Goal: Task Accomplishment & Management: Manage account settings

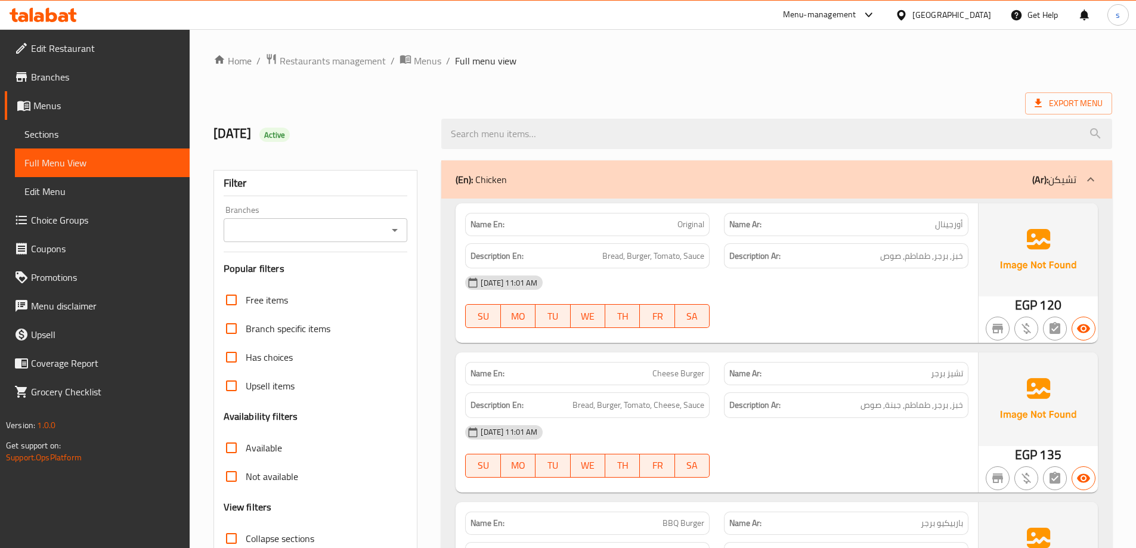
scroll to position [2580, 0]
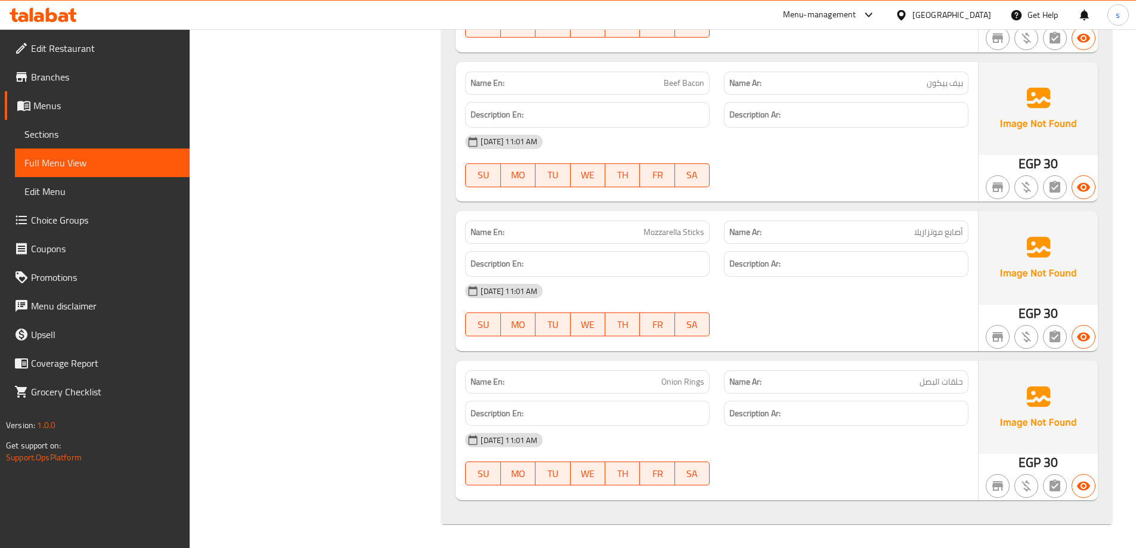
click at [466, 348] on div "Name En: Mozzarella Sticks Name Ar: أصابع موتزاريلا Description En: Description…" at bounding box center [717, 281] width 522 height 140
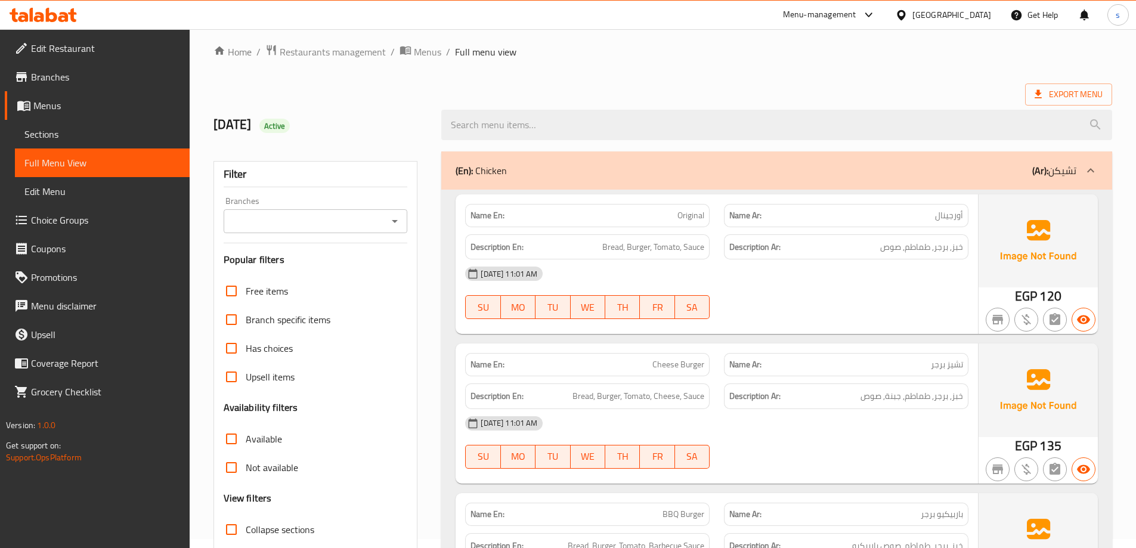
scroll to position [0, 0]
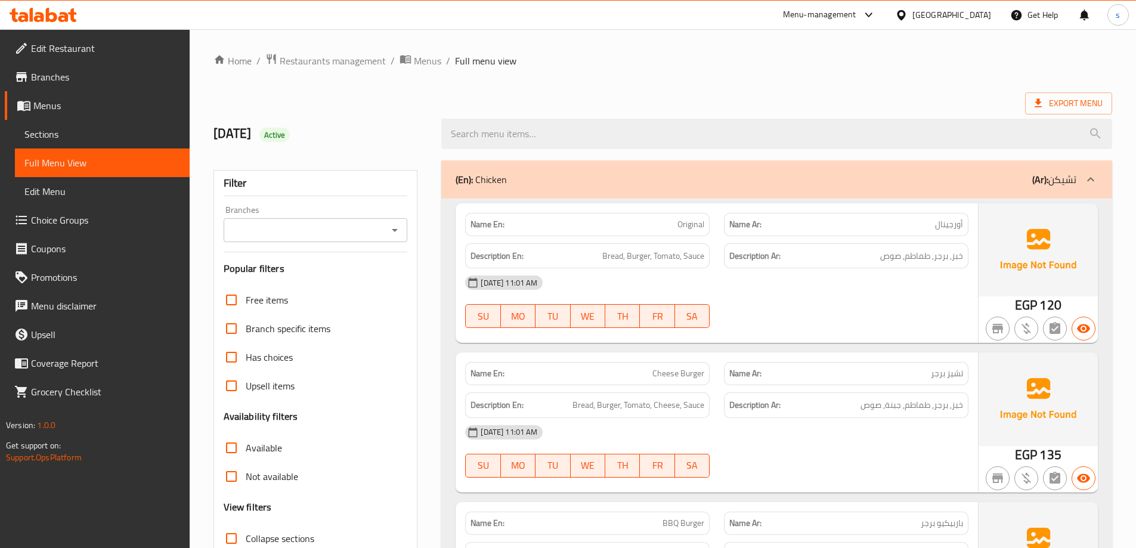
click at [416, 210] on div "Filter Branches Branches Popular filters Free items Branch specific items Has c…" at bounding box center [315, 390] width 205 height 441
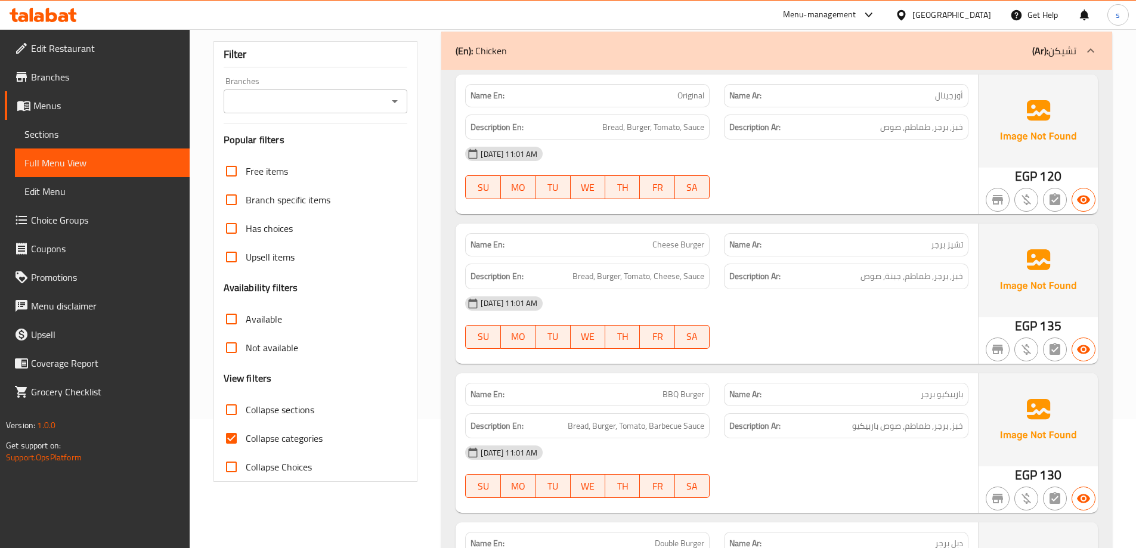
scroll to position [60, 0]
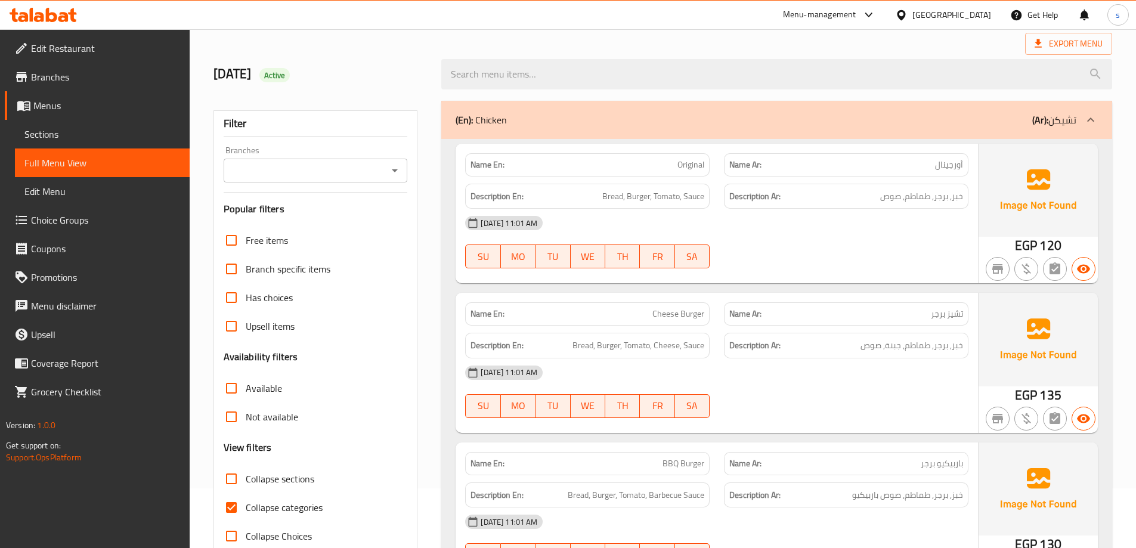
click at [70, 139] on span "Sections" at bounding box center [102, 134] width 156 height 14
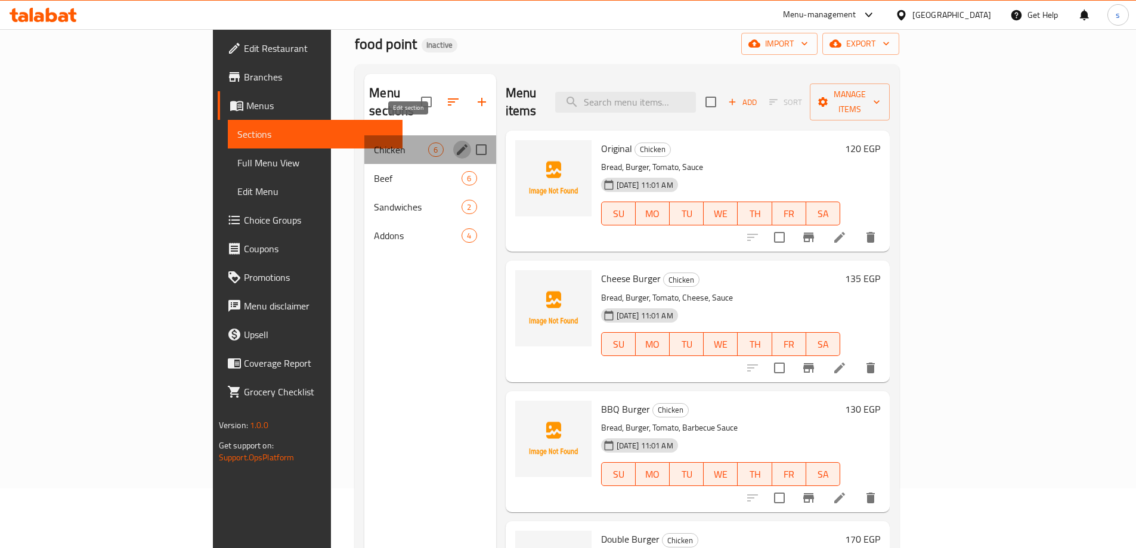
click at [455, 142] on icon "edit" at bounding box center [462, 149] width 14 height 14
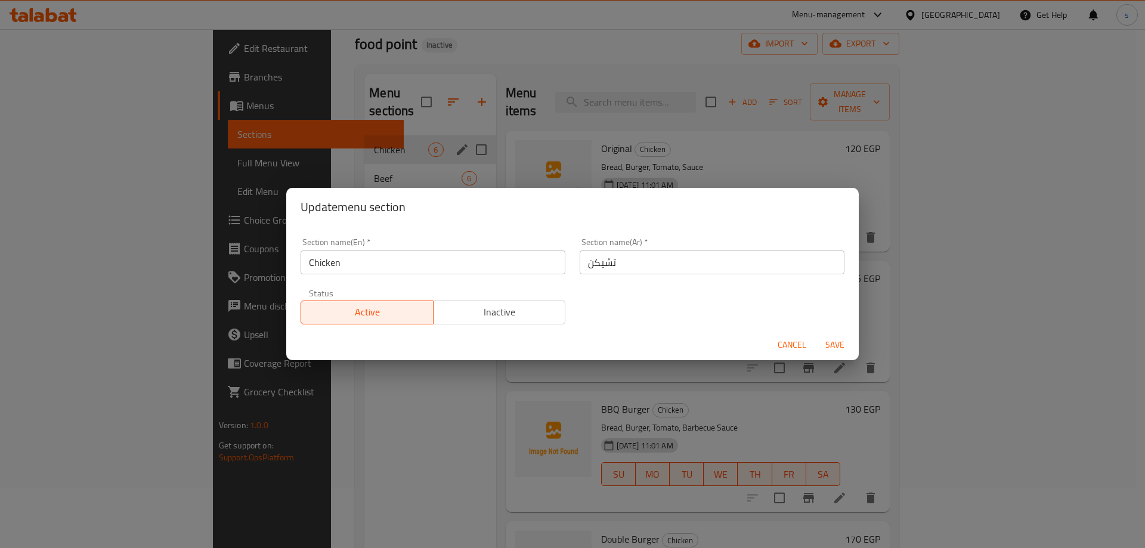
click at [446, 264] on input "Chicken" at bounding box center [432, 262] width 265 height 24
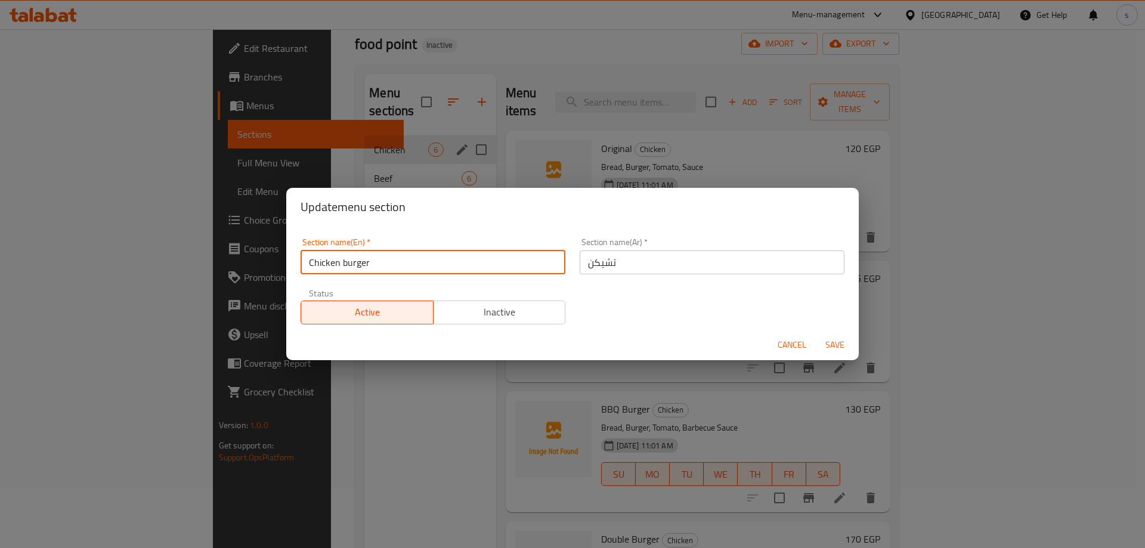
click at [353, 265] on input "Chicken burger" at bounding box center [432, 262] width 265 height 24
click at [441, 264] on input "Chicken burger" at bounding box center [432, 262] width 265 height 24
type input "Chicken Burger"
click at [619, 267] on input "تشيكن" at bounding box center [712, 262] width 265 height 24
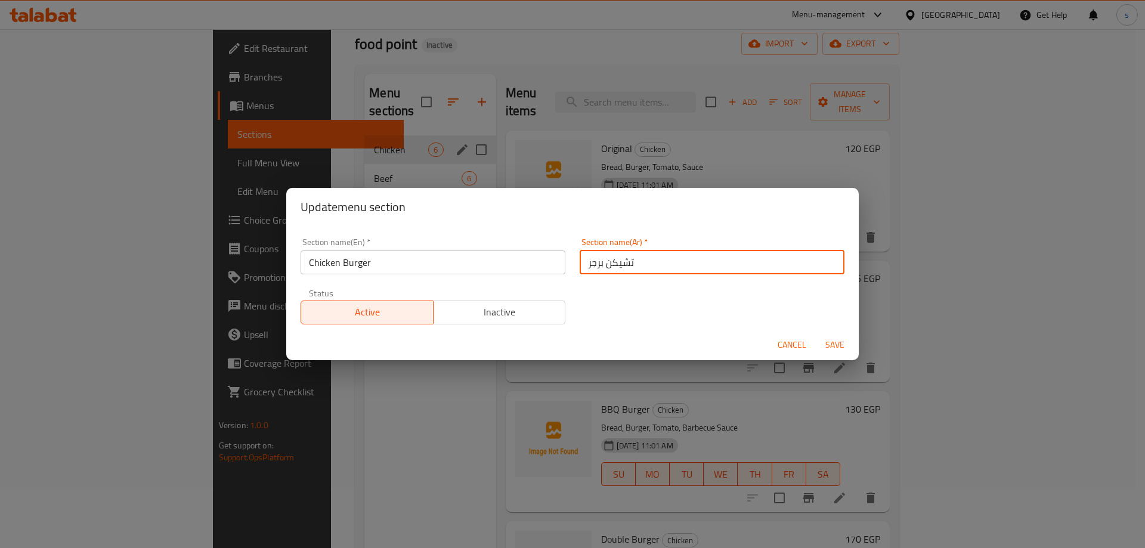
type input "تشيكن برجر"
click at [352, 263] on input "Chicken Burger" at bounding box center [432, 262] width 265 height 24
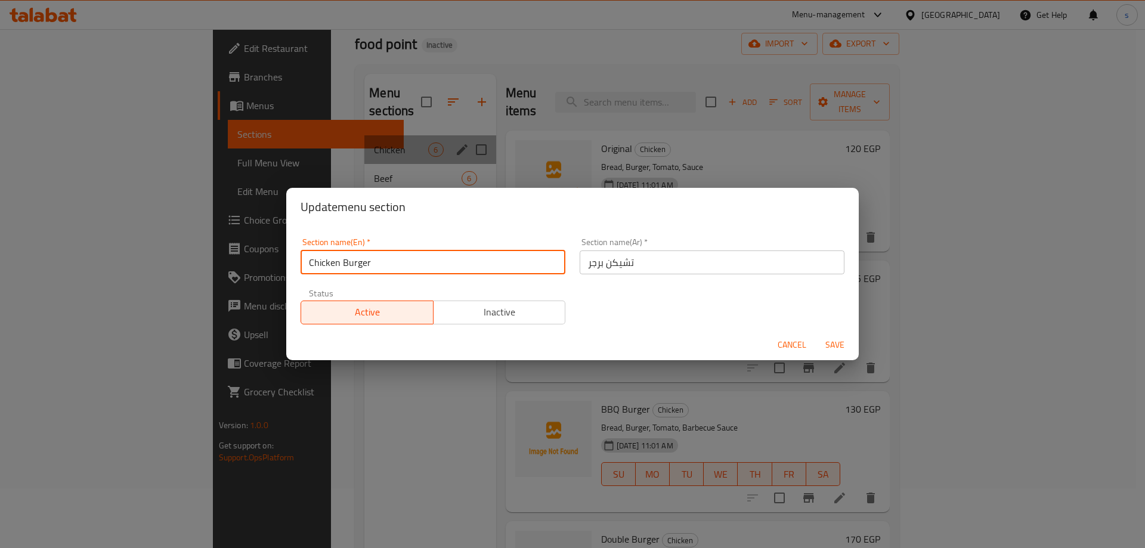
click at [352, 263] on input "Chicken Burger" at bounding box center [432, 262] width 265 height 24
click at [834, 345] on span "Save" at bounding box center [834, 344] width 29 height 15
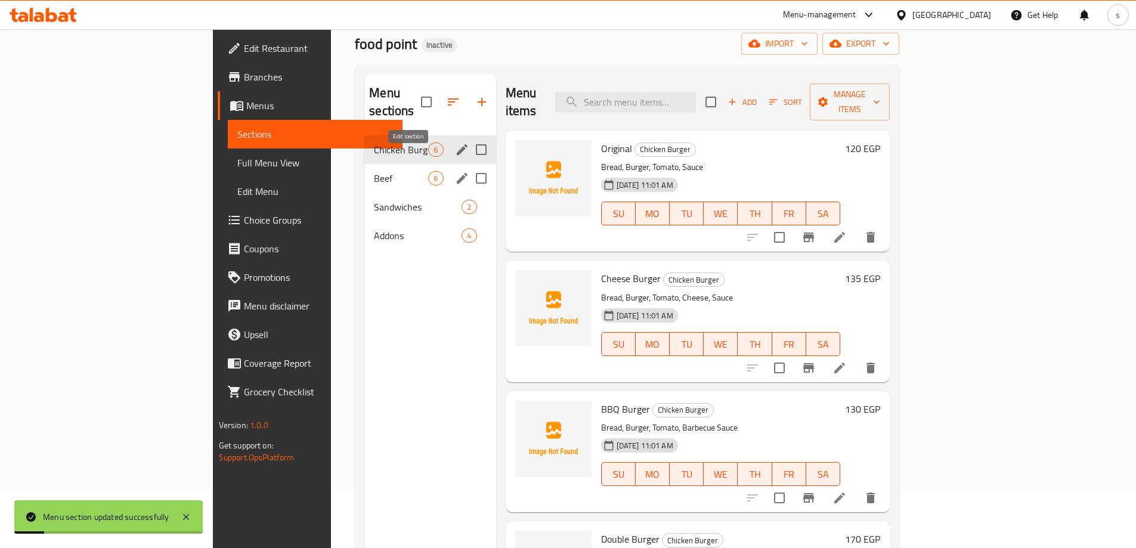
click at [455, 171] on icon "edit" at bounding box center [462, 178] width 14 height 14
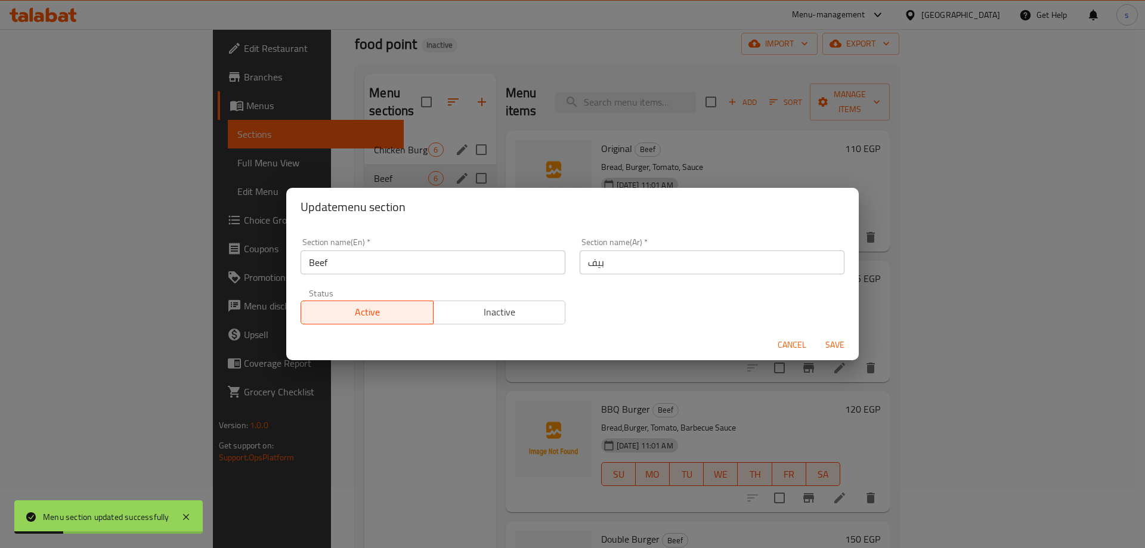
click at [423, 261] on input "Beef" at bounding box center [432, 262] width 265 height 24
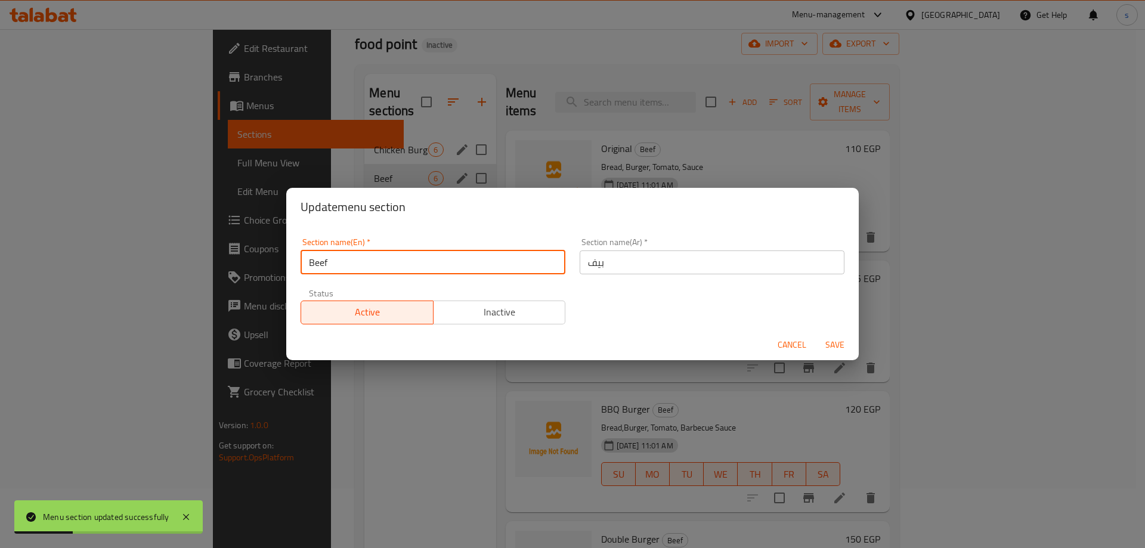
paste input "Burger"
type input "Beef Burger"
click at [645, 264] on input "بيف" at bounding box center [712, 262] width 265 height 24
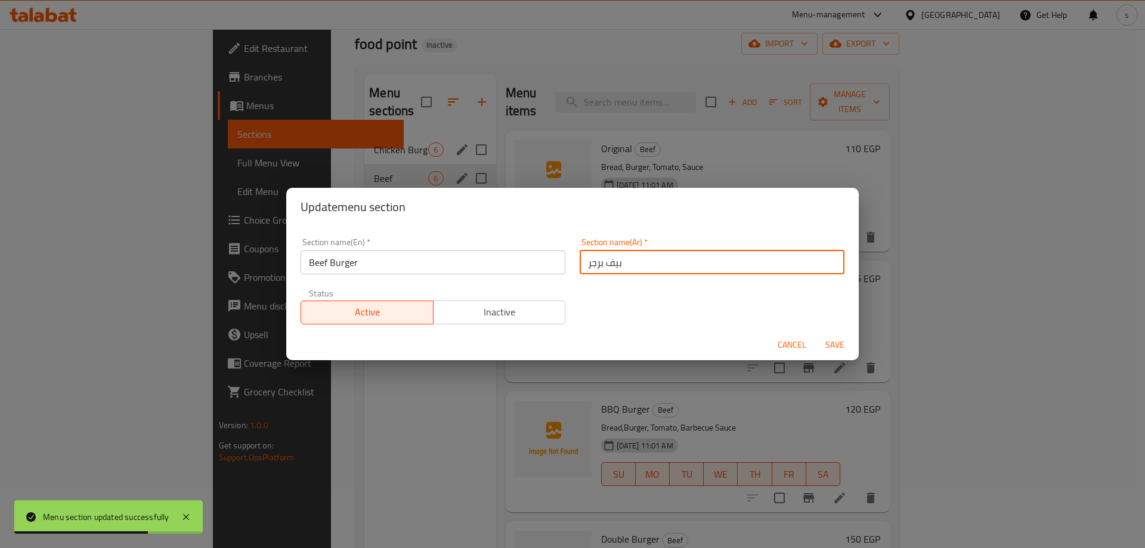
type input "بيف برجر"
click at [835, 340] on span "Save" at bounding box center [834, 344] width 29 height 15
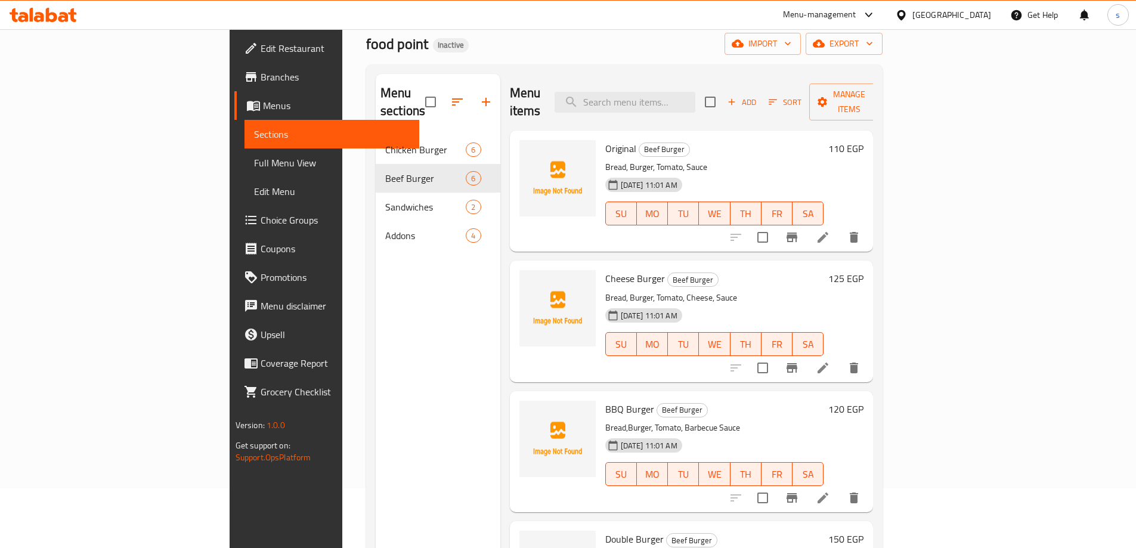
click at [376, 258] on div "Menu sections Chicken Burger 6 Beef Burger 6 Sandwiches 2 Addons 4" at bounding box center [438, 348] width 125 height 548
click at [405, 329] on div "Menu sections Chicken Burger 6 Beef Burger 6 Sandwiches 2 Addons 4" at bounding box center [438, 348] width 125 height 548
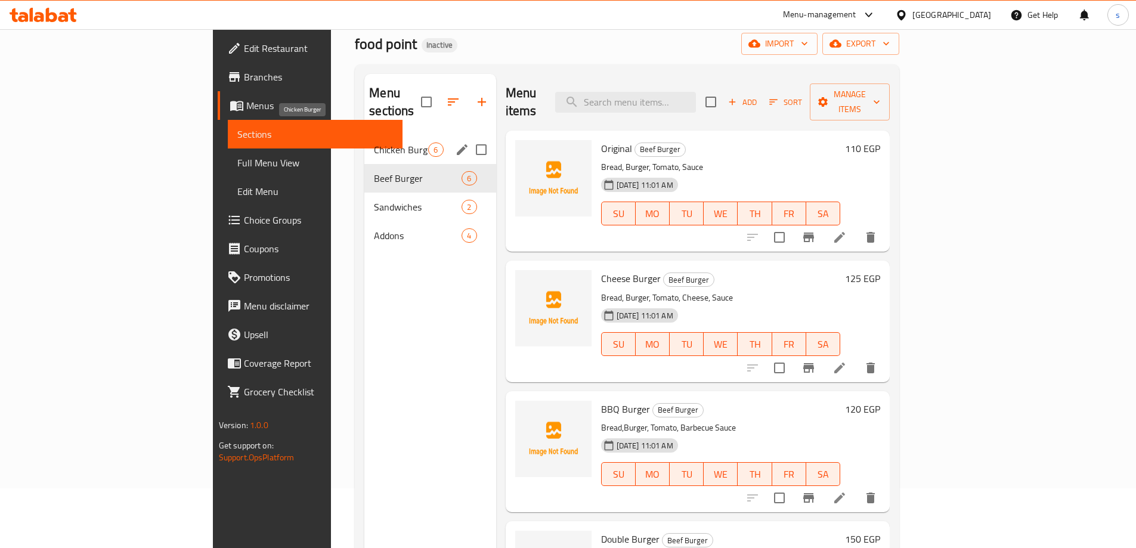
click at [374, 142] on span "Chicken Burger" at bounding box center [401, 149] width 54 height 14
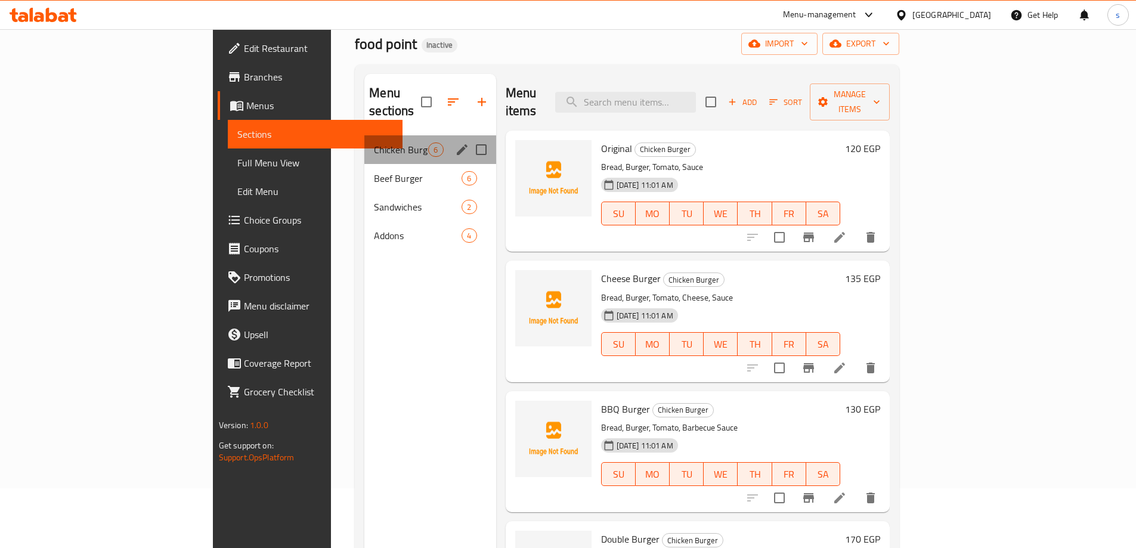
drag, startPoint x: 300, startPoint y: 131, endPoint x: 227, endPoint y: 133, distance: 74.0
click at [364, 135] on div "Chicken Burger 6" at bounding box center [429, 149] width 131 height 29
click at [457, 144] on icon "edit" at bounding box center [462, 149] width 11 height 11
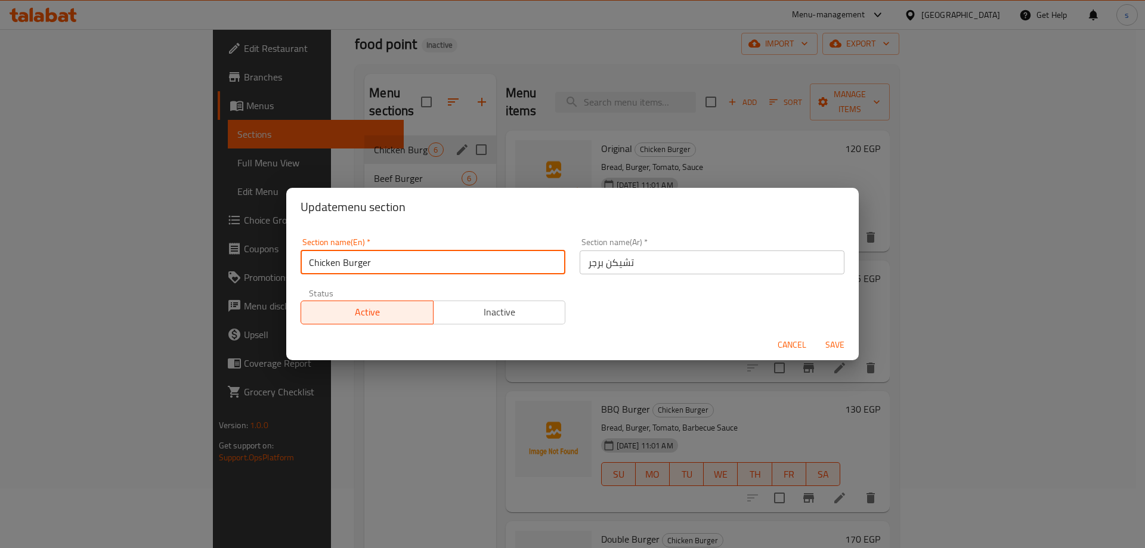
drag, startPoint x: 406, startPoint y: 262, endPoint x: 219, endPoint y: 264, distance: 186.6
click at [219, 264] on div "Update menu section Section name(En)   * Chicken Burger Section name(En) * Sect…" at bounding box center [572, 274] width 1145 height 548
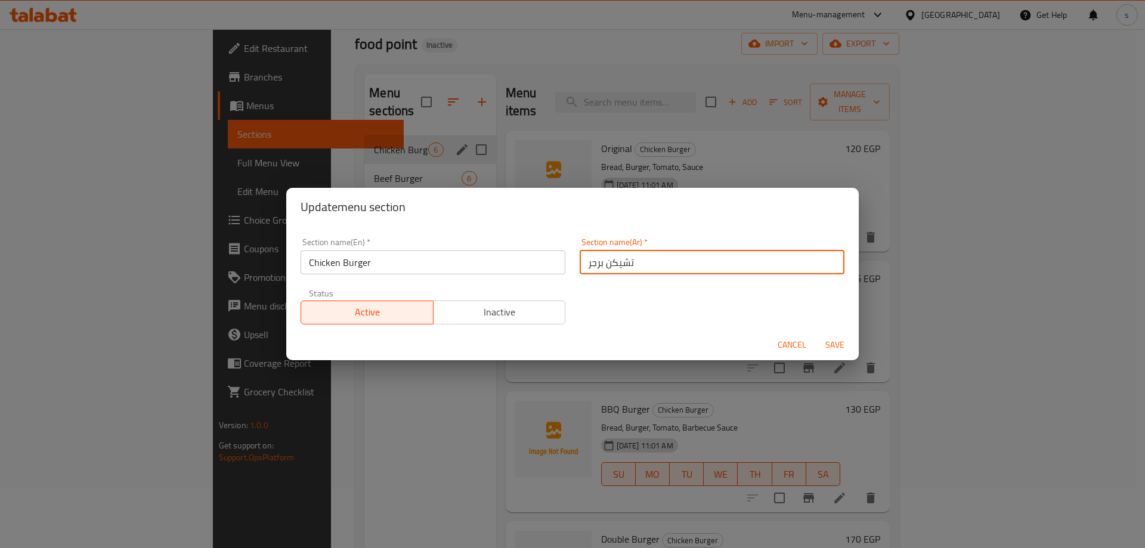
drag, startPoint x: 655, startPoint y: 268, endPoint x: 460, endPoint y: 267, distance: 195.0
click at [460, 267] on div "Section name(En)   * Chicken Burger Section name(En) * Section name(Ar)   * تشي…" at bounding box center [572, 281] width 558 height 101
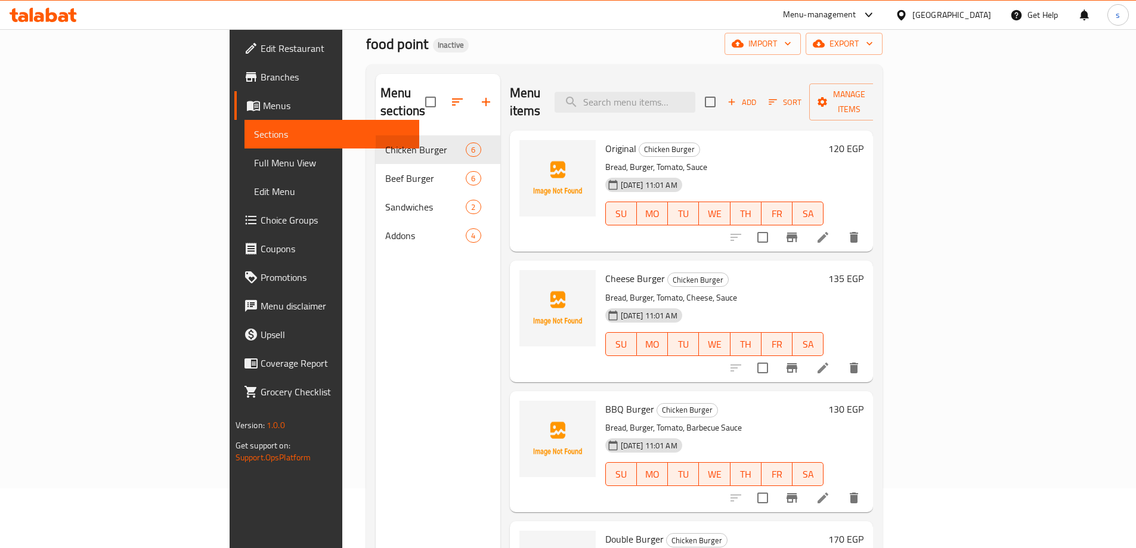
click at [547, 80] on div "Menu items Add Sort Manage items" at bounding box center [692, 102] width 364 height 57
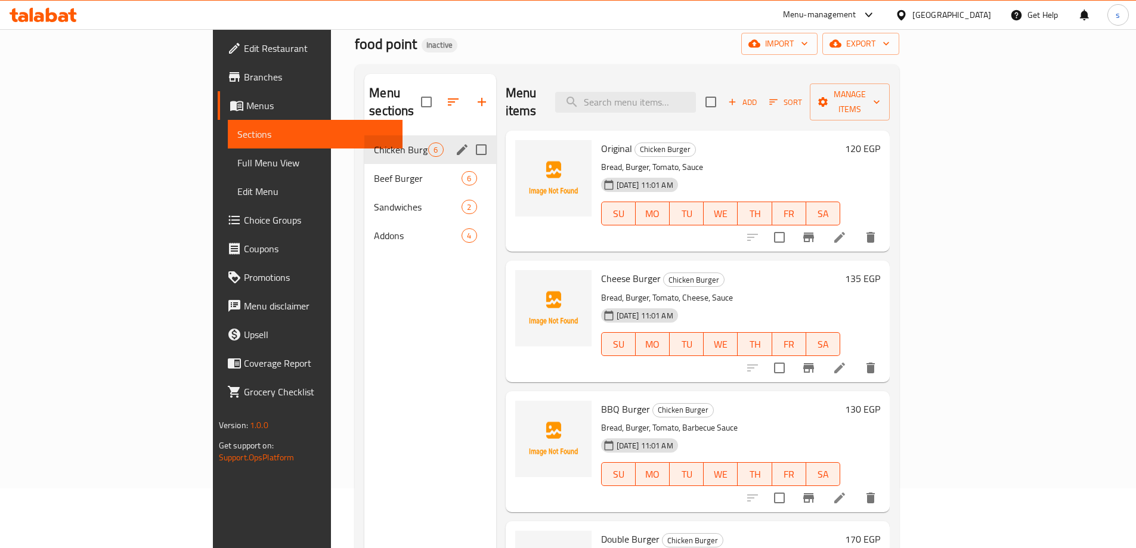
click at [455, 142] on icon "edit" at bounding box center [462, 149] width 14 height 14
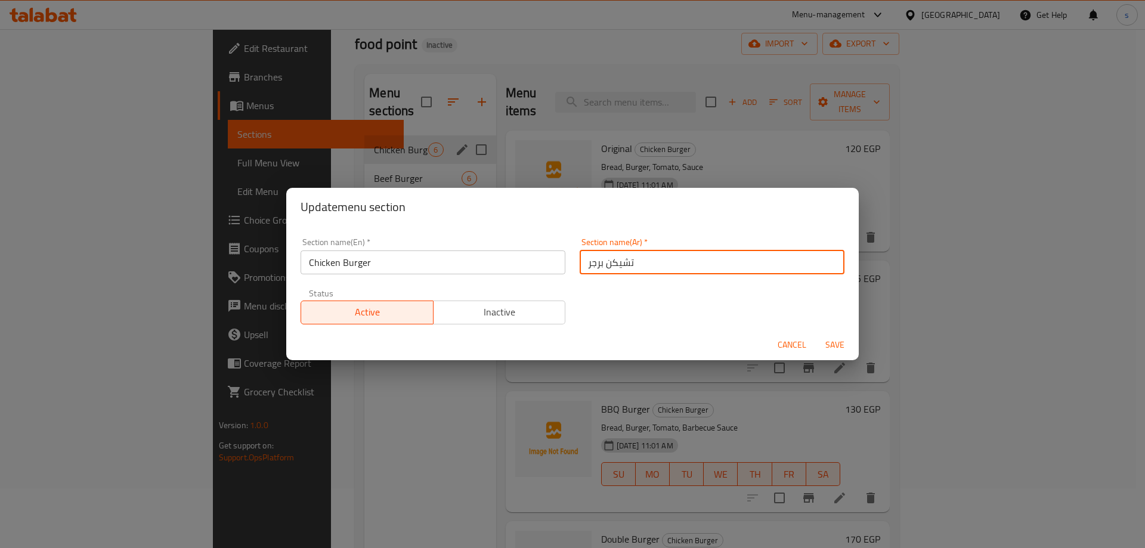
drag, startPoint x: 668, startPoint y: 267, endPoint x: 522, endPoint y: 259, distance: 145.7
click at [522, 259] on div "Section name(En)   * Chicken Burger Section name(En) * Section name(Ar)   * تشي…" at bounding box center [572, 281] width 558 height 101
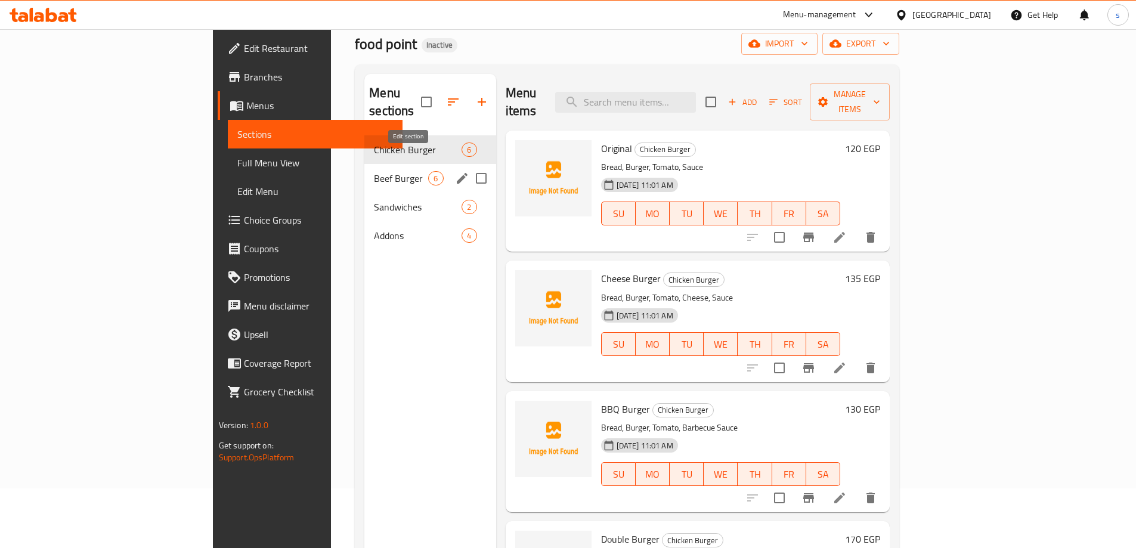
click at [455, 171] on icon "edit" at bounding box center [462, 178] width 14 height 14
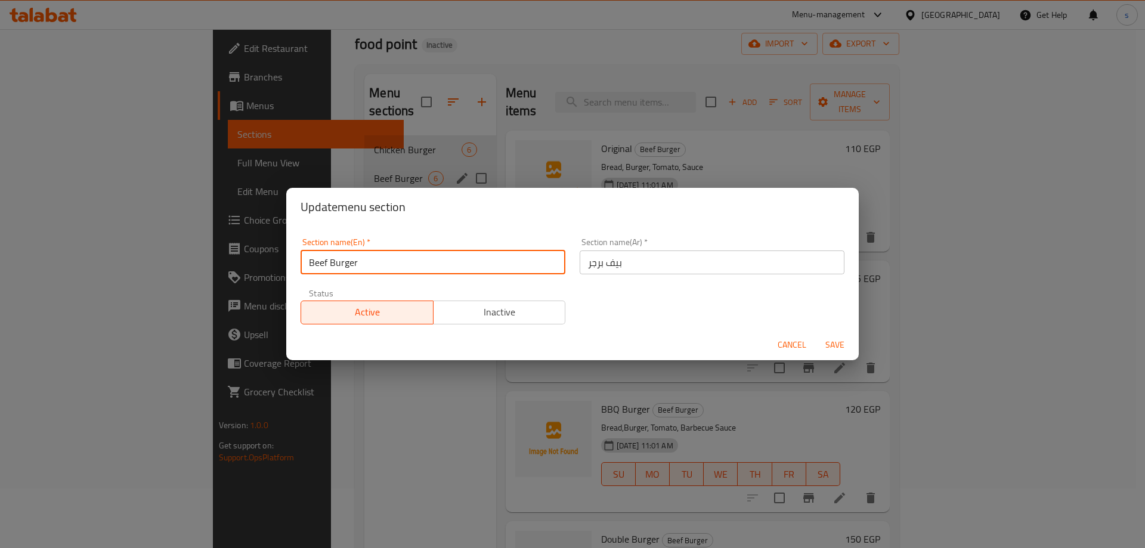
drag, startPoint x: 402, startPoint y: 265, endPoint x: 290, endPoint y: 267, distance: 112.7
click at [290, 267] on div "Section name(En)   * Beef Burger Section name(En) * Section name(Ar)   * بيف بر…" at bounding box center [572, 277] width 572 height 103
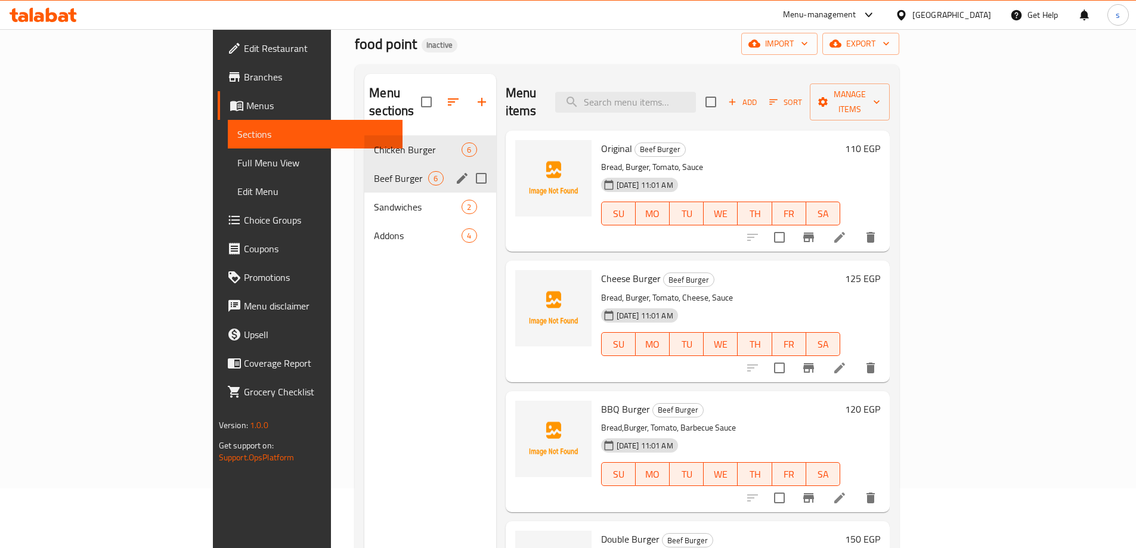
click at [457, 173] on icon "edit" at bounding box center [462, 178] width 11 height 11
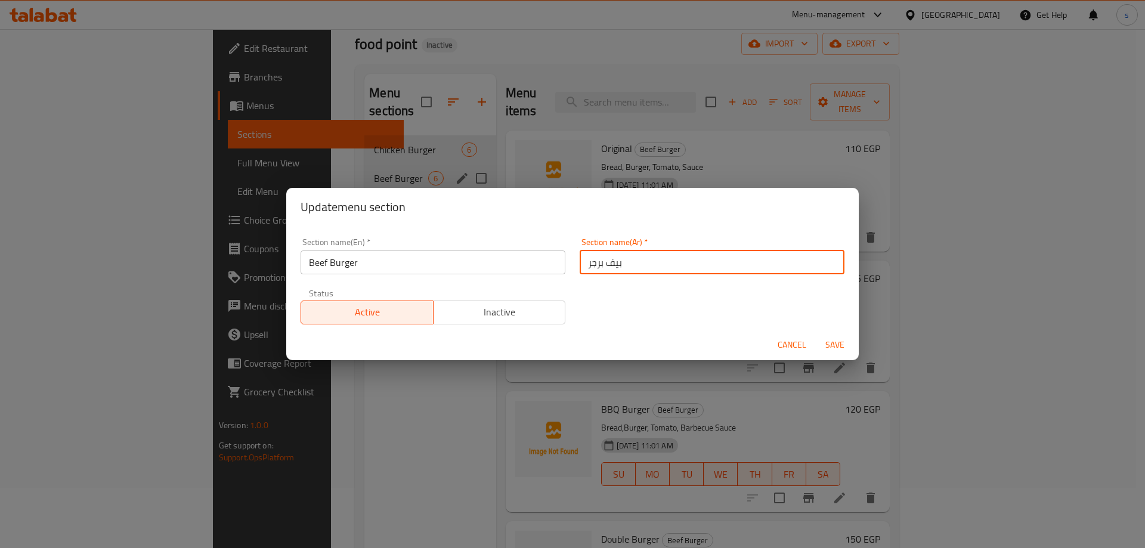
drag, startPoint x: 642, startPoint y: 263, endPoint x: 563, endPoint y: 263, distance: 78.7
click at [563, 263] on div "Section name(En)   * Beef Burger Section name(En) * Section name(Ar)   * بيف بر…" at bounding box center [572, 281] width 558 height 101
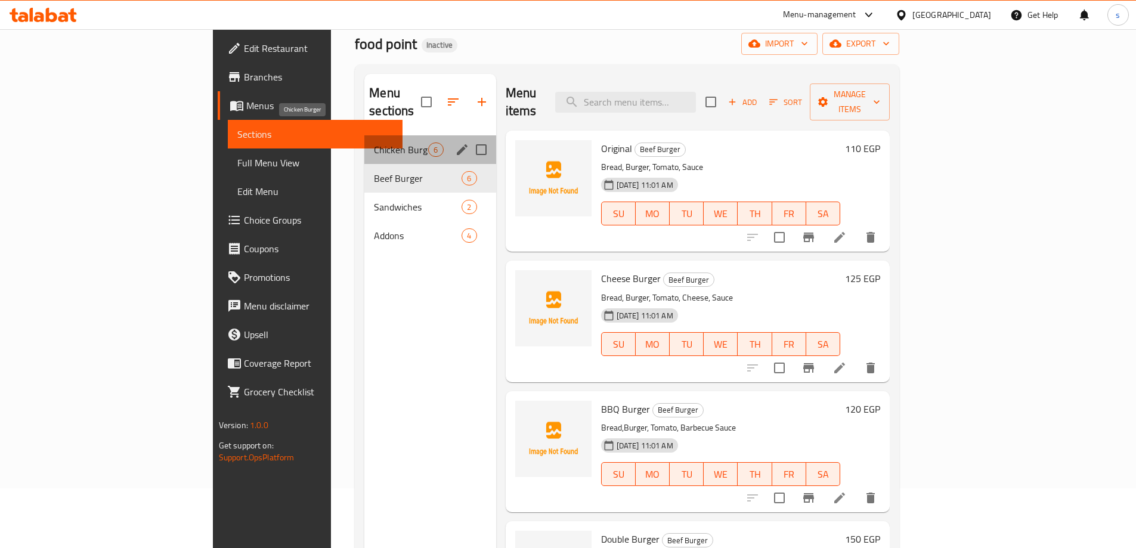
click at [374, 142] on span "Chicken Burger" at bounding box center [401, 149] width 54 height 14
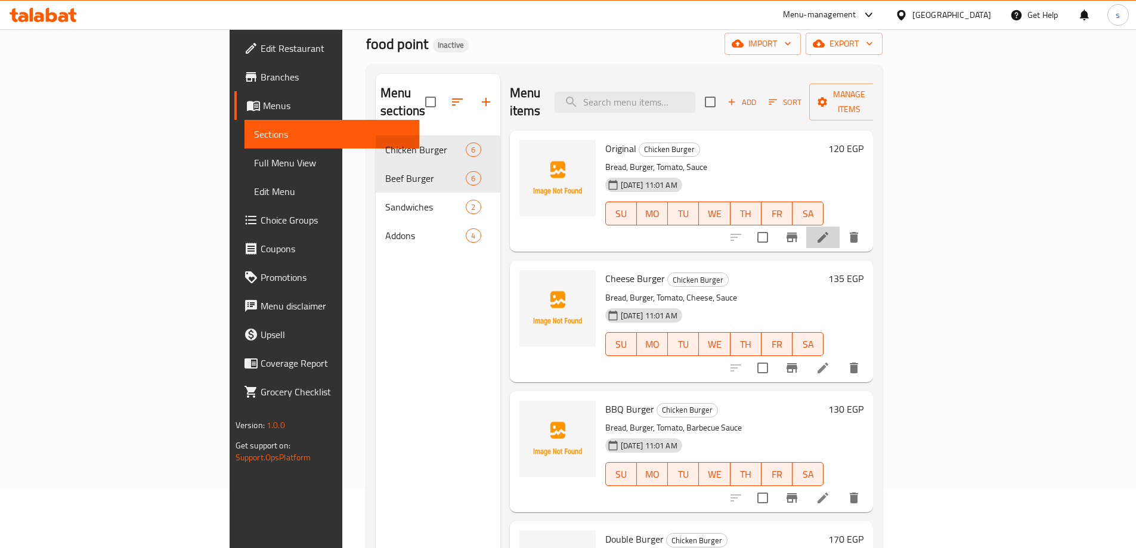
click at [839, 227] on li at bounding box center [822, 237] width 33 height 21
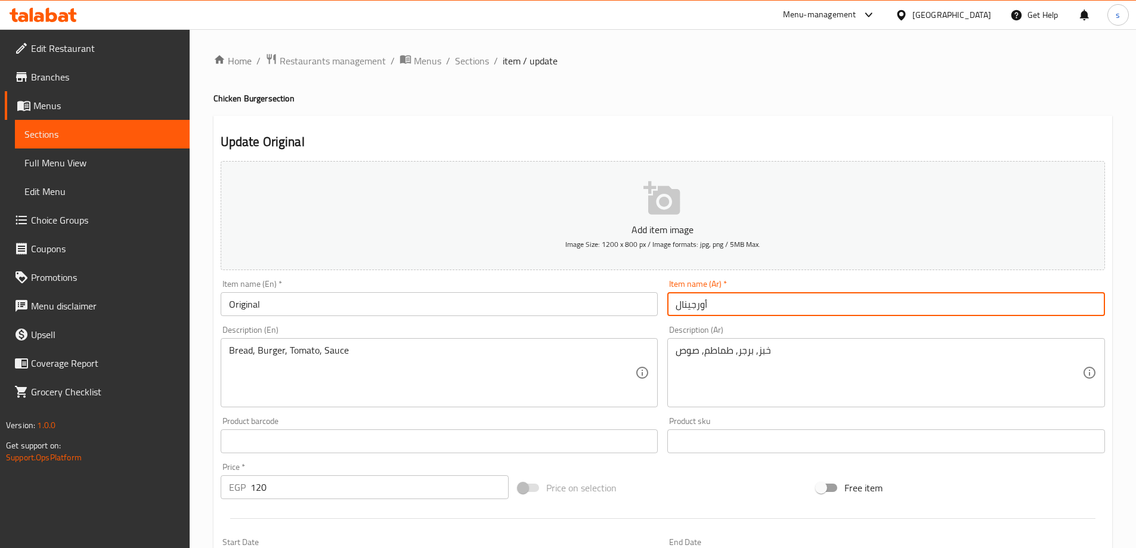
click at [755, 312] on input "أورجينال" at bounding box center [886, 304] width 438 height 24
type input "أورجينال"
click at [271, 312] on input "Original" at bounding box center [440, 304] width 438 height 24
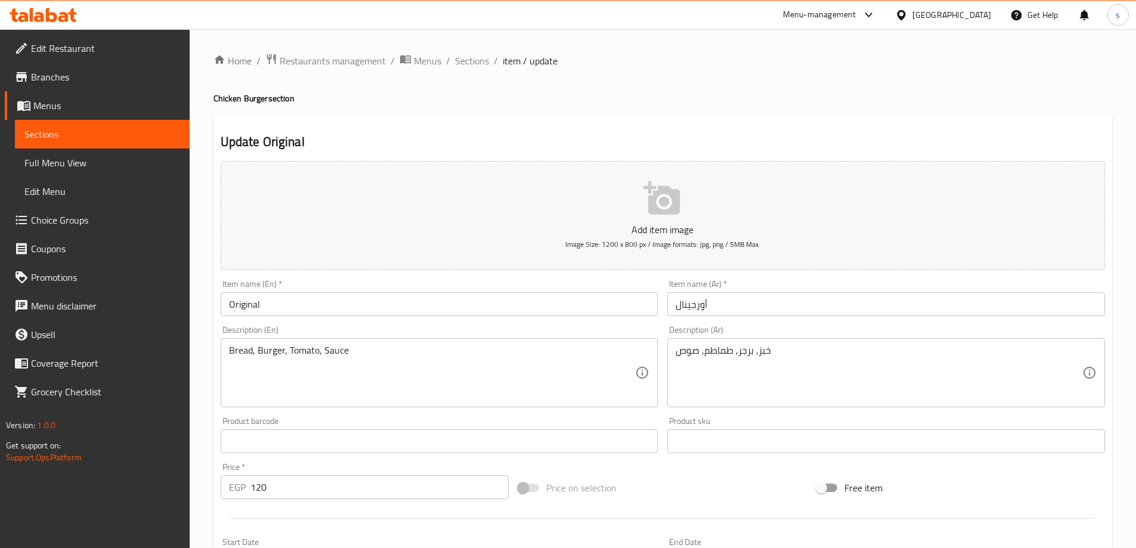
click at [296, 305] on input "Original" at bounding box center [440, 304] width 438 height 24
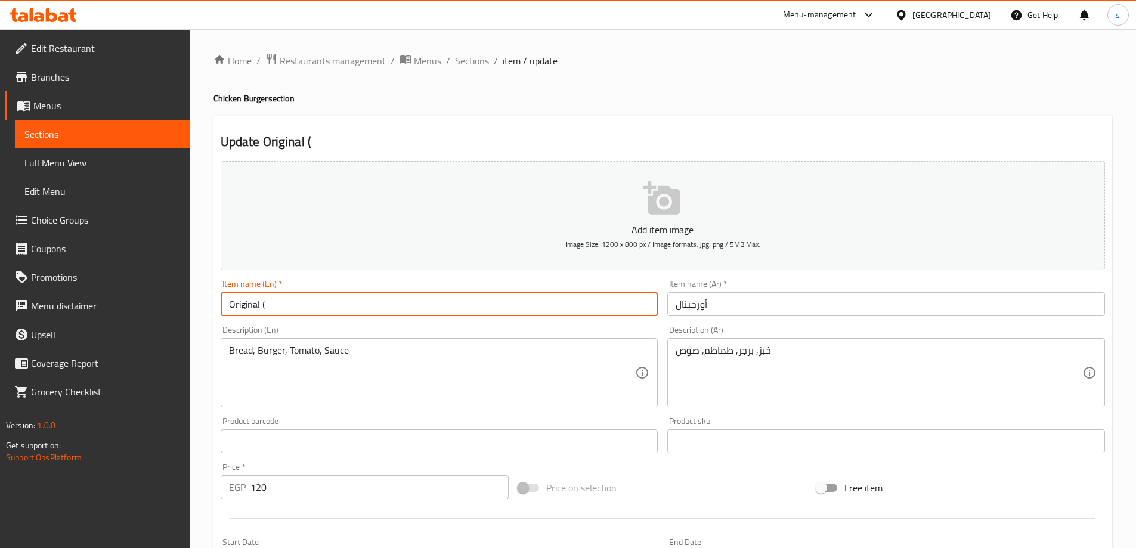
paste input "Chicken Burger"
type input "Original (Chicken Burger)"
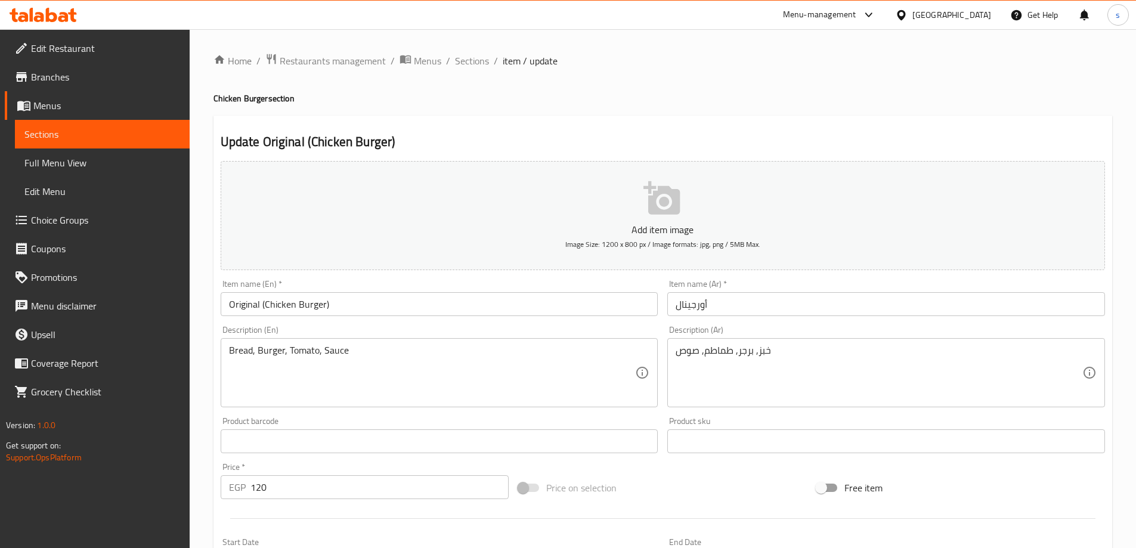
click at [752, 306] on input "أورجينال" at bounding box center [886, 304] width 438 height 24
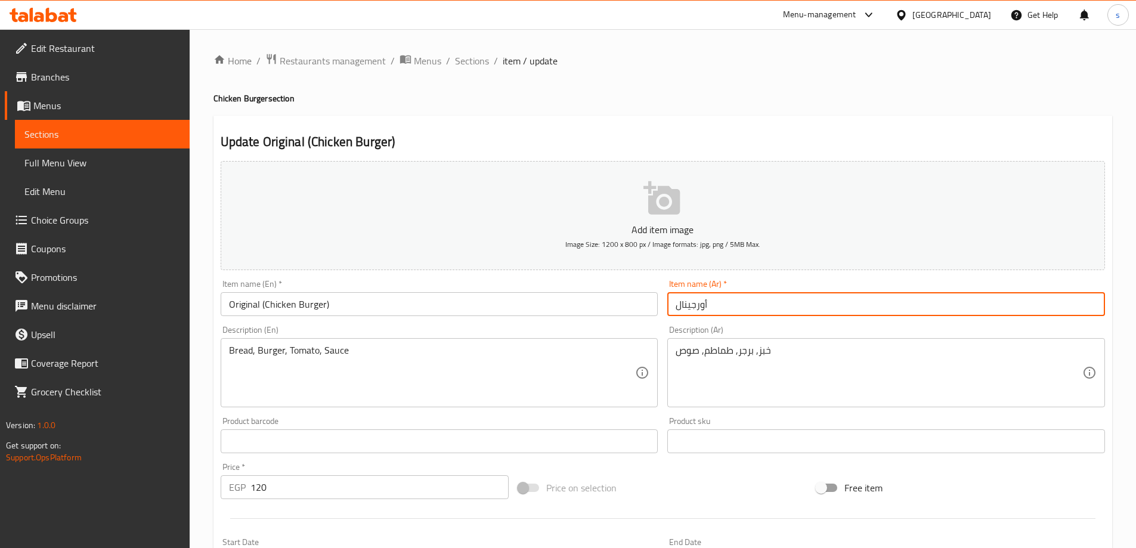
paste input "(تشيكن برجر)"
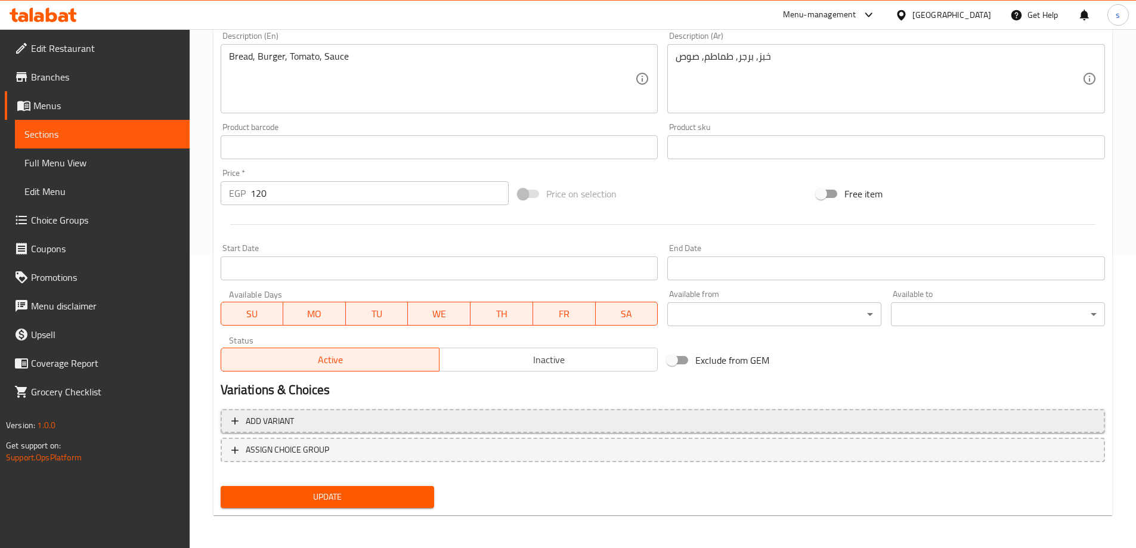
scroll to position [295, 0]
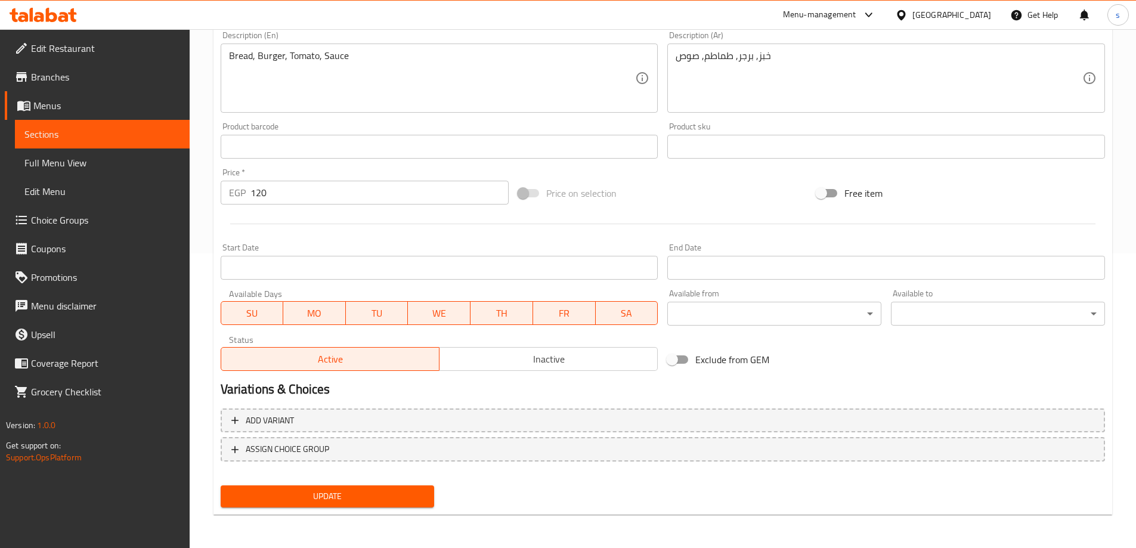
type input "أورجينال (تشيكن برجر)"
click at [375, 495] on span "Update" at bounding box center [327, 496] width 195 height 15
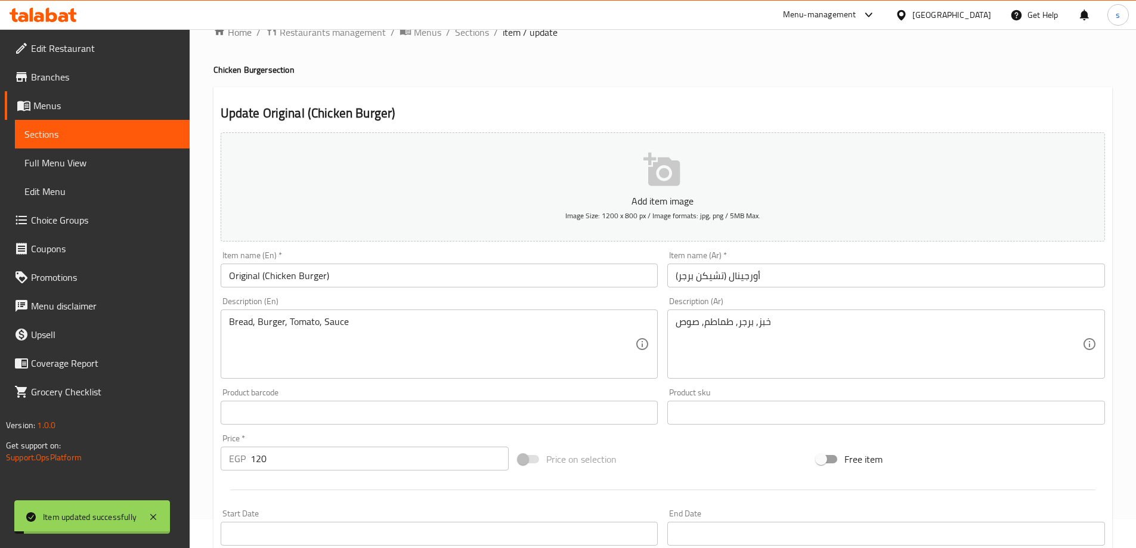
scroll to position [0, 0]
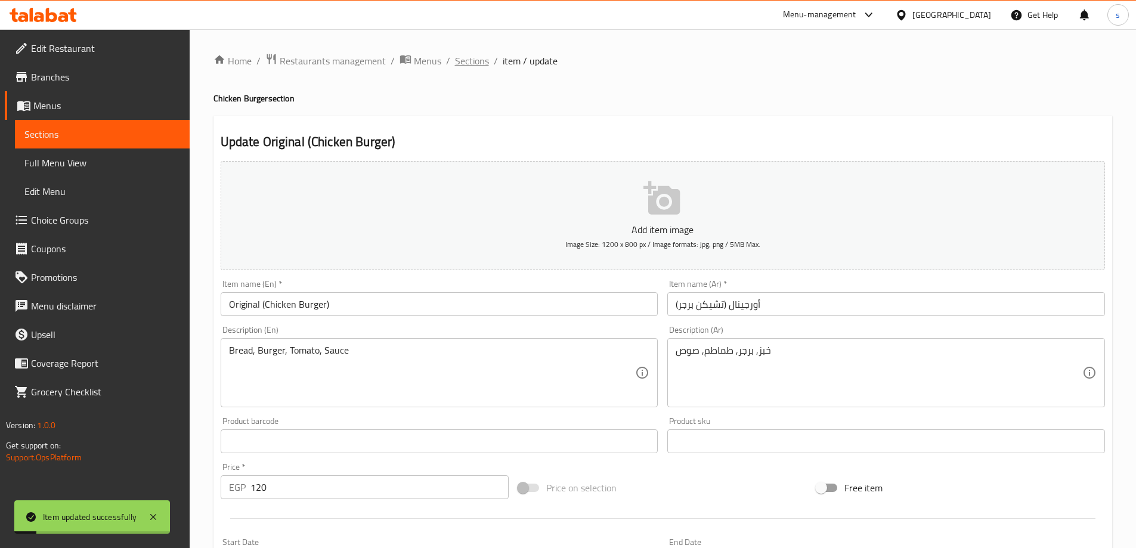
click at [478, 57] on span "Sections" at bounding box center [472, 61] width 34 height 14
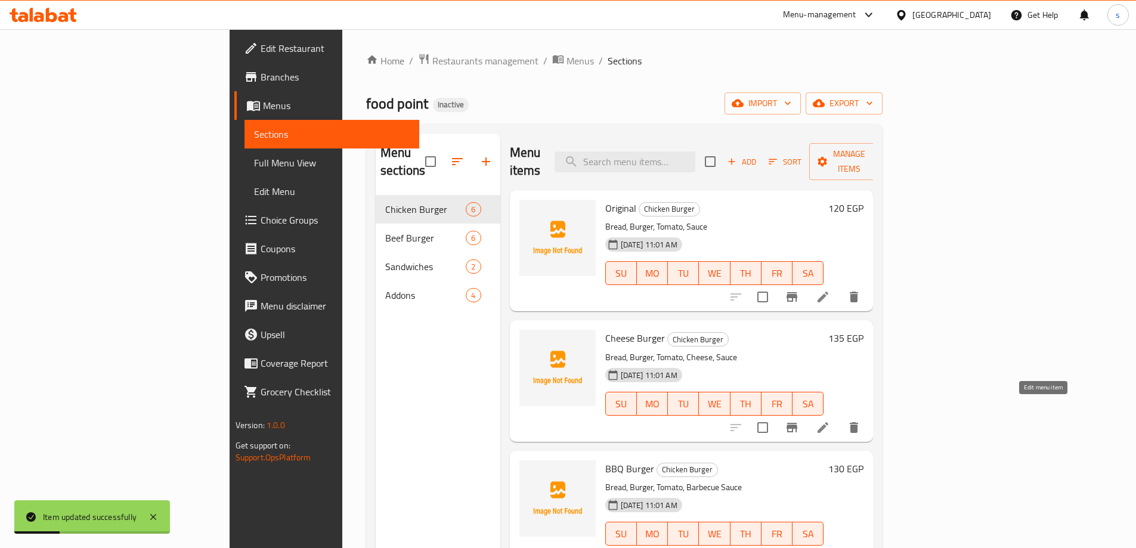
click at [828, 422] on icon at bounding box center [822, 427] width 11 height 11
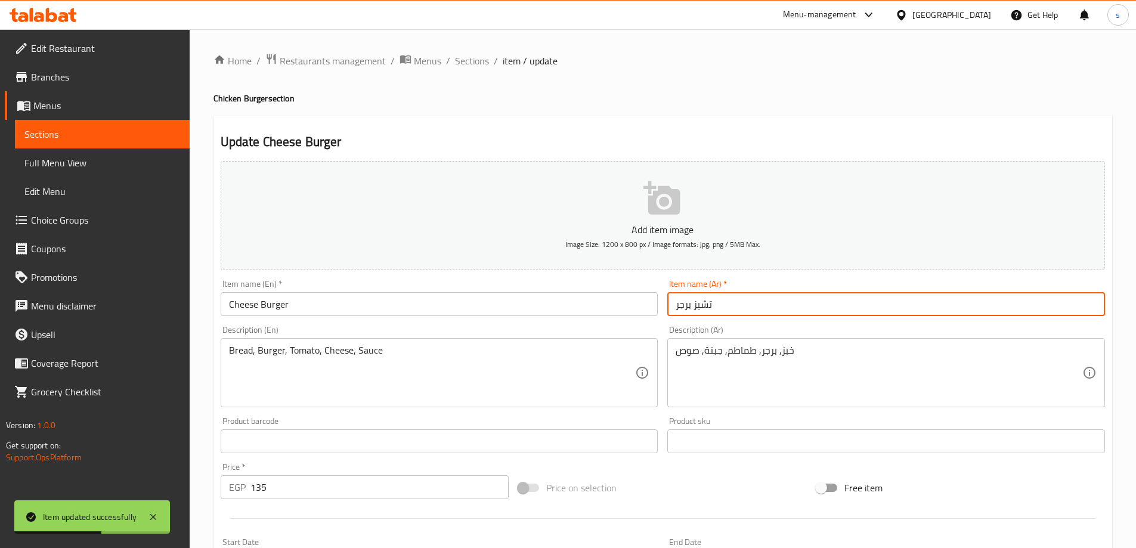
click at [737, 303] on input "تشيز برجر" at bounding box center [886, 304] width 438 height 24
paste input "(تشيكن برجر)"
type input "تشيز برجر (تشيكن برجر)"
click at [440, 318] on div "Item name (En)   * Cheese Burger Item name (En) *" at bounding box center [439, 298] width 447 height 46
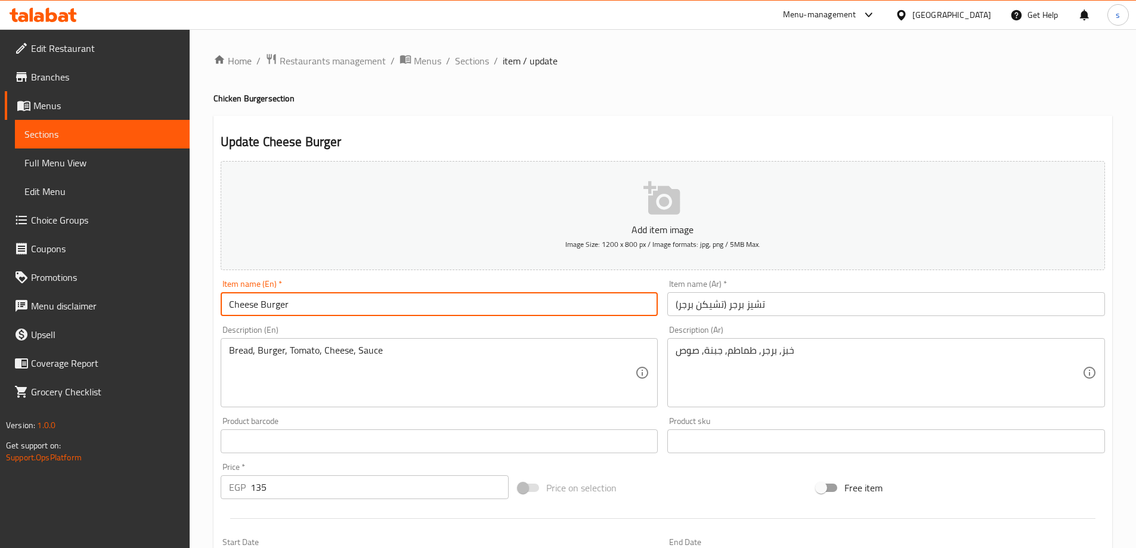
click at [406, 306] on input "Cheese Burger" at bounding box center [440, 304] width 438 height 24
click at [411, 298] on input "Cheese Burger" at bounding box center [440, 304] width 438 height 24
paste input "(Chicken Burger)"
click at [286, 303] on input "Cheese Burger(Chicken Burger)" at bounding box center [440, 304] width 438 height 24
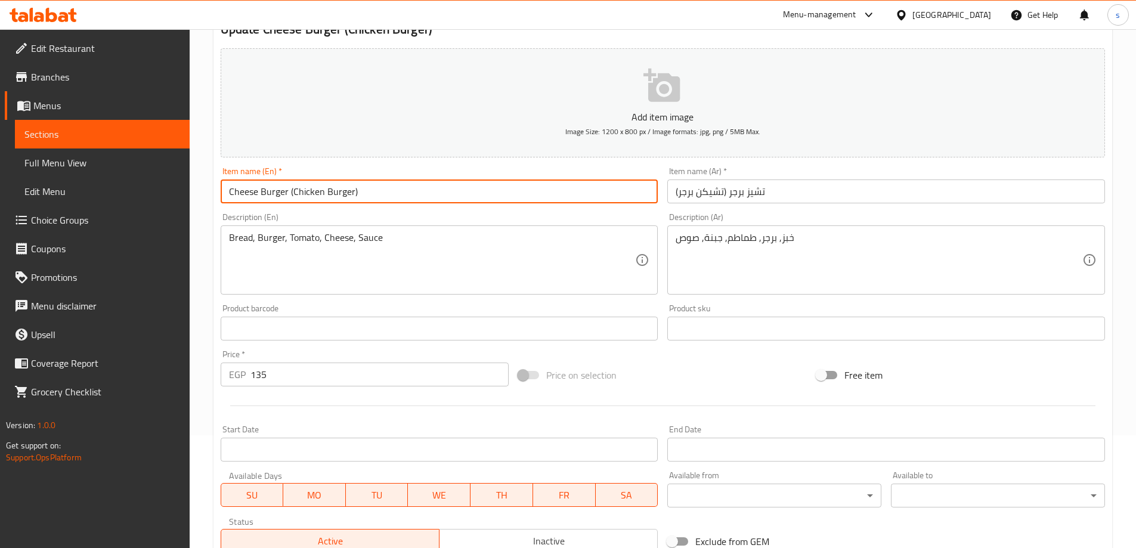
scroll to position [295, 0]
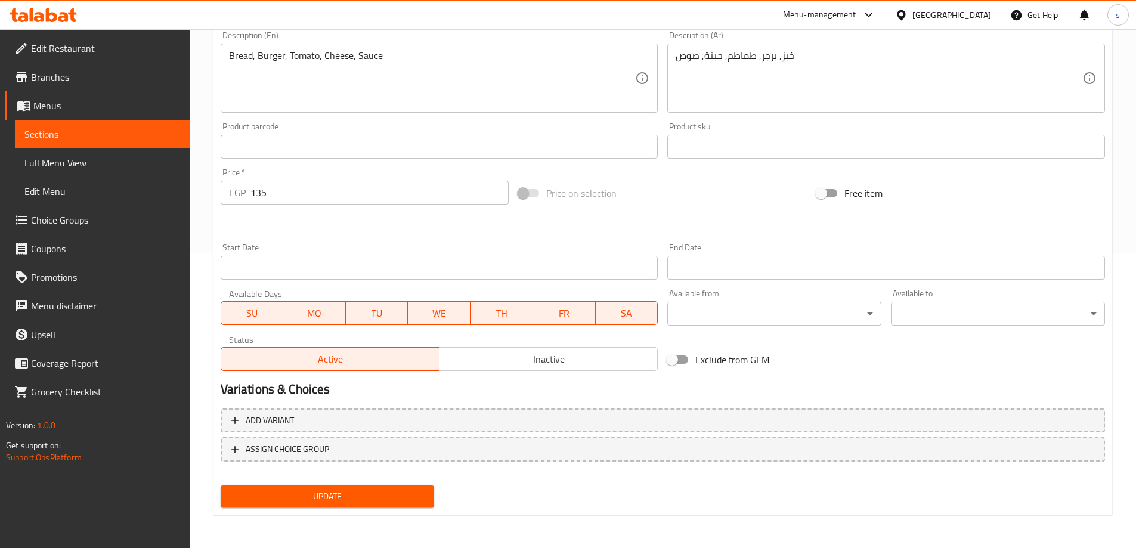
type input "Cheese Burger (Chicken Burger)"
click at [370, 489] on span "Update" at bounding box center [327, 496] width 195 height 15
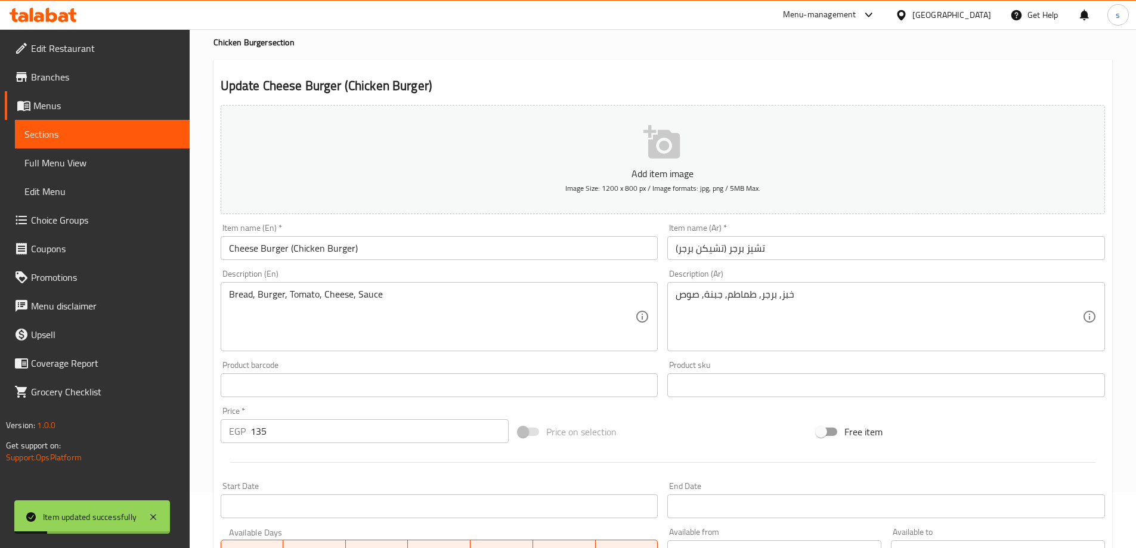
scroll to position [0, 0]
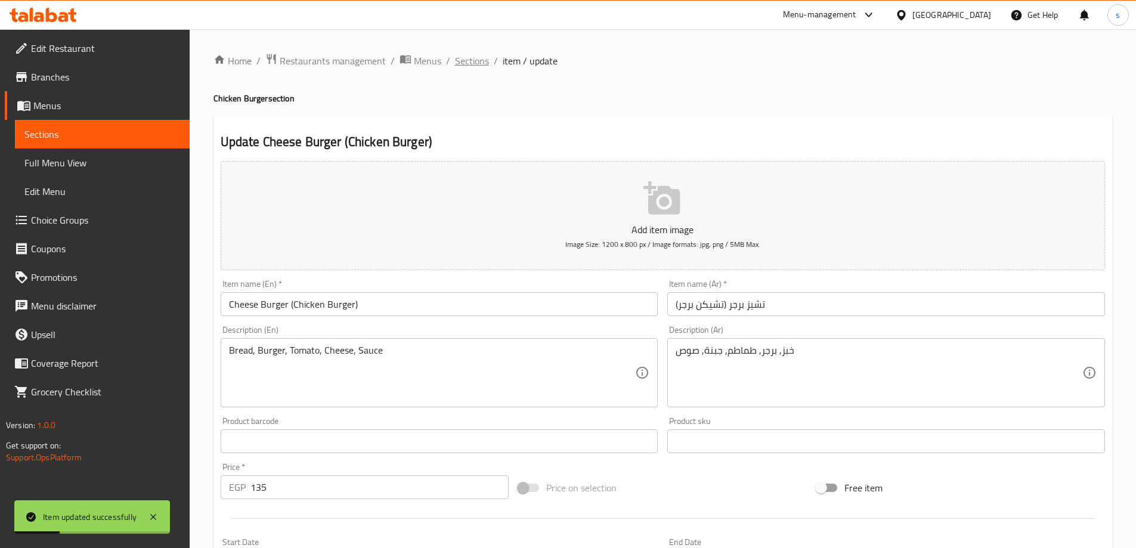
click at [463, 59] on span "Sections" at bounding box center [472, 61] width 34 height 14
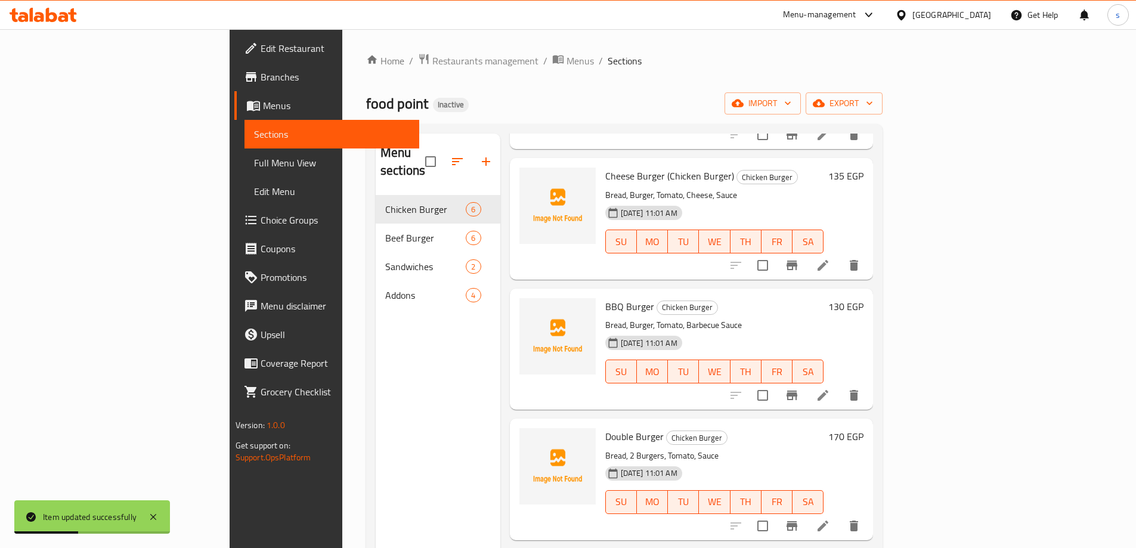
scroll to position [179, 0]
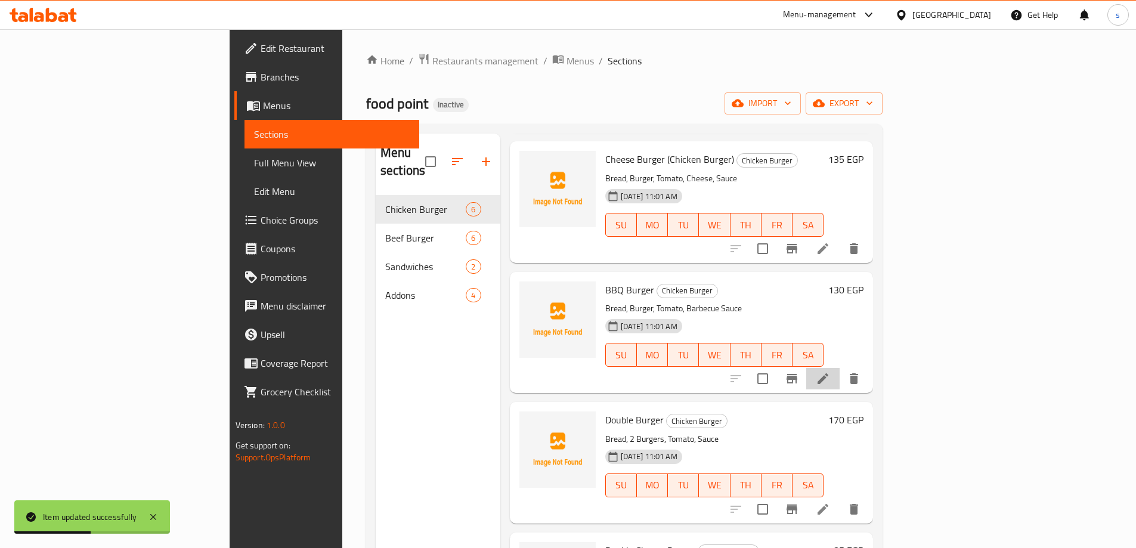
click at [839, 368] on li at bounding box center [822, 378] width 33 height 21
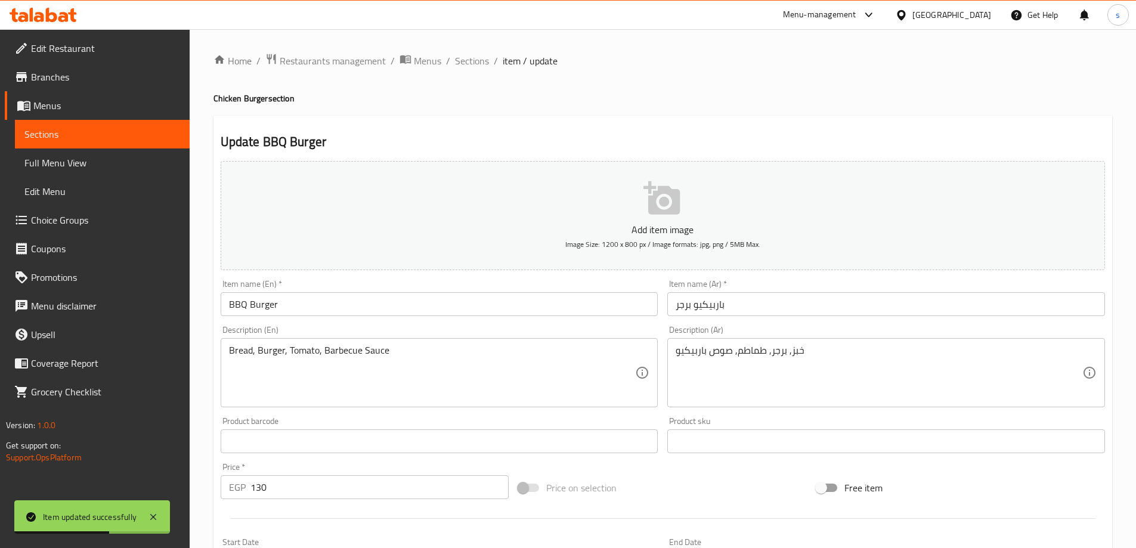
click at [467, 306] on input "BBQ Burger" at bounding box center [440, 304] width 438 height 24
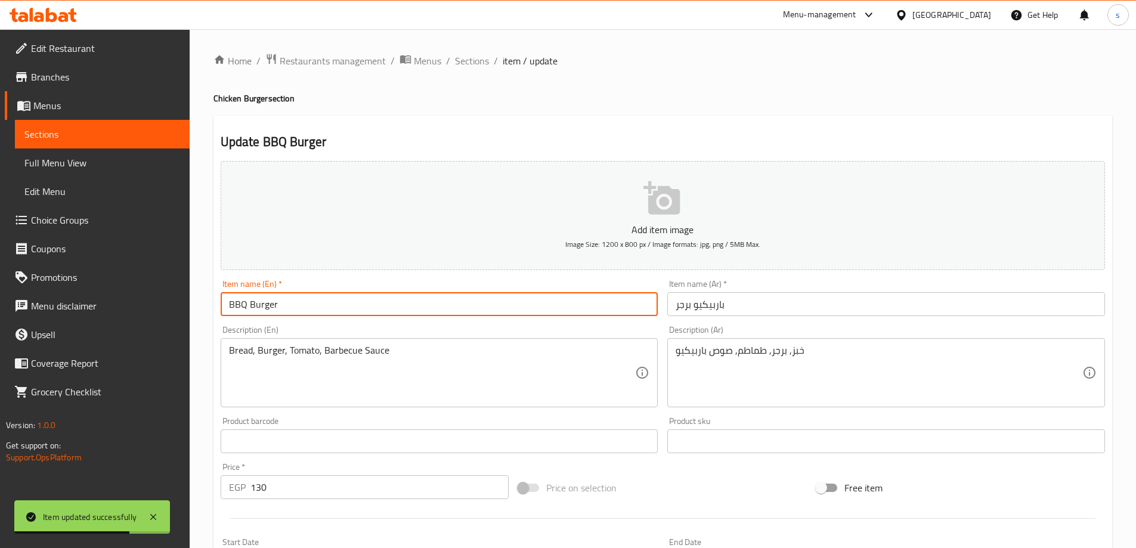
paste input "(Chicken Burger)"
type input "BBQ Burger (Chicken Burger)"
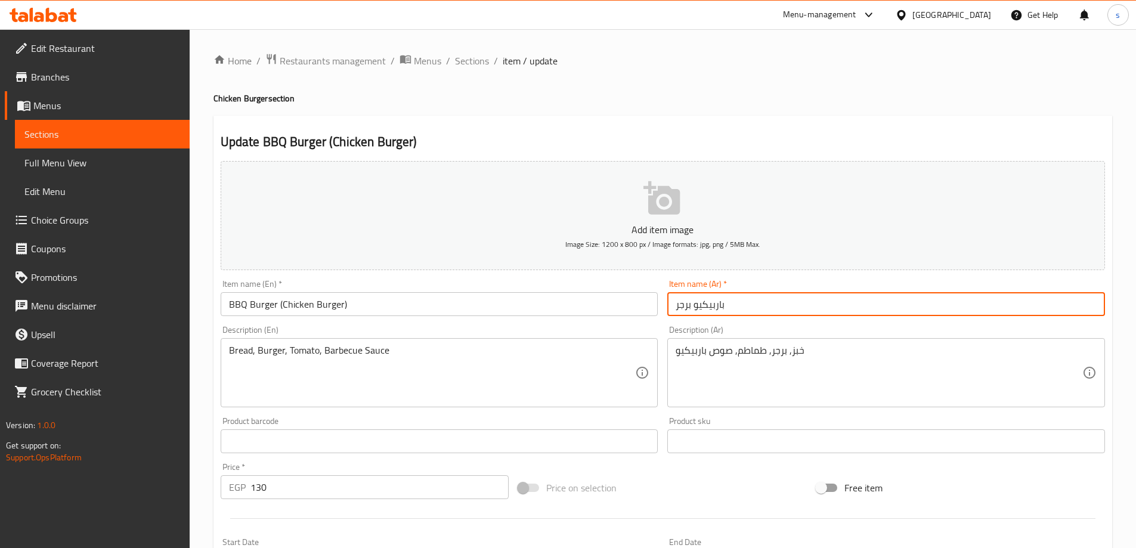
click at [810, 302] on input "باربيكيو برجر" at bounding box center [886, 304] width 438 height 24
paste input "(تشيكن برجر)"
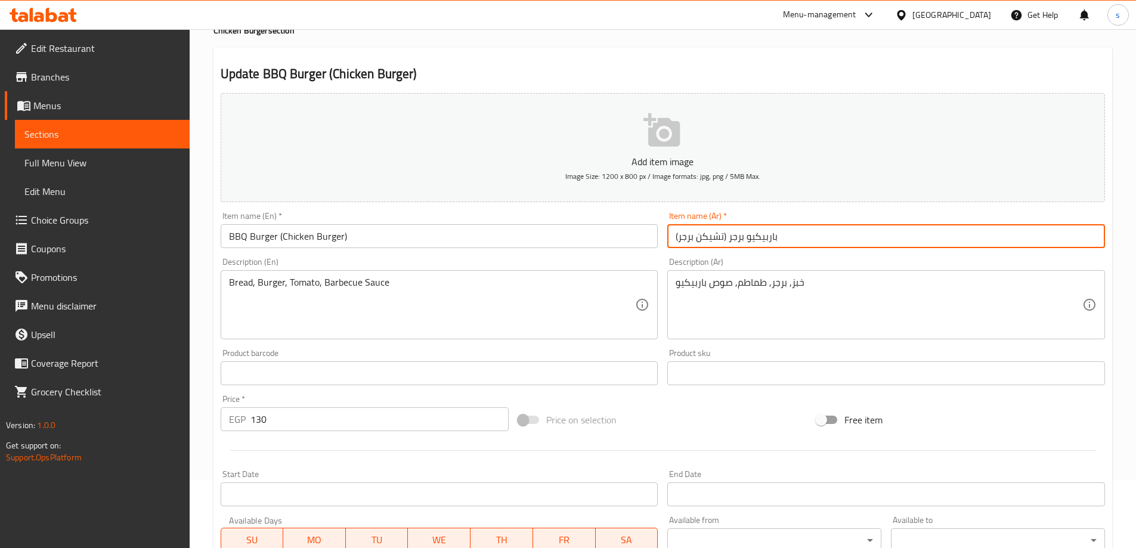
scroll to position [295, 0]
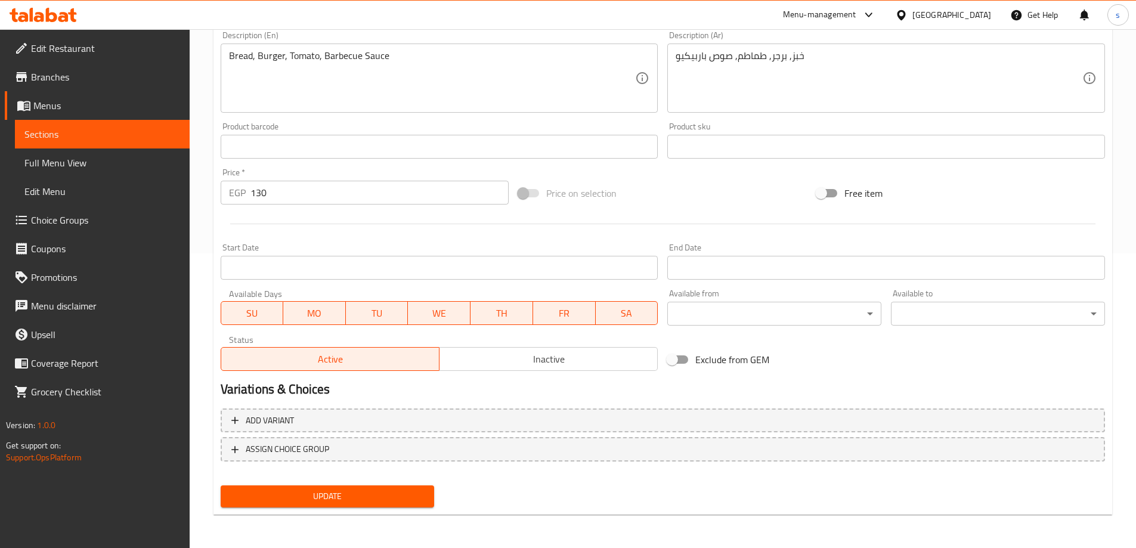
type input "باربيكيو برجر (تشيكن برجر)"
click at [406, 495] on span "Update" at bounding box center [327, 496] width 195 height 15
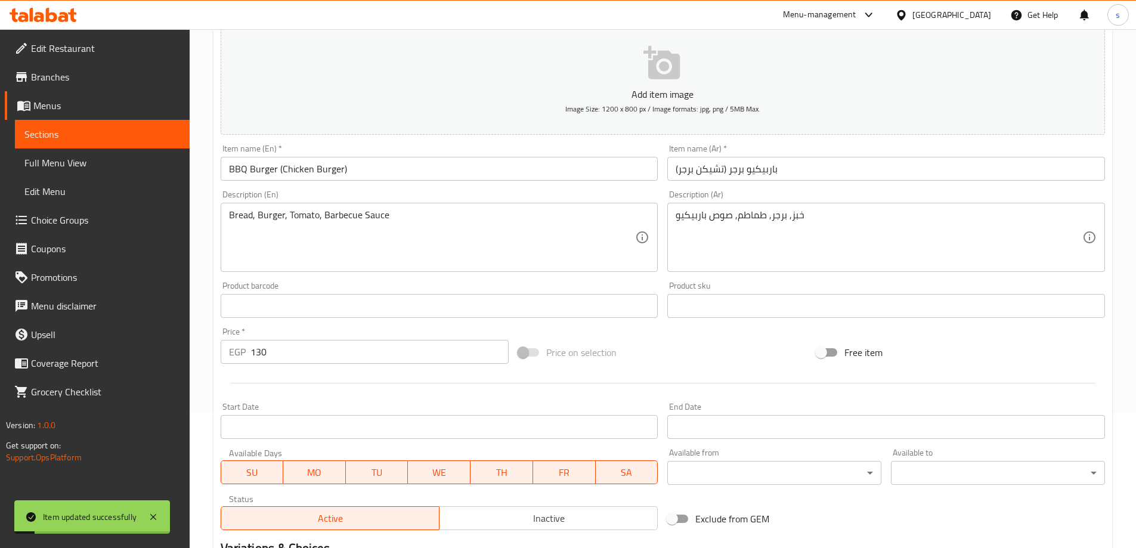
scroll to position [0, 0]
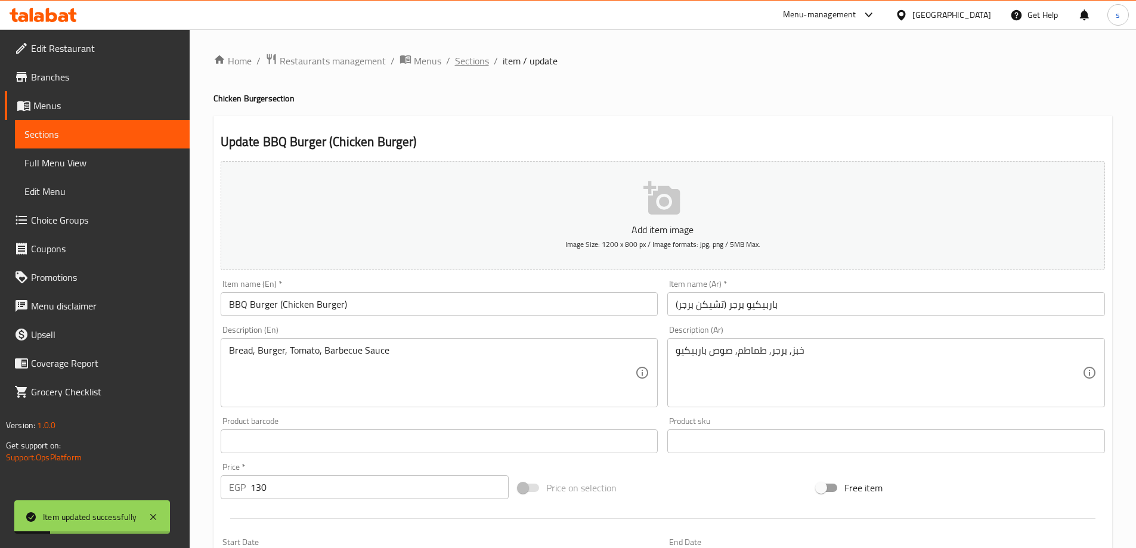
click at [466, 68] on span "Sections" at bounding box center [472, 61] width 34 height 14
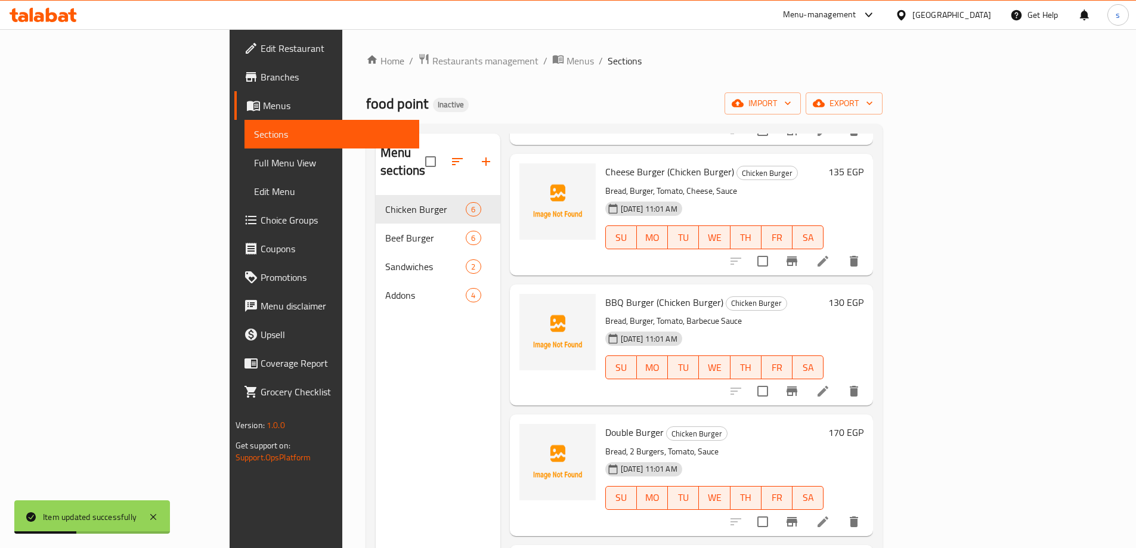
scroll to position [238, 0]
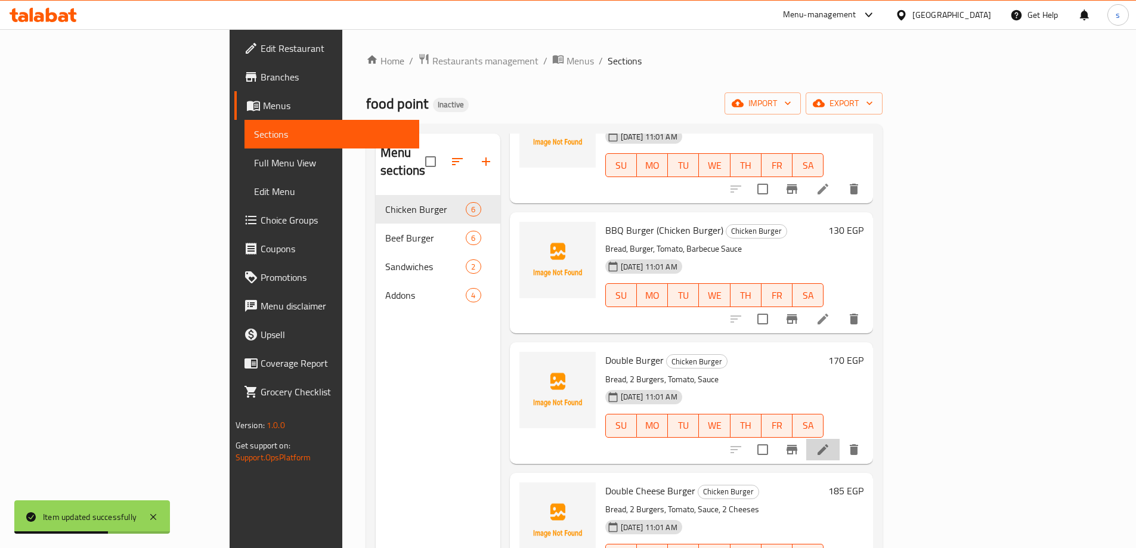
click at [839, 439] on li at bounding box center [822, 449] width 33 height 21
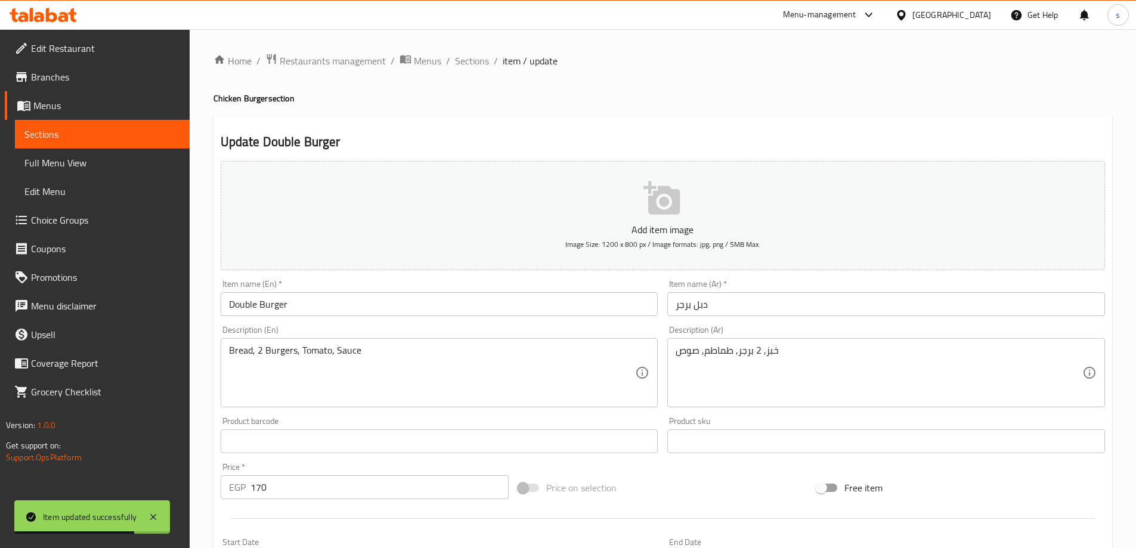
click at [789, 305] on input "دبل برجر" at bounding box center [886, 304] width 438 height 24
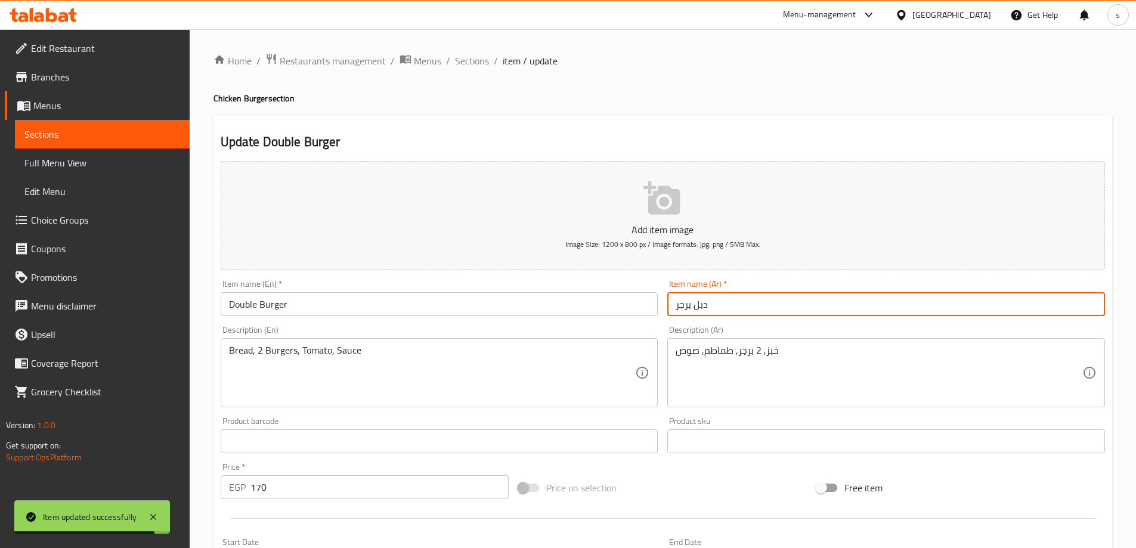
paste input "(تشيكن برجر)"
type input "دبل برجر (تشيكن برجر)"
click at [562, 305] on input "Double Burger" at bounding box center [440, 304] width 438 height 24
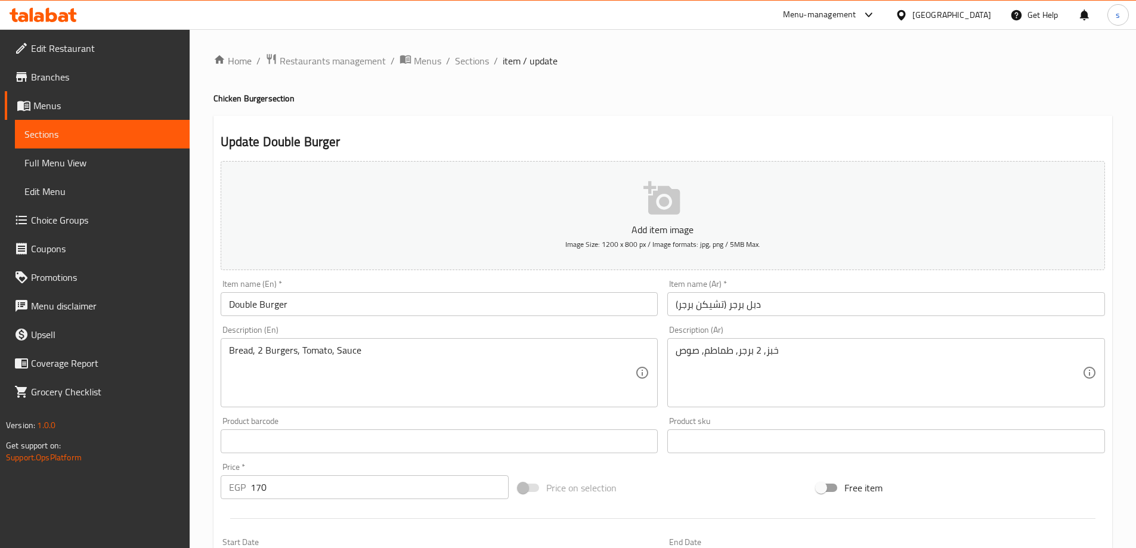
click at [332, 311] on input "Double Burger" at bounding box center [440, 304] width 438 height 24
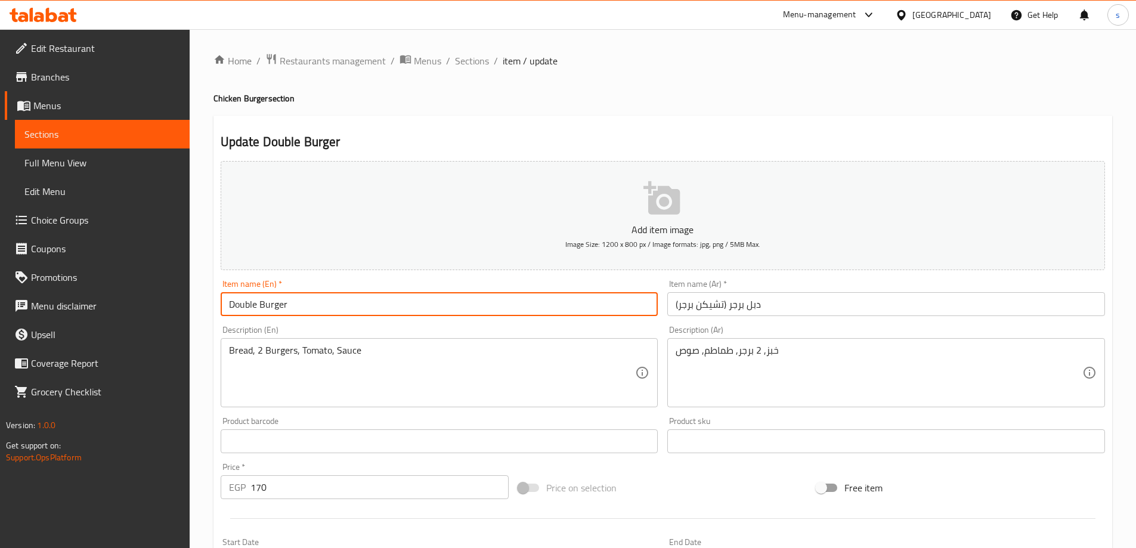
paste input "(Chicken Burger)"
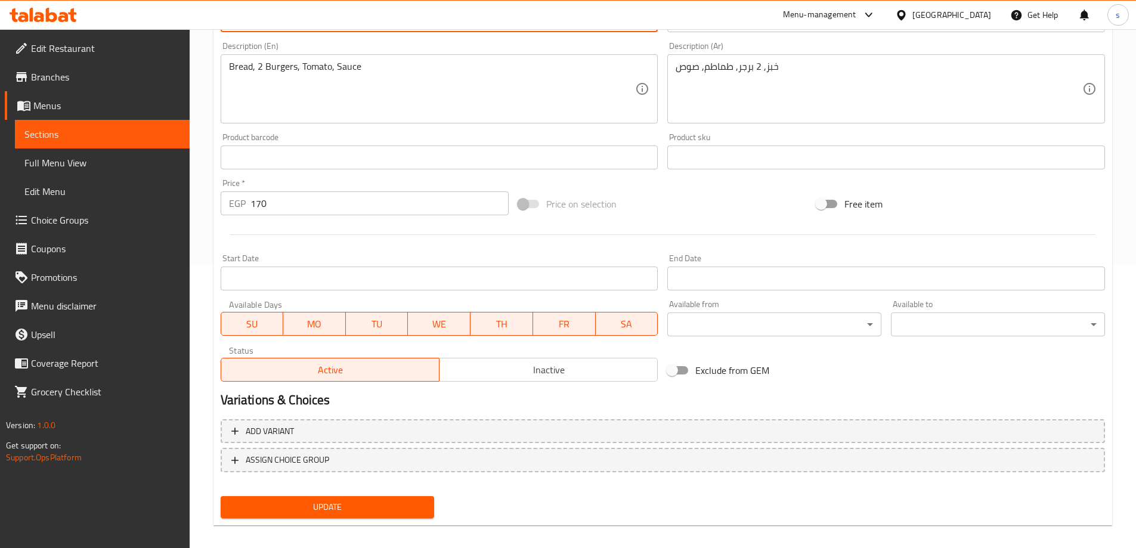
scroll to position [295, 0]
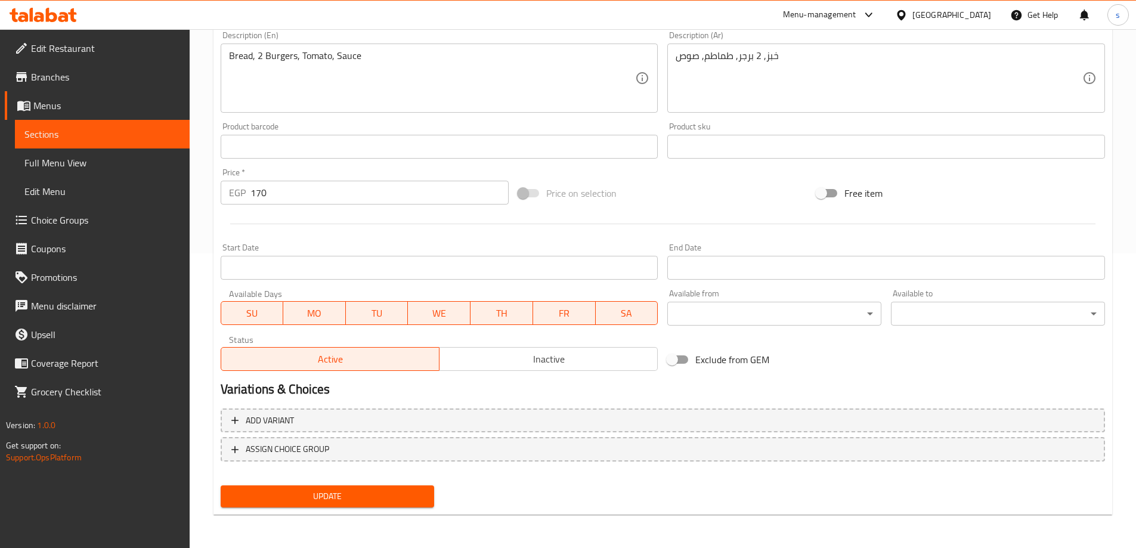
type input "Double Burger (Chicken Burger)"
click at [357, 491] on span "Update" at bounding box center [327, 496] width 195 height 15
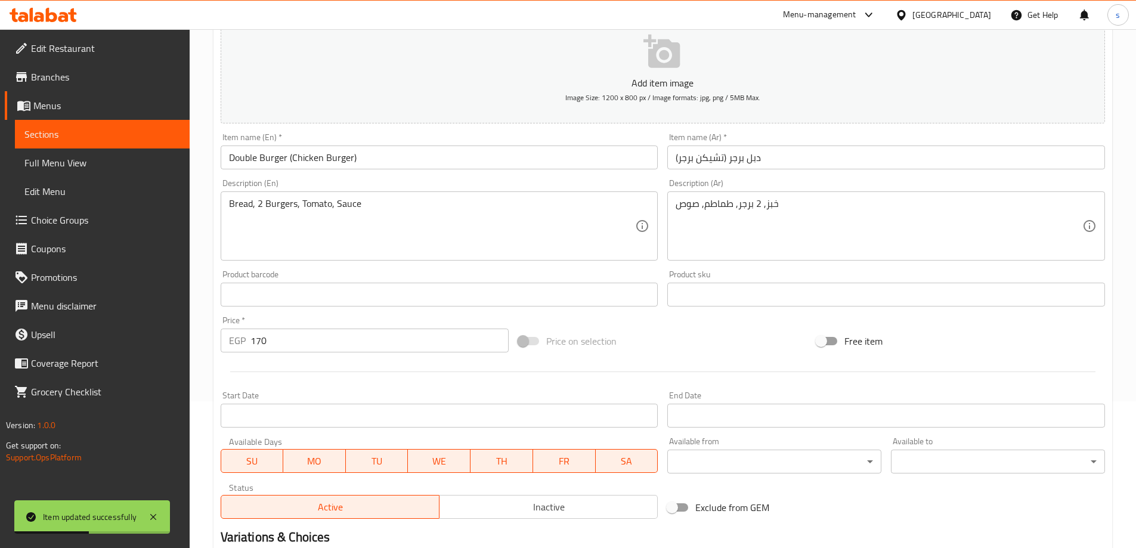
scroll to position [0, 0]
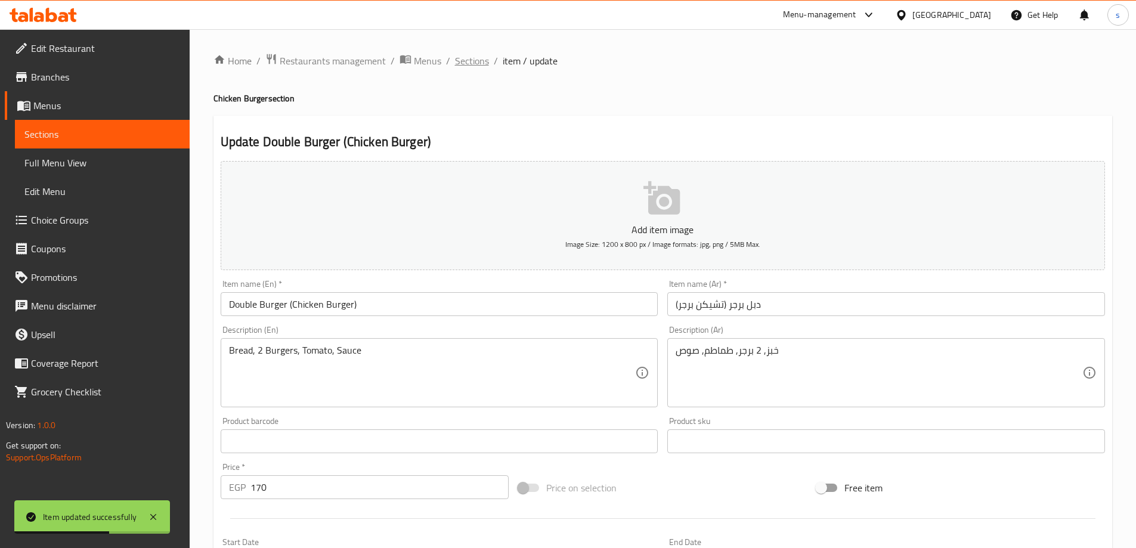
click at [475, 63] on span "Sections" at bounding box center [472, 61] width 34 height 14
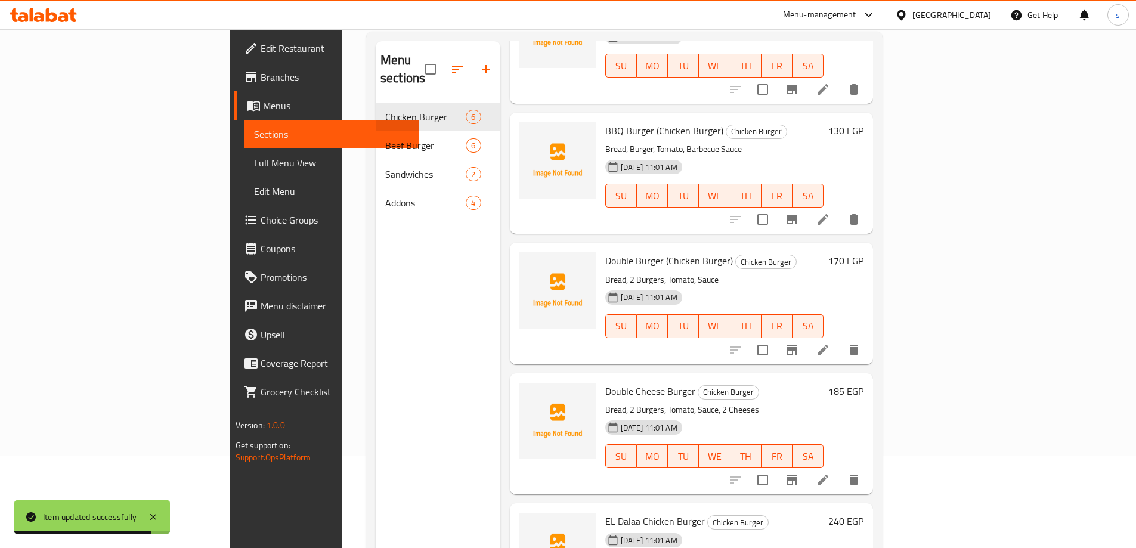
scroll to position [167, 0]
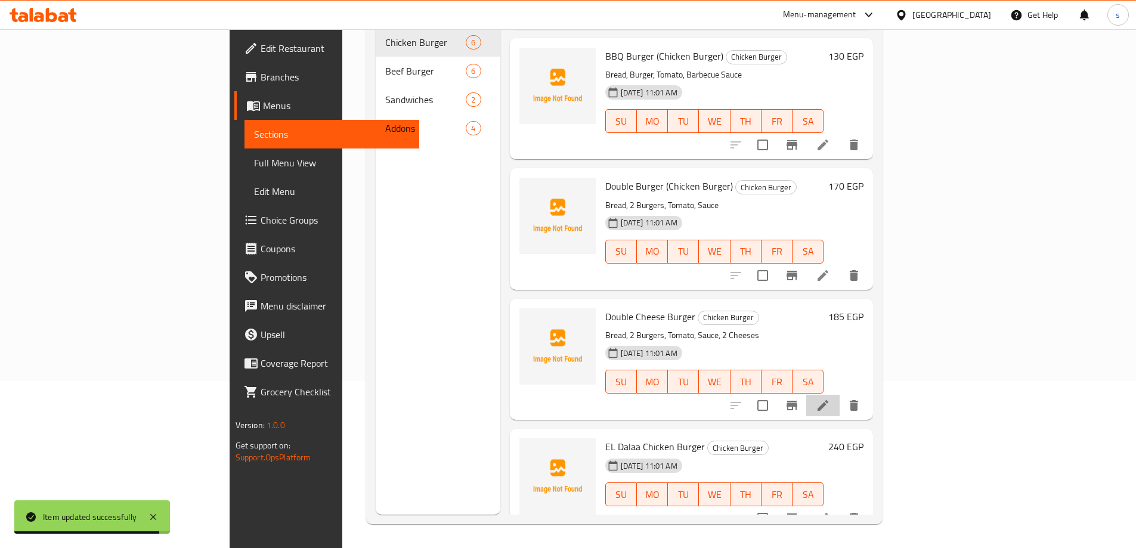
click at [839, 395] on li at bounding box center [822, 405] width 33 height 21
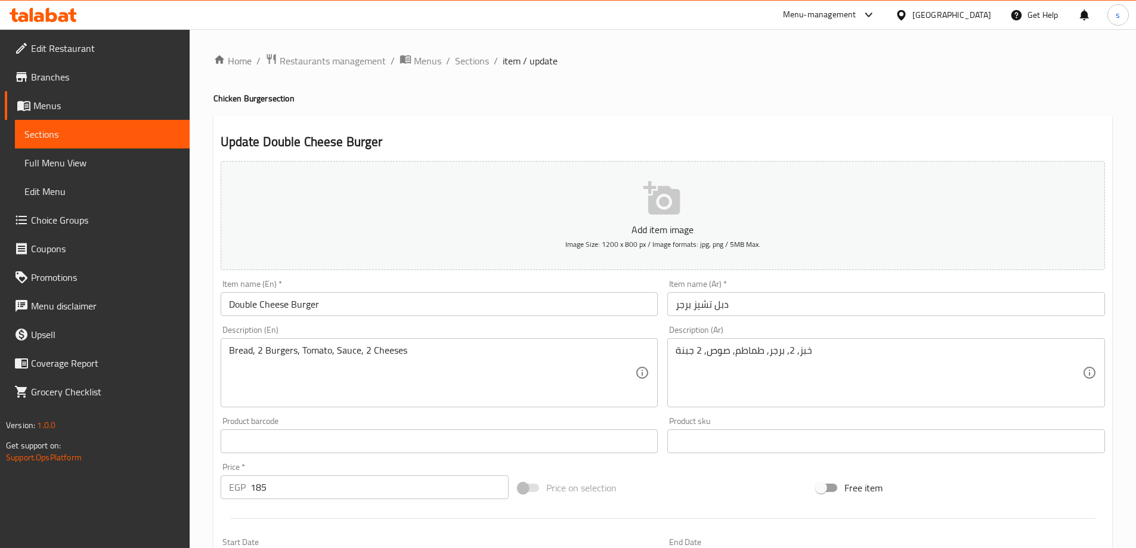
click at [374, 299] on input "Double Cheese Burger" at bounding box center [440, 304] width 438 height 24
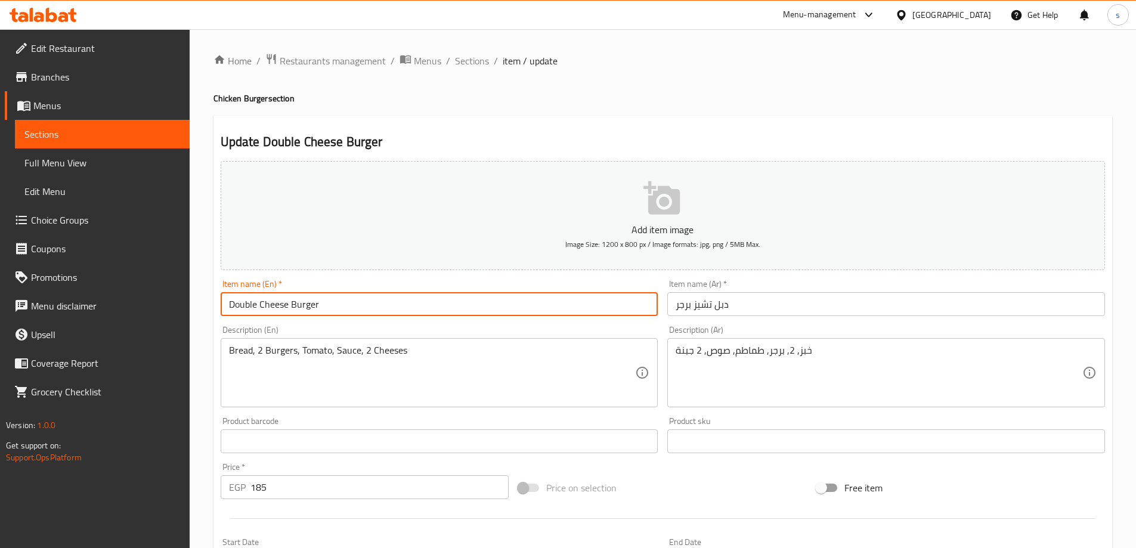
paste input "(Chicken Burger)"
type input "Double Cheese Burger (Chicken Burger)"
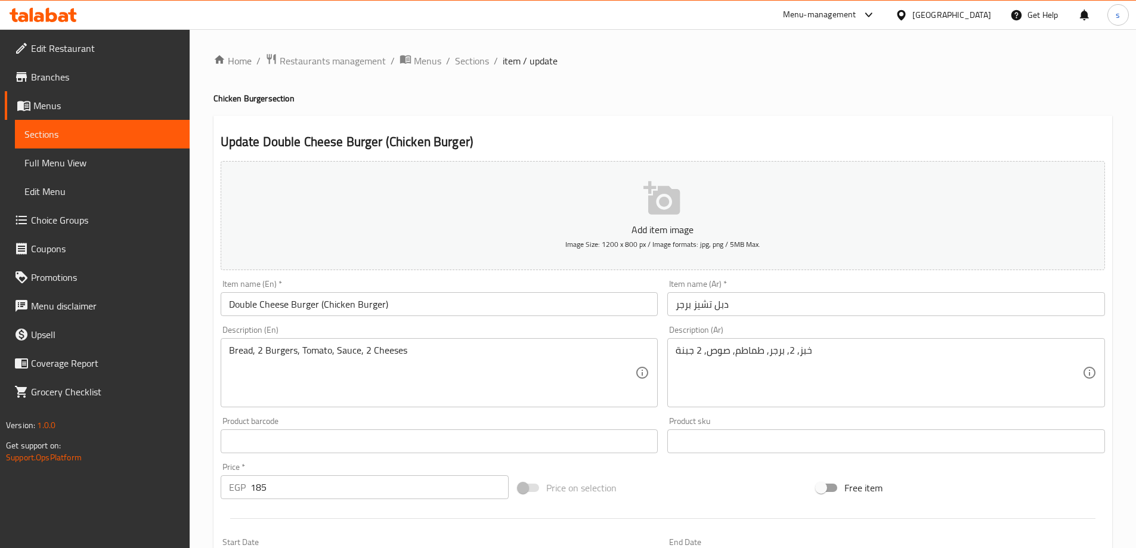
click at [761, 309] on input "دبل تشيز برجر" at bounding box center [886, 304] width 438 height 24
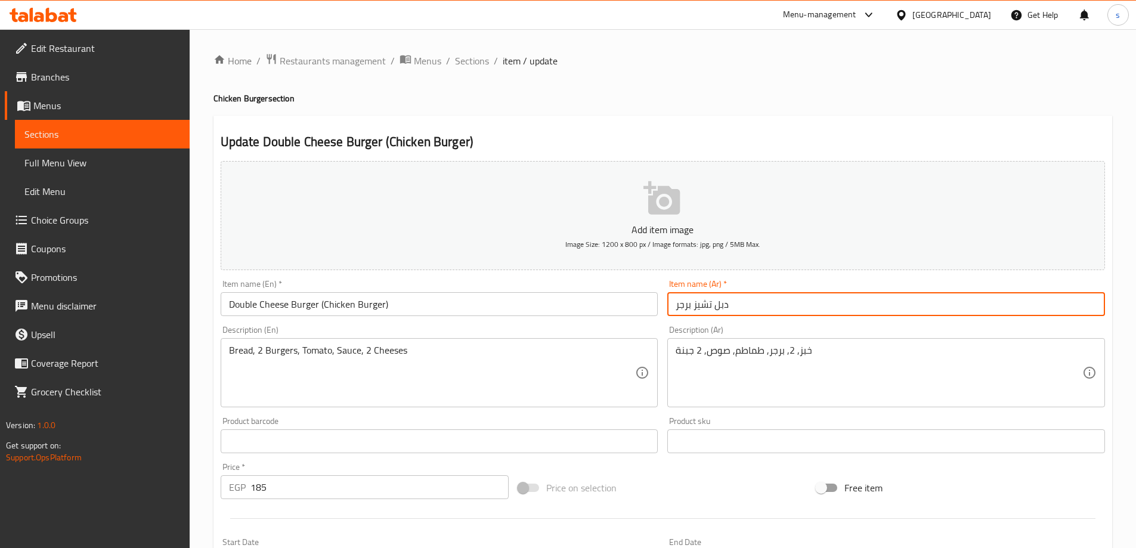
paste input "(تشيكن برجر)"
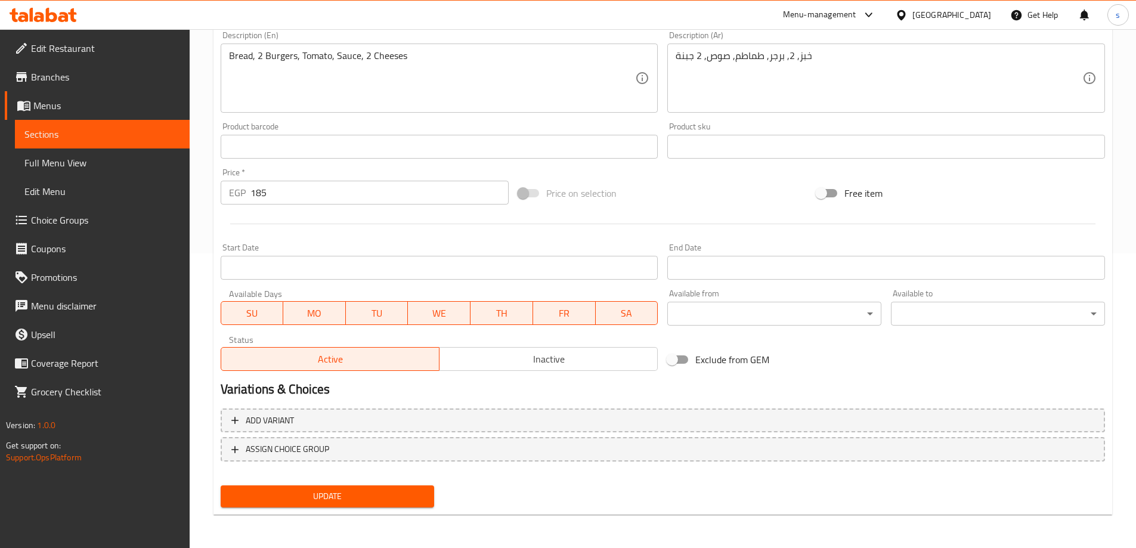
type input "دبل تشيز برجر (تشيكن برجر)"
click at [373, 495] on span "Update" at bounding box center [327, 496] width 195 height 15
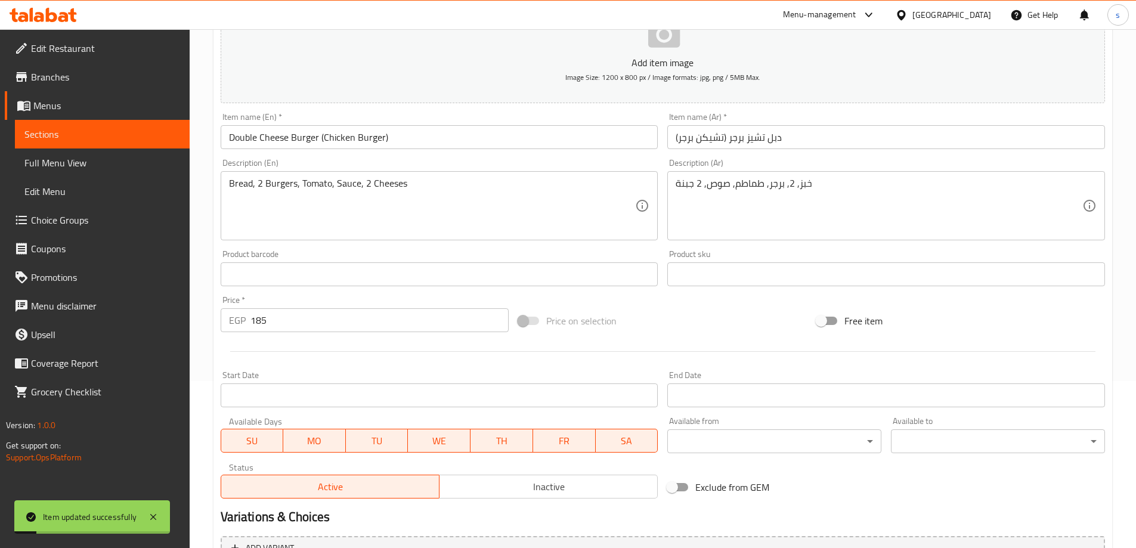
scroll to position [0, 0]
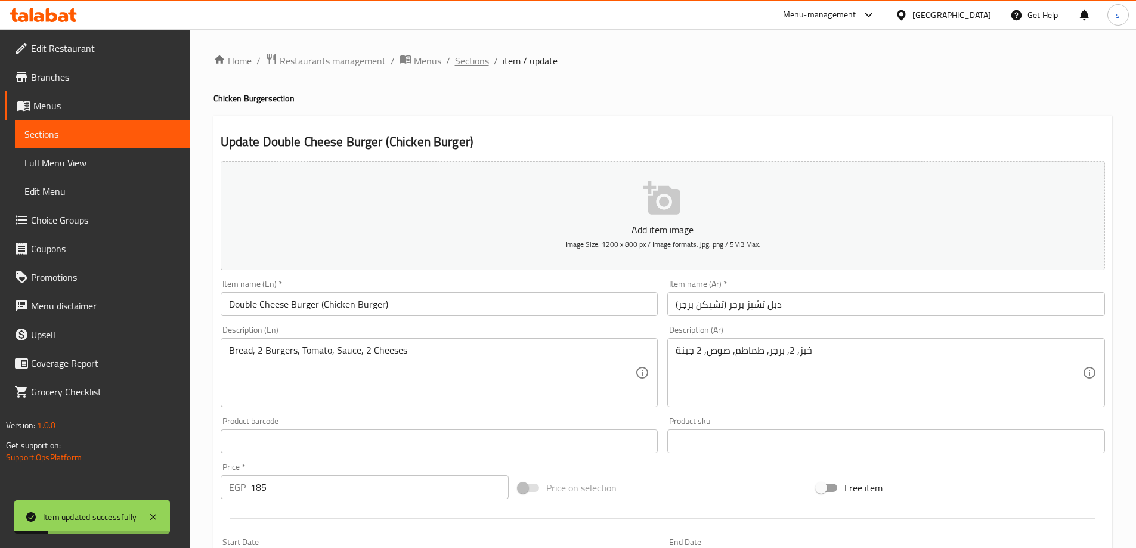
click at [476, 66] on span "Sections" at bounding box center [472, 61] width 34 height 14
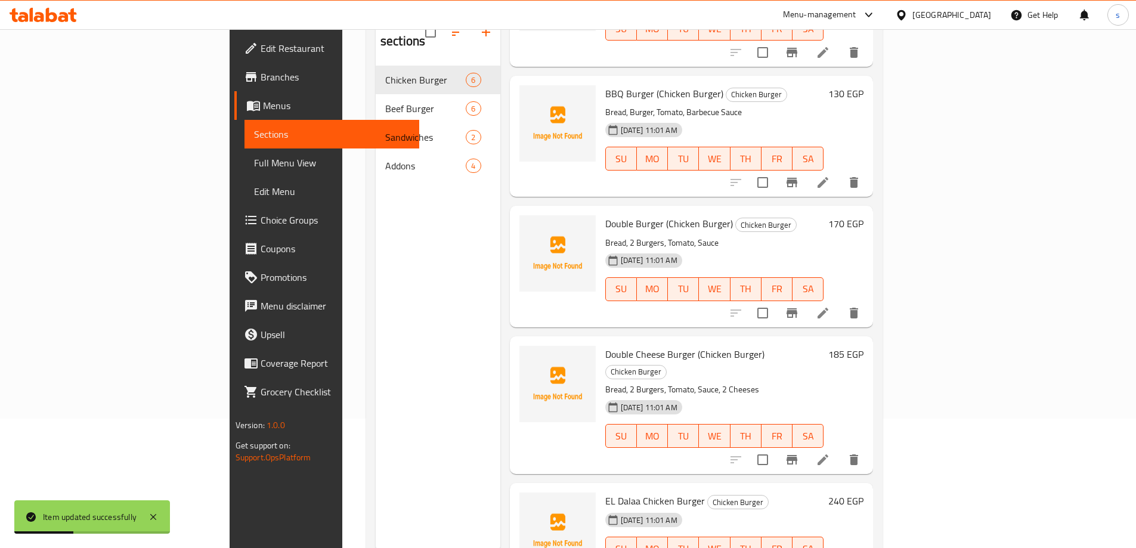
scroll to position [167, 0]
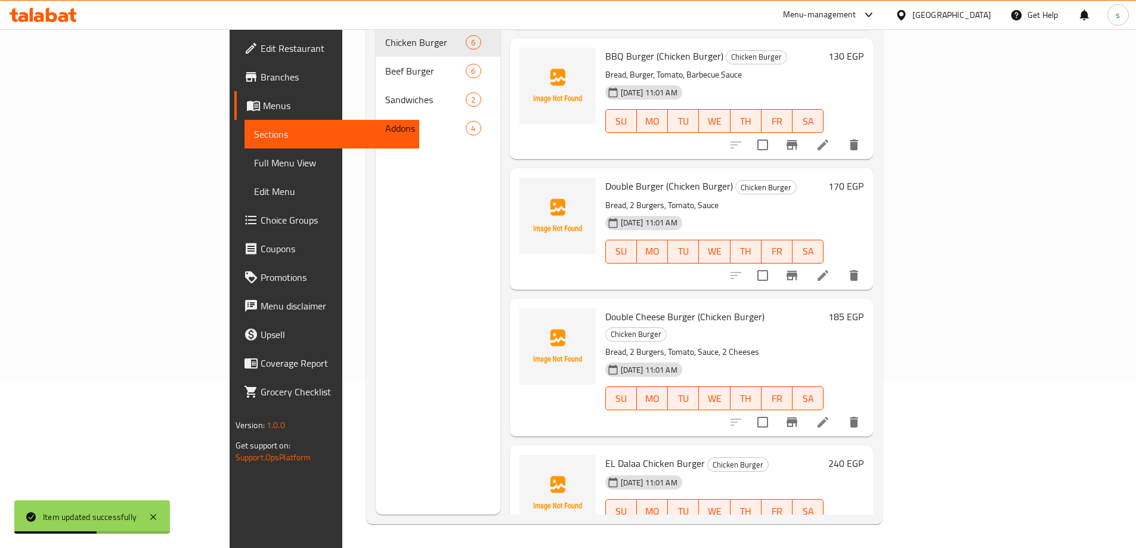
click at [828, 529] on icon at bounding box center [822, 534] width 11 height 11
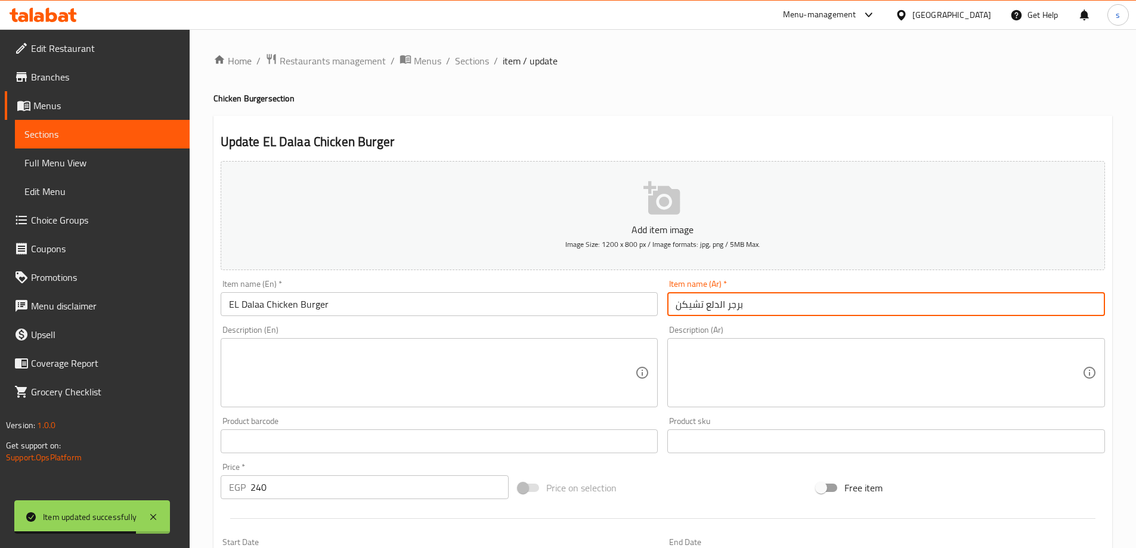
click at [794, 302] on input "برجر الدلع تشيكن" at bounding box center [886, 304] width 438 height 24
paste input "(تشيكن برجر)"
type input "برجر الدلع تشيكن (تشيكن برجر)"
click at [521, 292] on input "EL Dalaa Chicken Burger" at bounding box center [440, 304] width 438 height 24
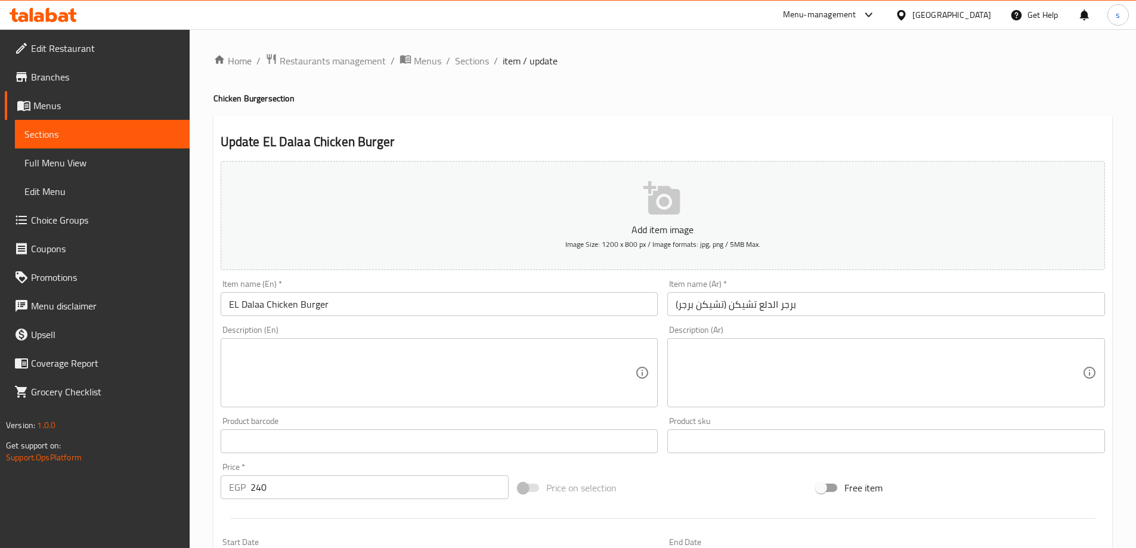
click at [382, 305] on input "EL Dalaa Chicken Burger" at bounding box center [440, 304] width 438 height 24
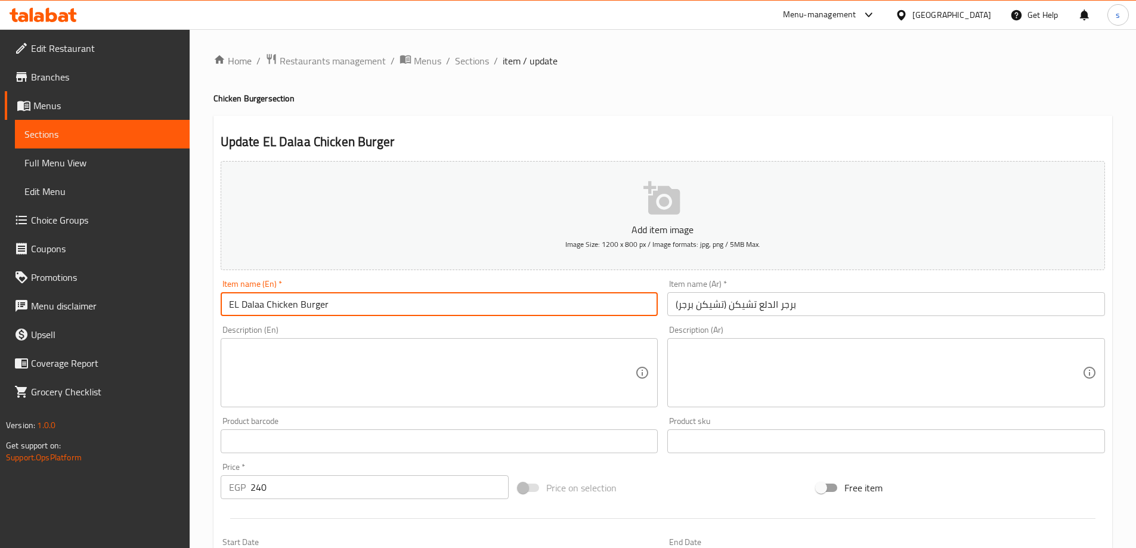
paste input "(Chicken Burger)"
type input "EL Dalaa Chicken Burger (Chicken Burger)"
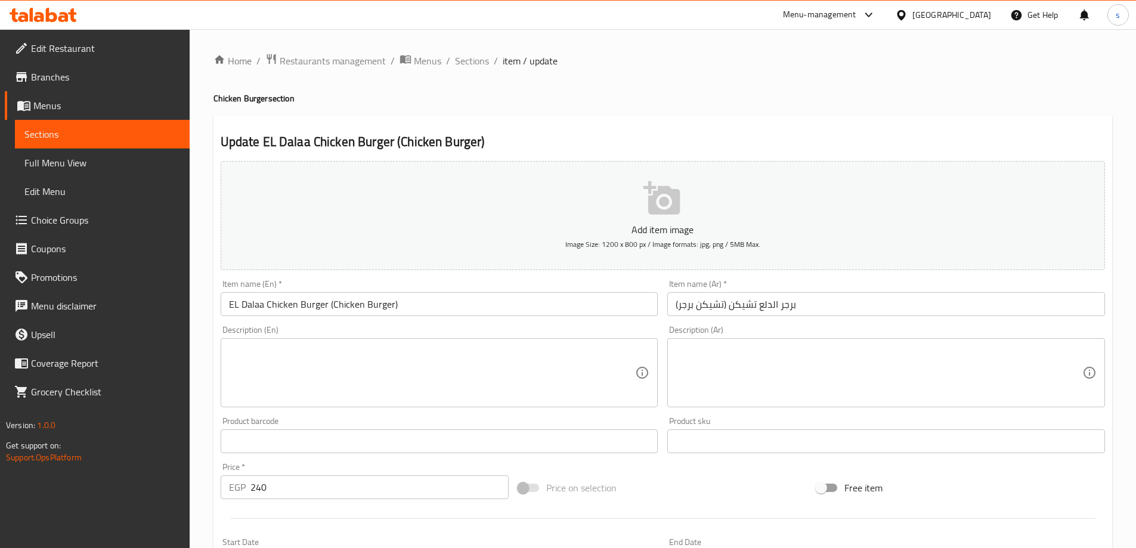
scroll to position [295, 0]
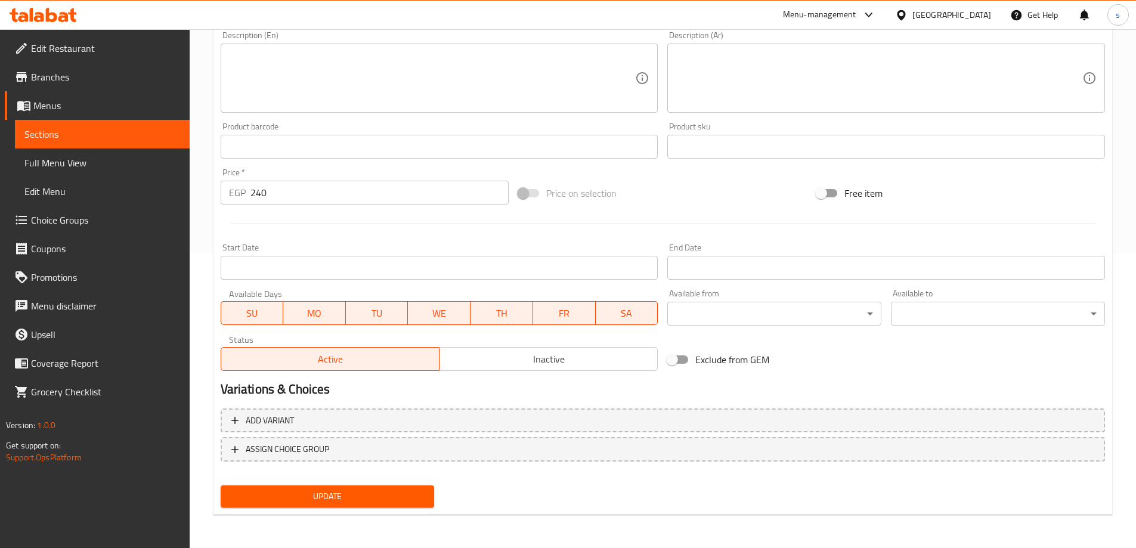
click at [371, 497] on span "Update" at bounding box center [327, 496] width 195 height 15
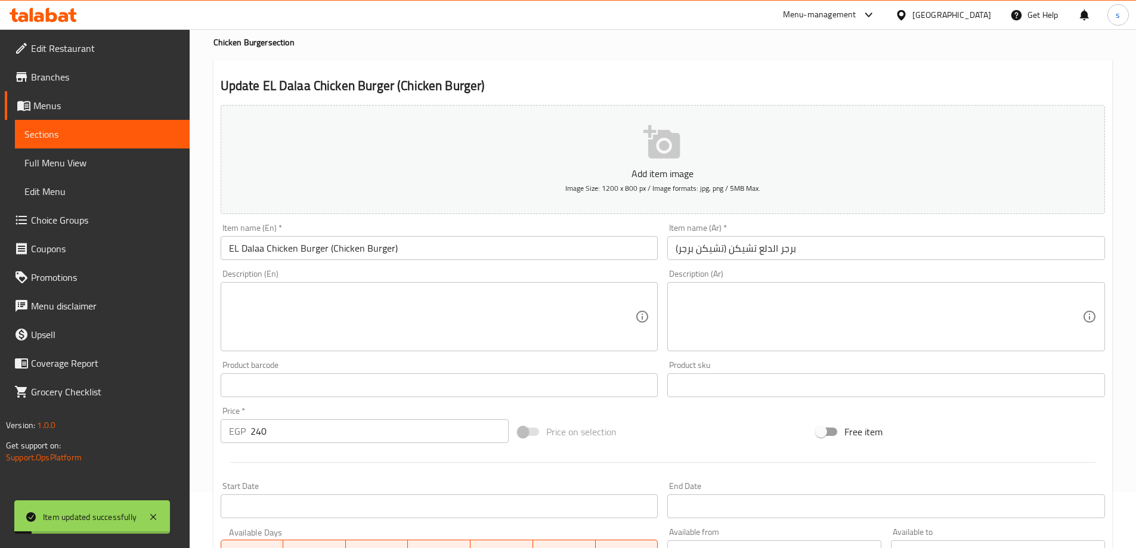
scroll to position [0, 0]
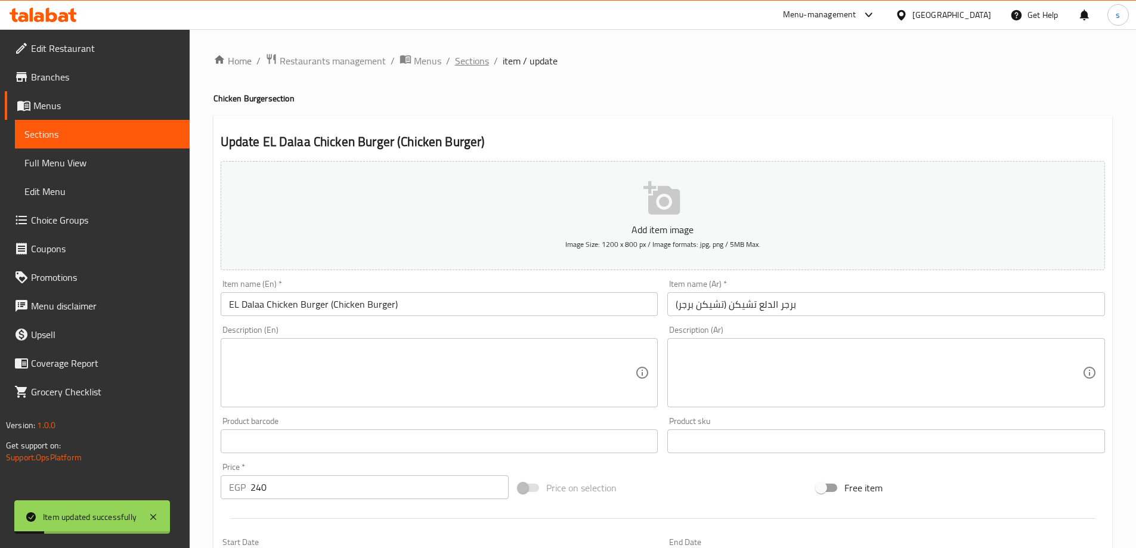
click at [464, 64] on span "Sections" at bounding box center [472, 61] width 34 height 14
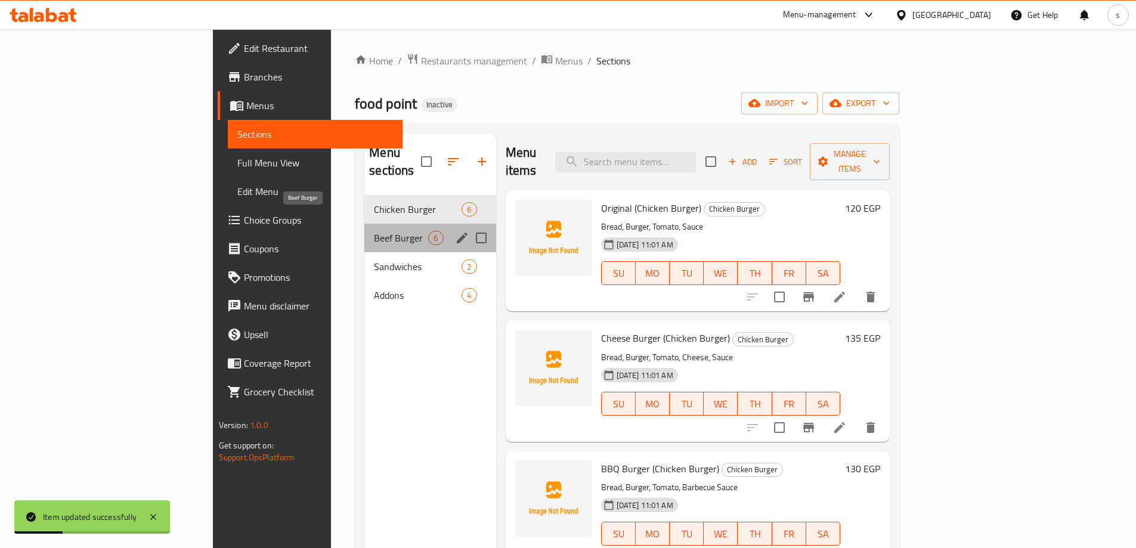
click at [374, 231] on span "Beef Burger" at bounding box center [401, 238] width 54 height 14
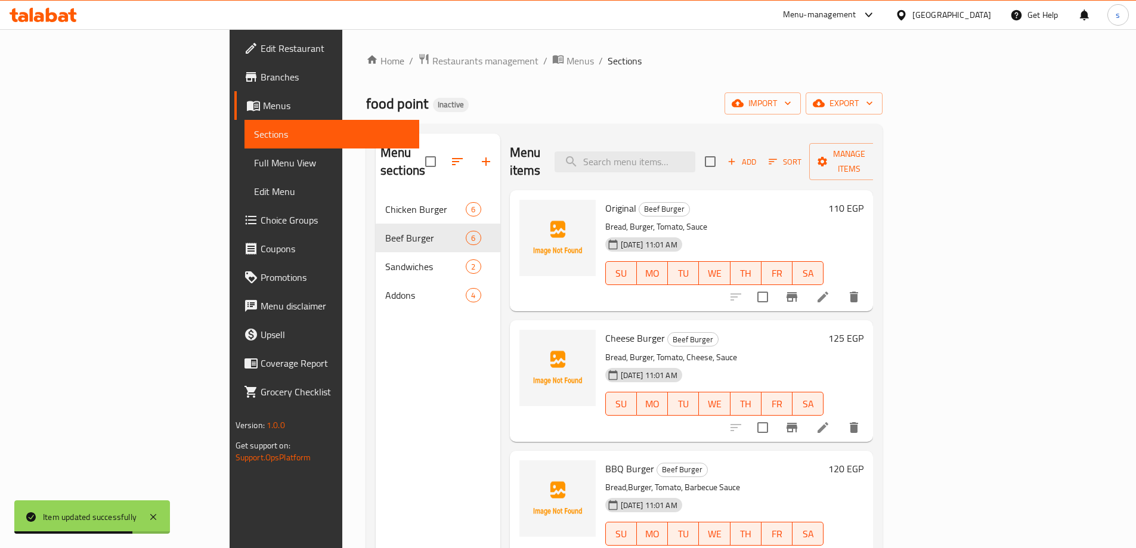
click at [839, 287] on li at bounding box center [822, 296] width 33 height 21
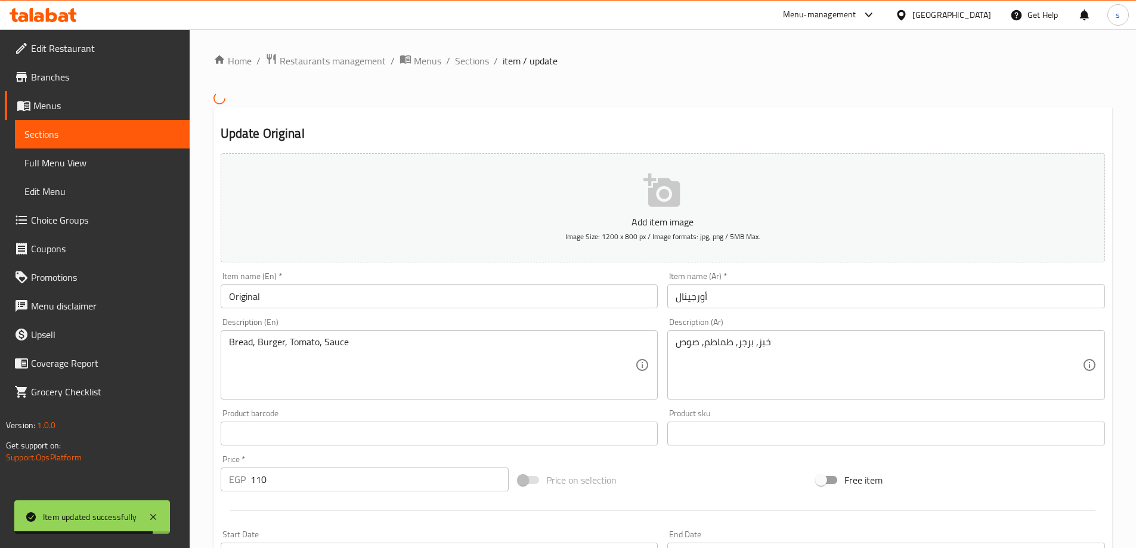
click at [407, 297] on input "Original" at bounding box center [440, 296] width 438 height 24
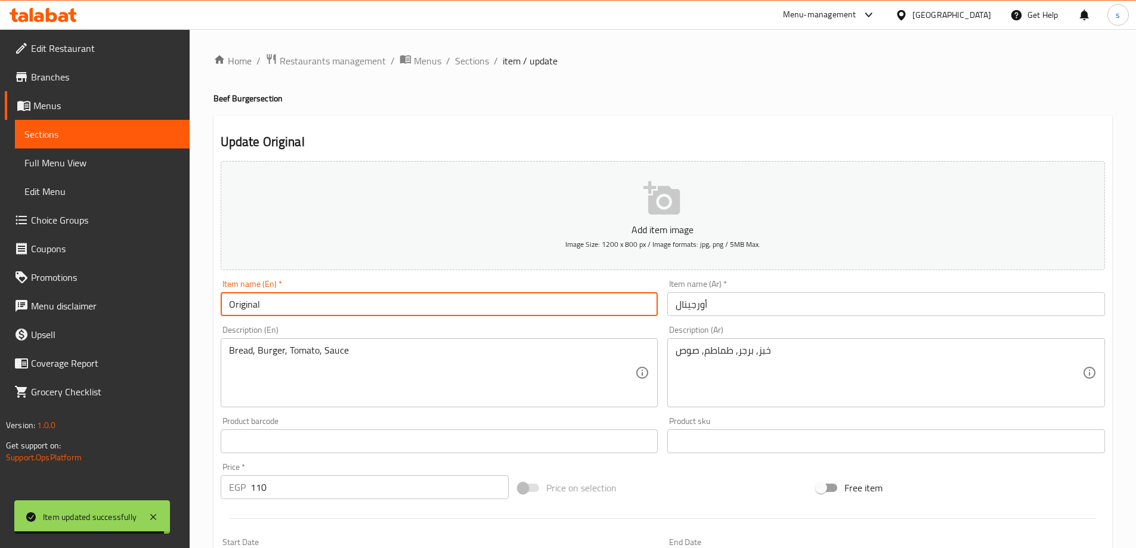
paste input "(Beef Burger)"
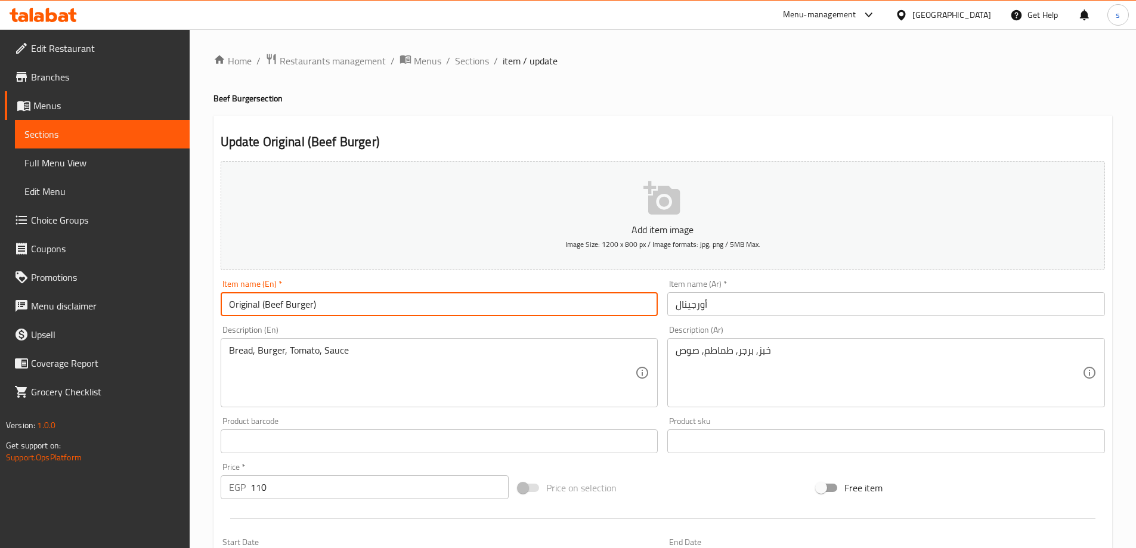
type input "Original (Beef Burger)"
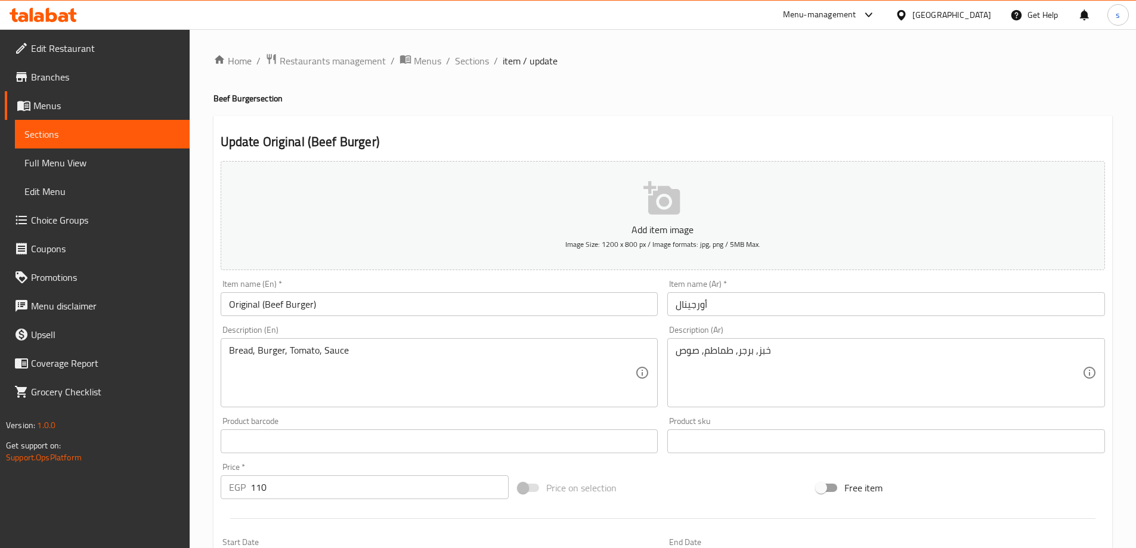
click at [736, 302] on input "أورجينال" at bounding box center [886, 304] width 438 height 24
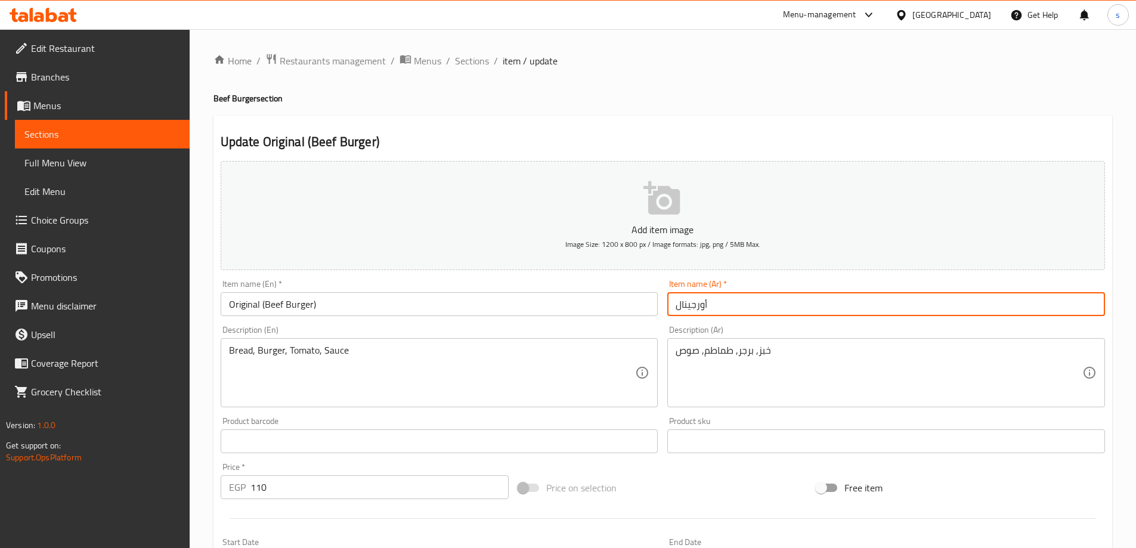
paste input "(بيف برجر)"
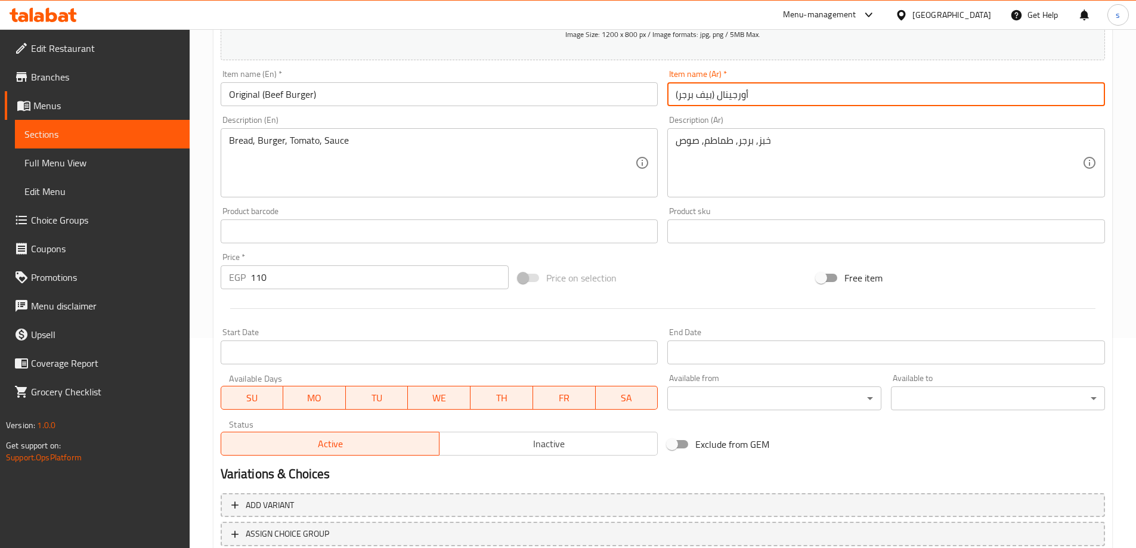
scroll to position [295, 0]
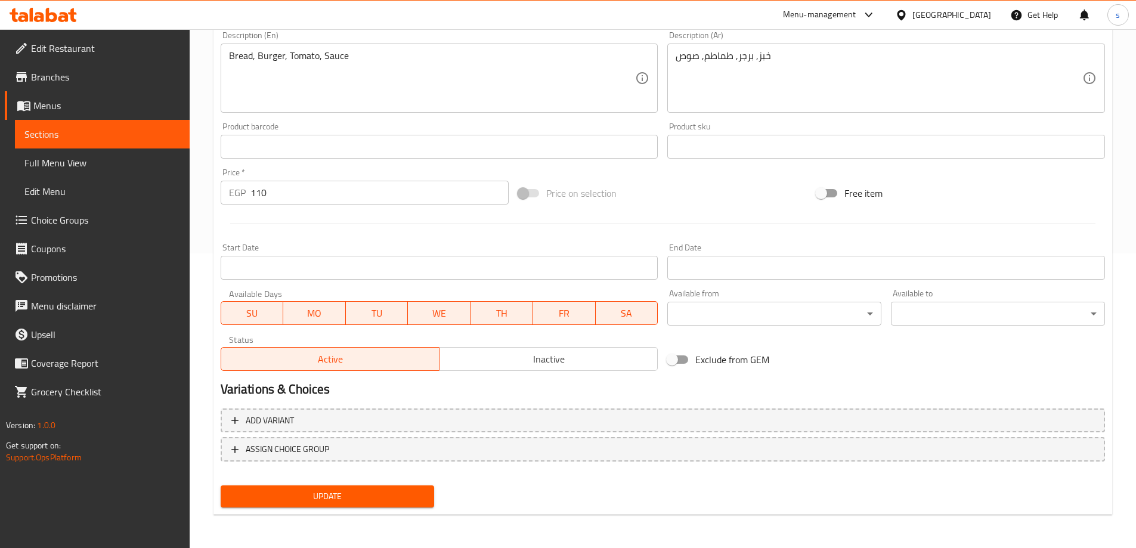
type input "أورجينال (بيف برجر)"
click at [401, 497] on span "Update" at bounding box center [327, 496] width 195 height 15
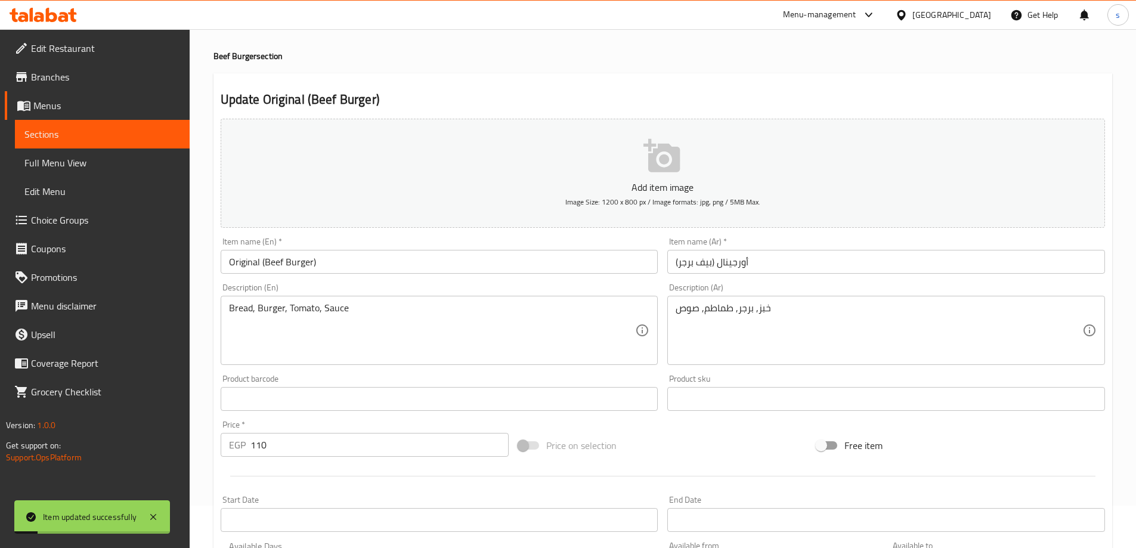
scroll to position [0, 0]
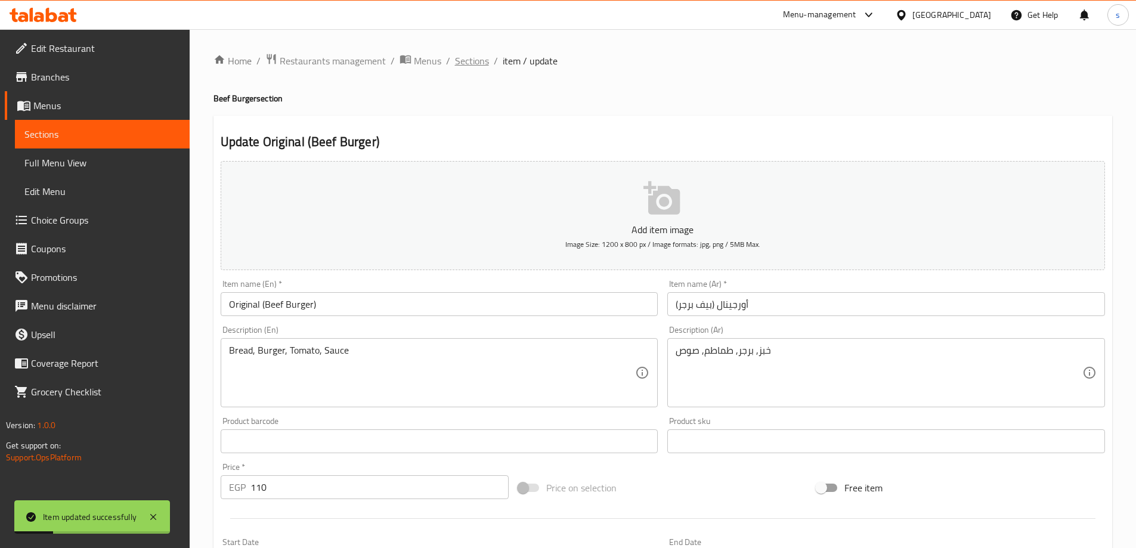
click at [473, 66] on span "Sections" at bounding box center [472, 61] width 34 height 14
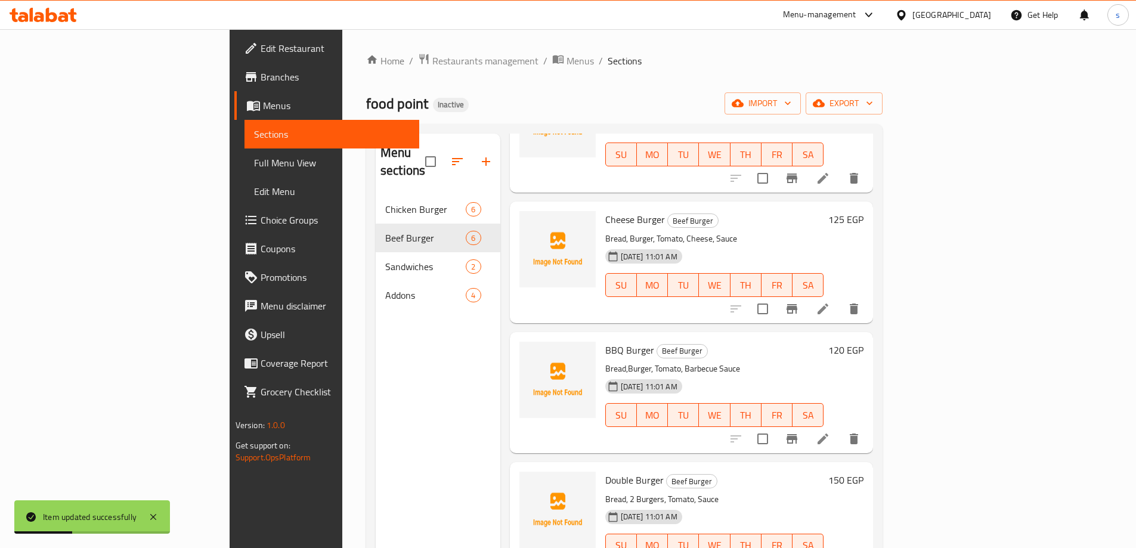
scroll to position [119, 0]
click at [828, 303] on icon at bounding box center [822, 308] width 11 height 11
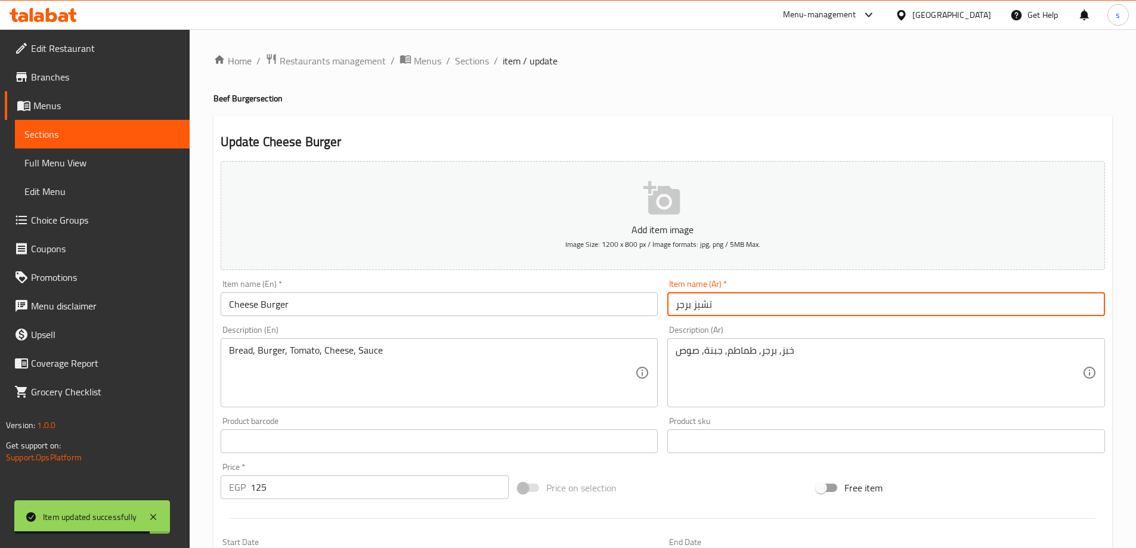
click at [735, 306] on input "تشيز برجر" at bounding box center [886, 304] width 438 height 24
paste input "(بيف برجر)"
type input "تشيز برجر (بيف برجر)"
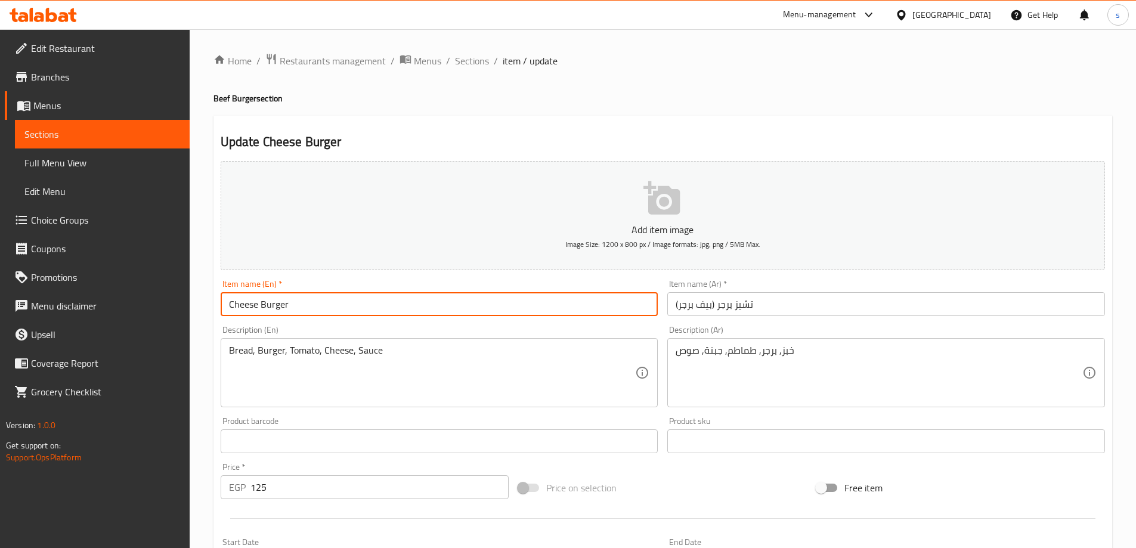
click at [419, 302] on input "Cheese Burger" at bounding box center [440, 304] width 438 height 24
paste input "(Beef Burger)"
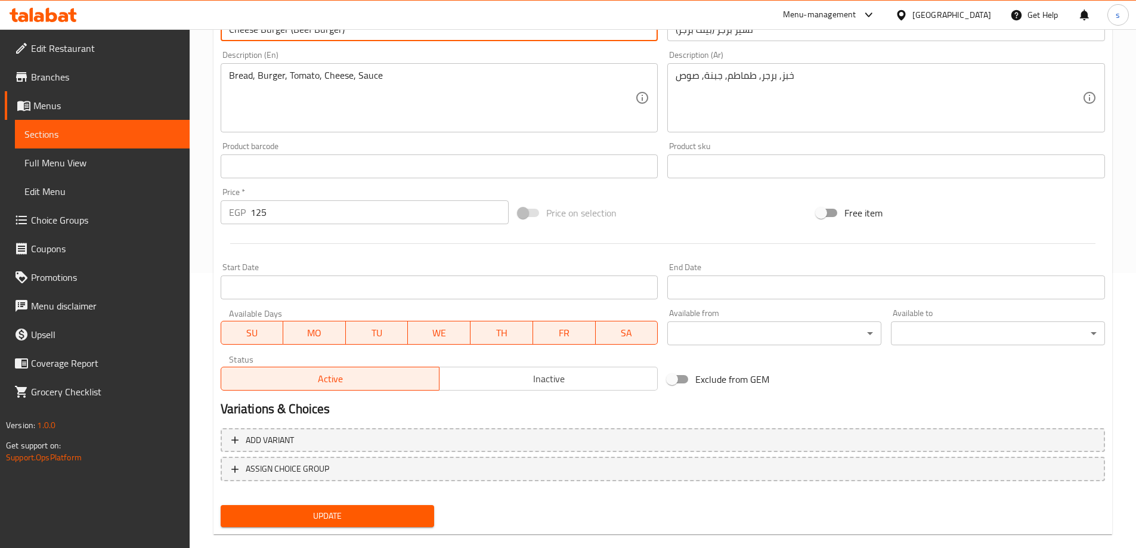
scroll to position [295, 0]
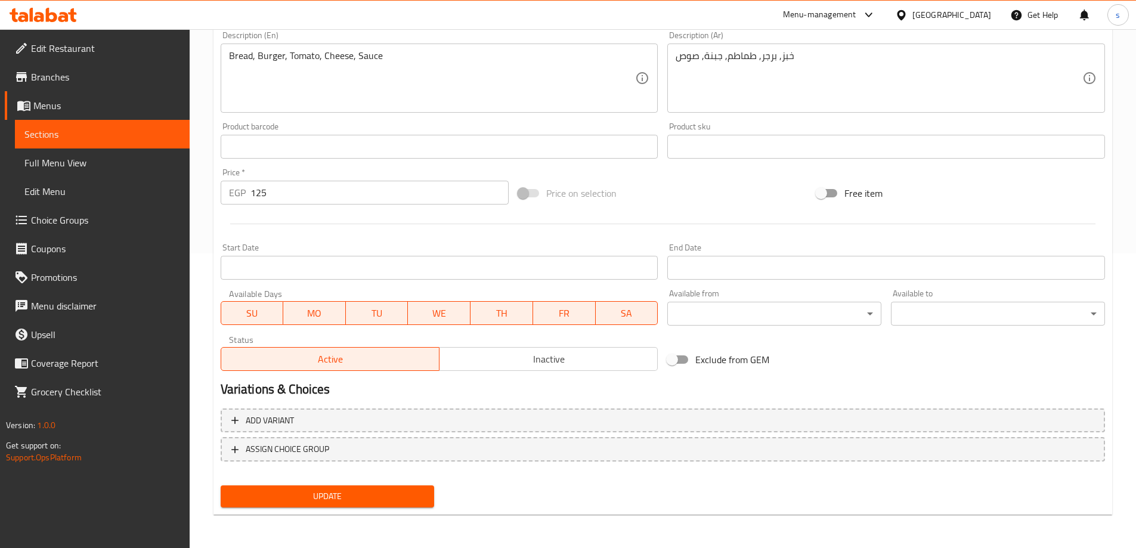
type input "Cheese Burger (Beef Burger)"
click at [308, 494] on span "Update" at bounding box center [327, 496] width 195 height 15
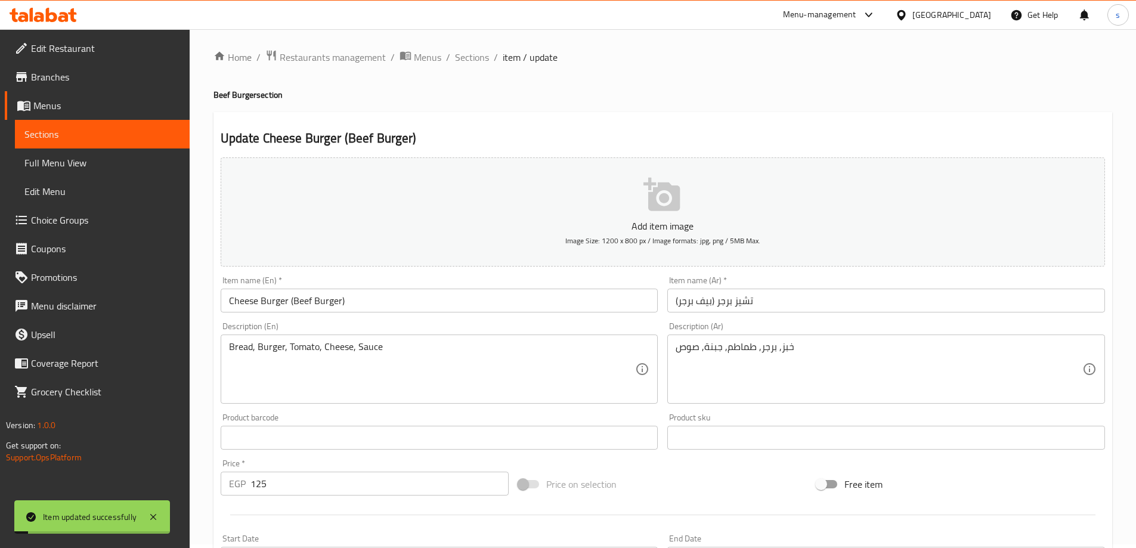
scroll to position [0, 0]
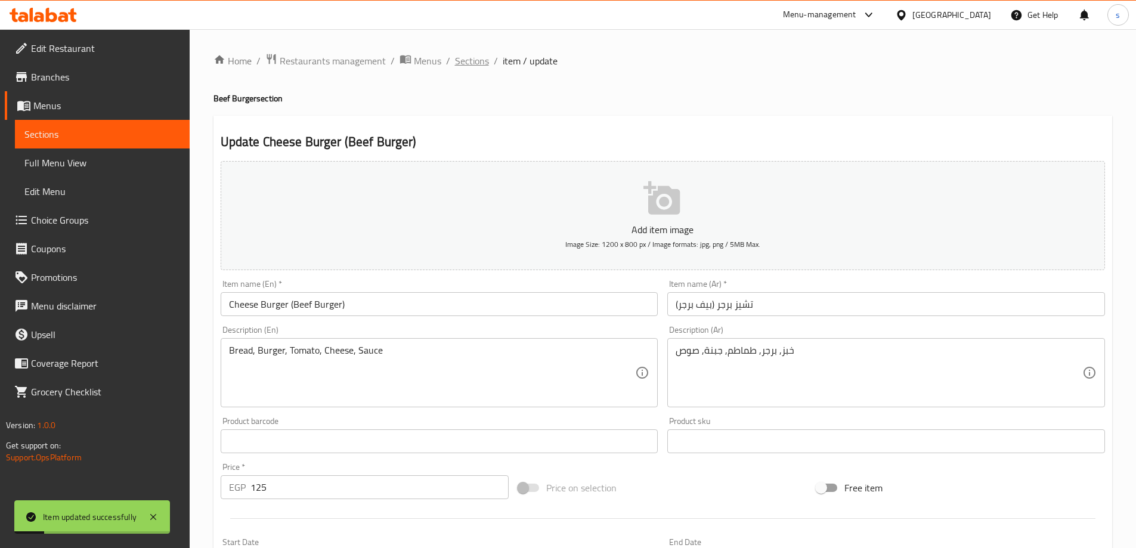
click at [466, 57] on span "Sections" at bounding box center [472, 61] width 34 height 14
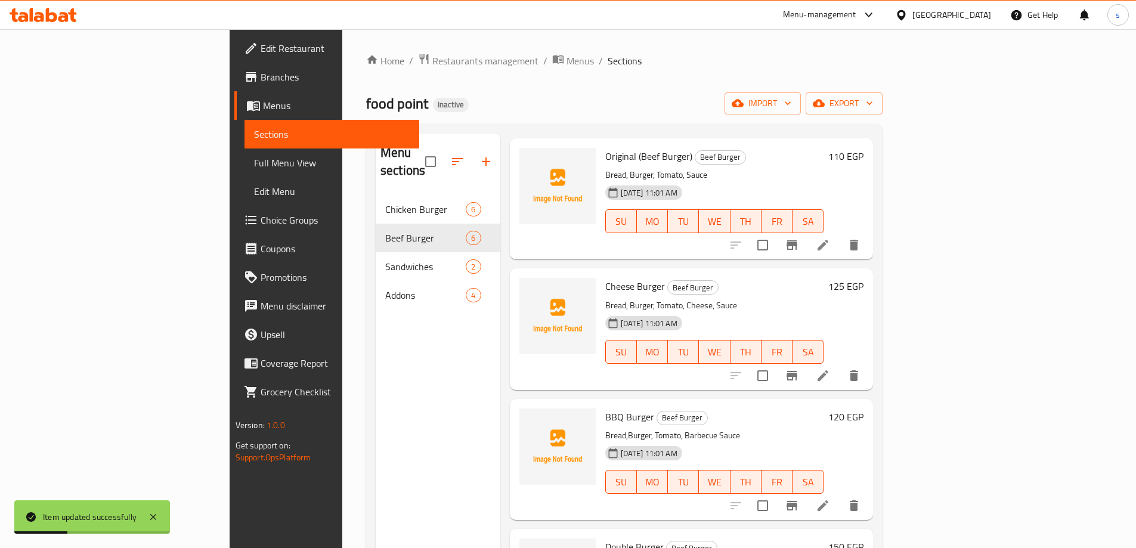
scroll to position [179, 0]
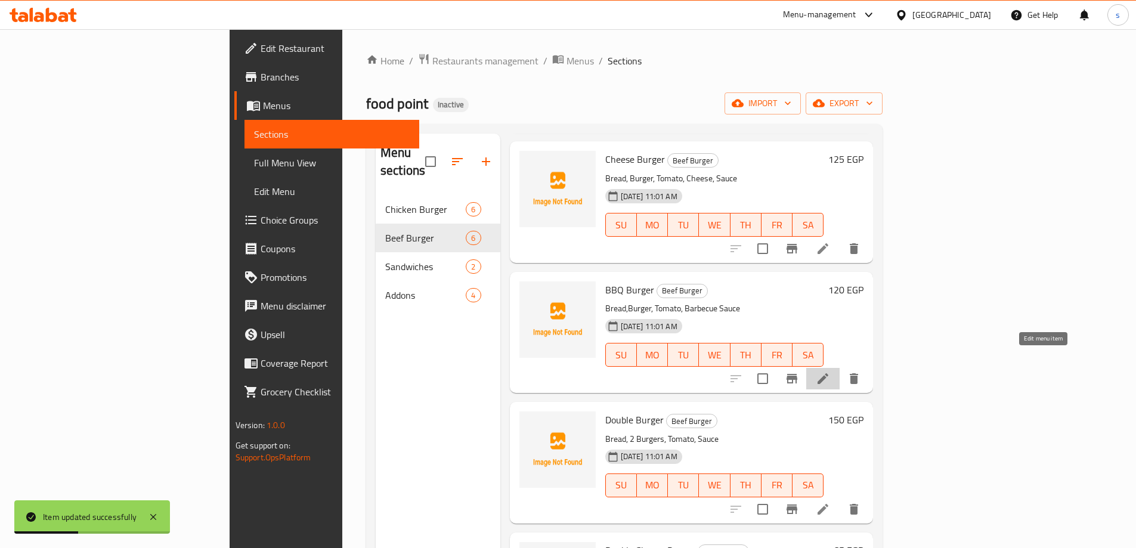
click at [828, 373] on icon at bounding box center [822, 378] width 11 height 11
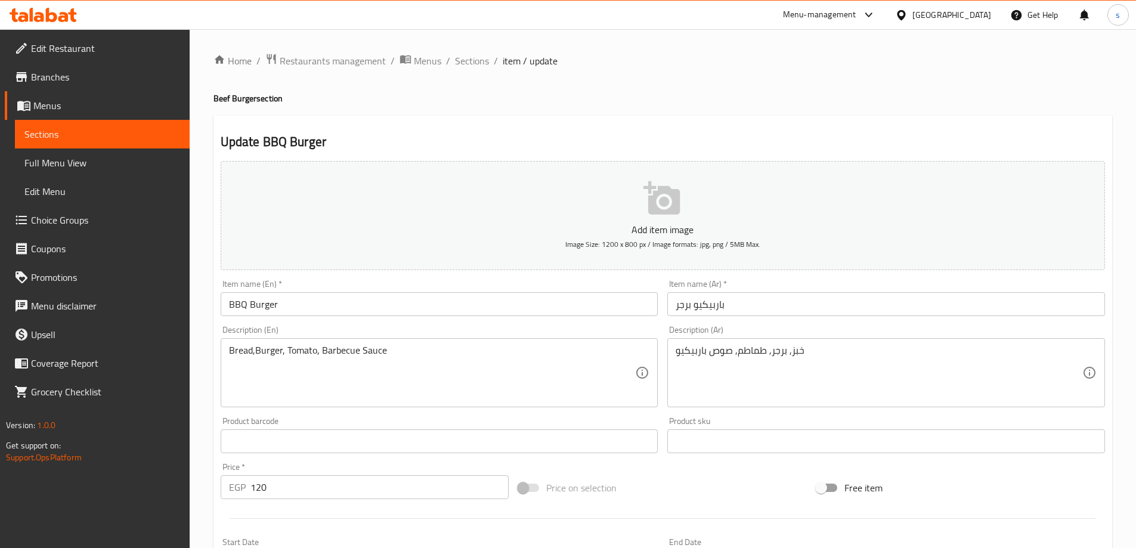
click at [385, 310] on input "BBQ Burger" at bounding box center [440, 304] width 438 height 24
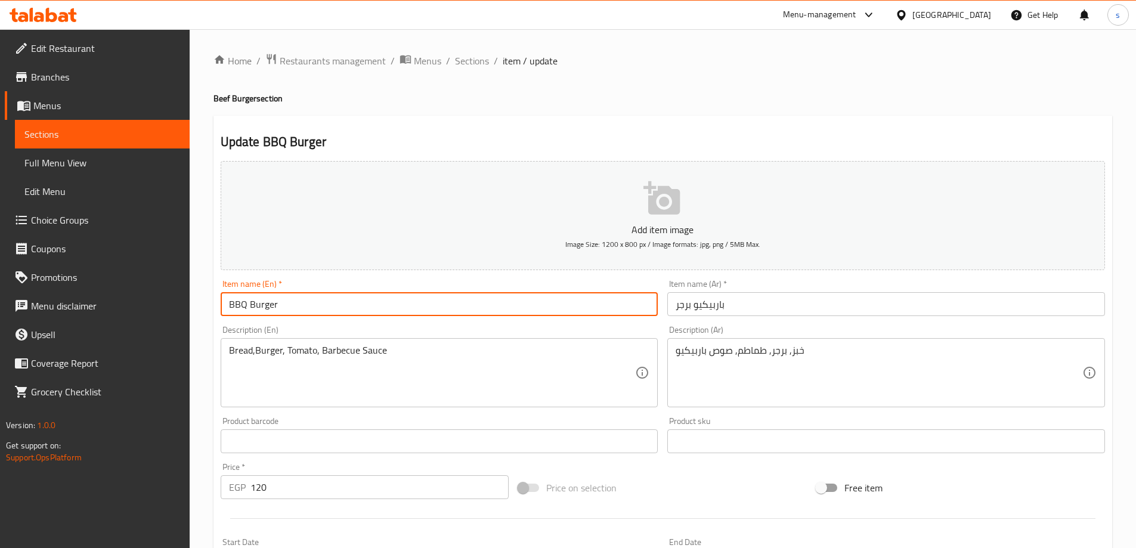
paste input "(Beef Burger)"
type input "BBQ Burger (Beef Burger)"
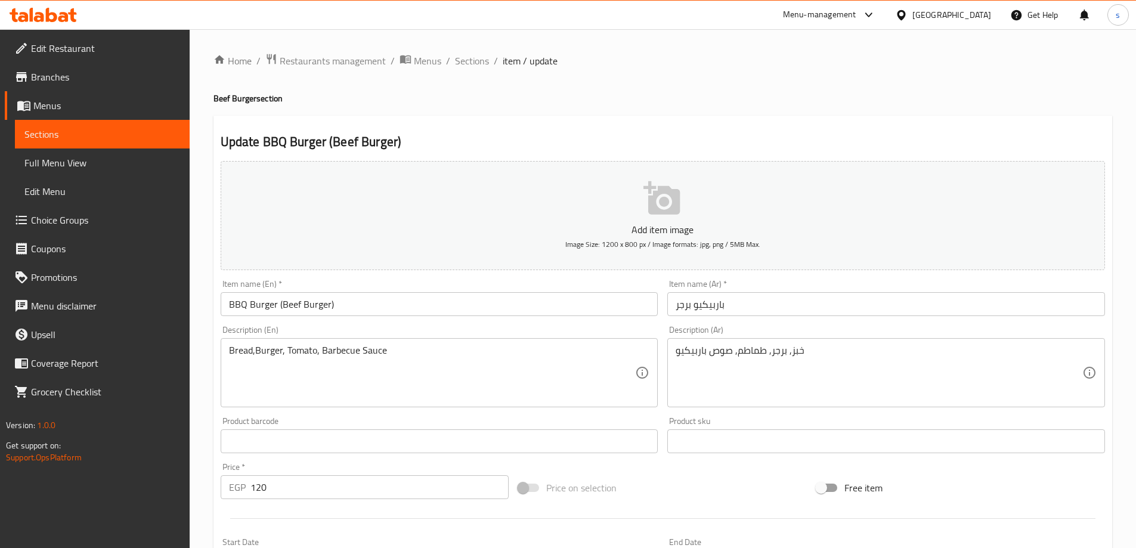
click at [749, 299] on input "باربيكيو برجر" at bounding box center [886, 304] width 438 height 24
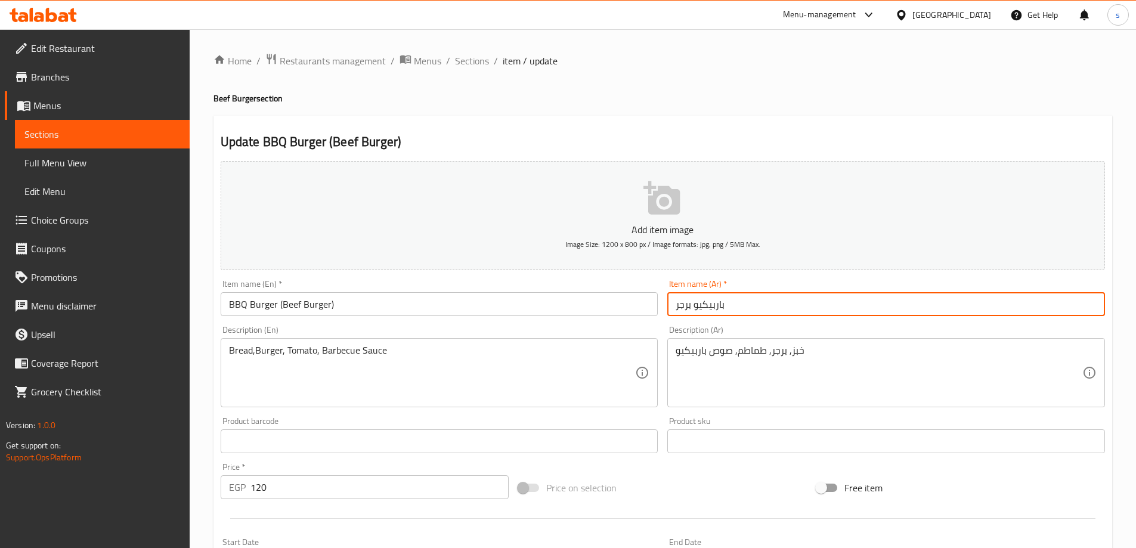
paste input "(بيف برجر)"
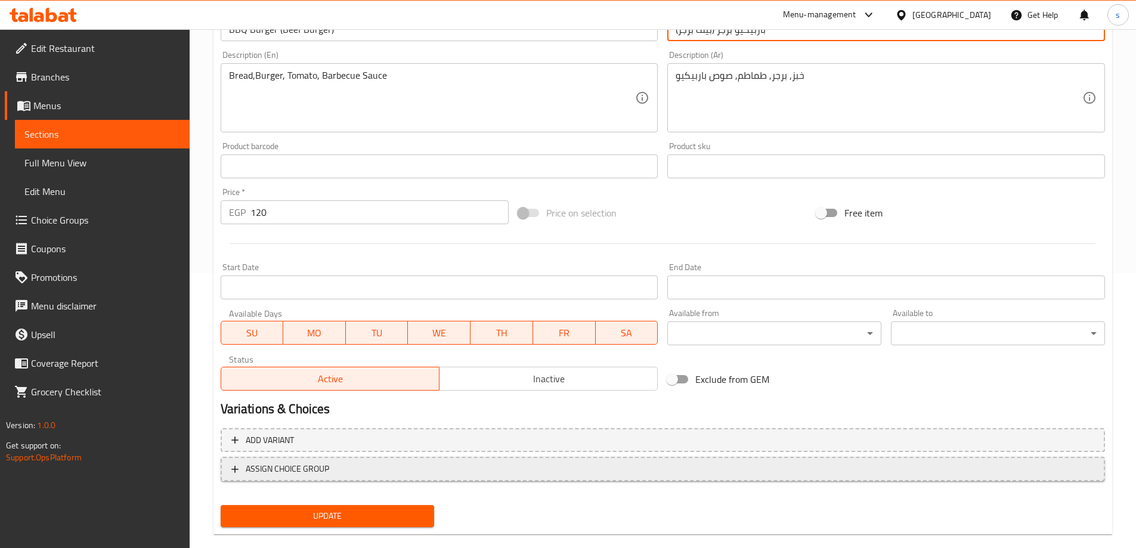
scroll to position [295, 0]
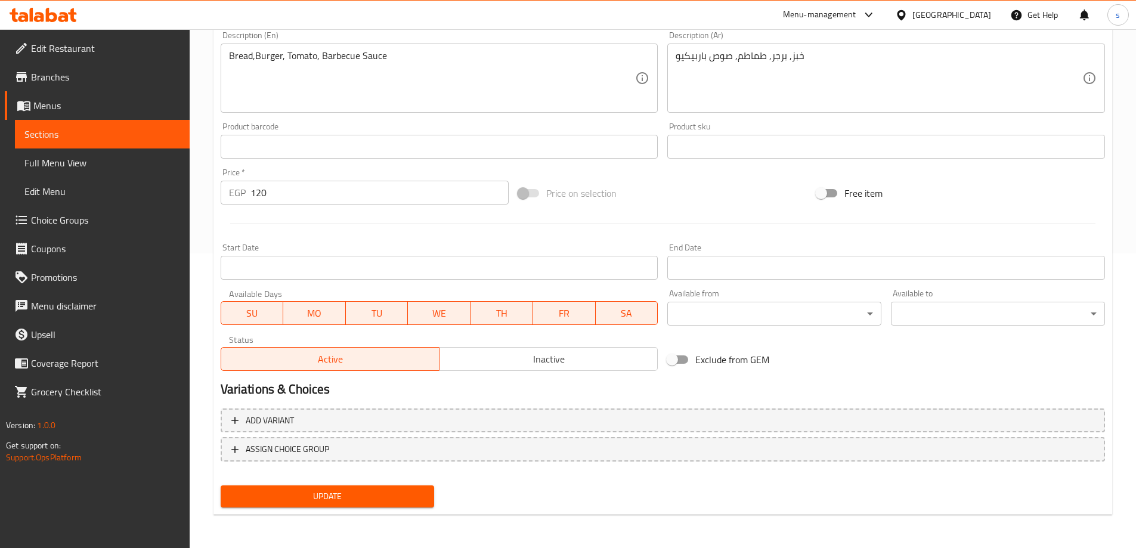
type input "باربيكيو برجر (بيف برجر)"
click at [375, 492] on span "Update" at bounding box center [327, 496] width 195 height 15
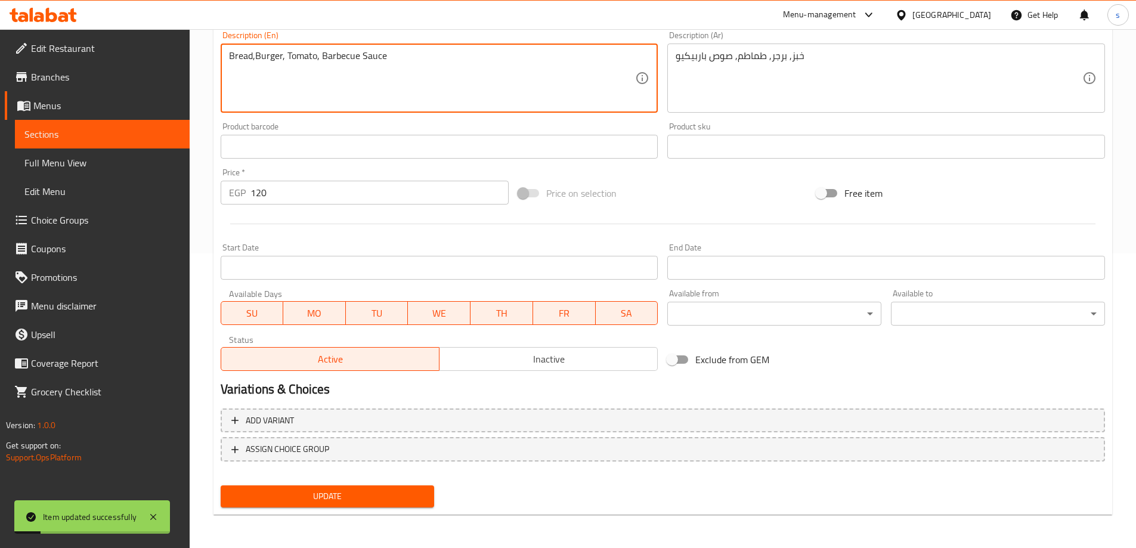
click at [257, 58] on textarea "Bread,Burger, Tomato, Barbecue Sauce" at bounding box center [432, 78] width 407 height 57
type textarea "Bread, Burger, Tomato, Barbecue Sauce"
click at [401, 492] on span "Update" at bounding box center [327, 496] width 195 height 15
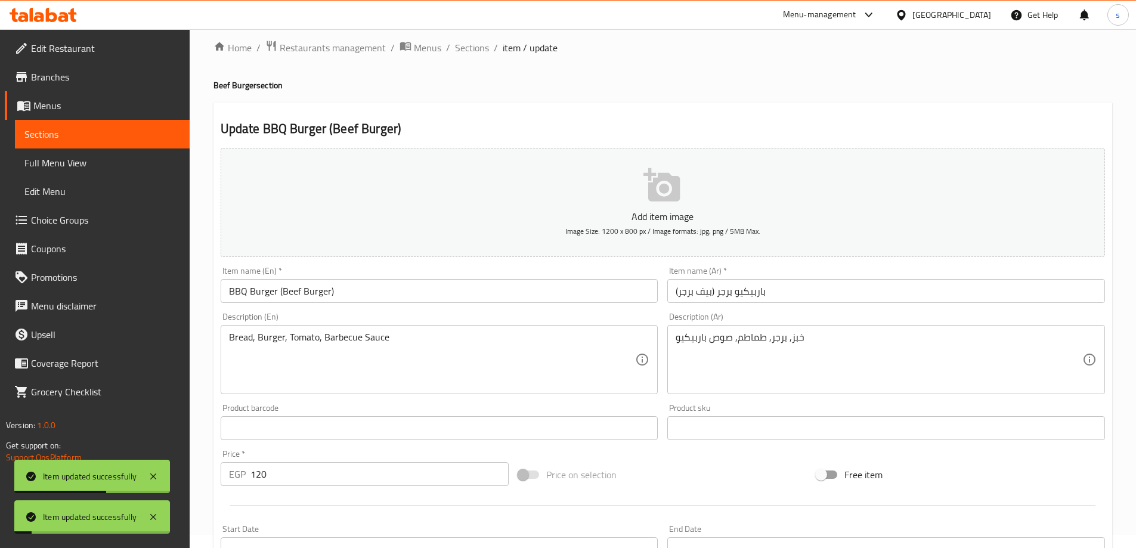
scroll to position [0, 0]
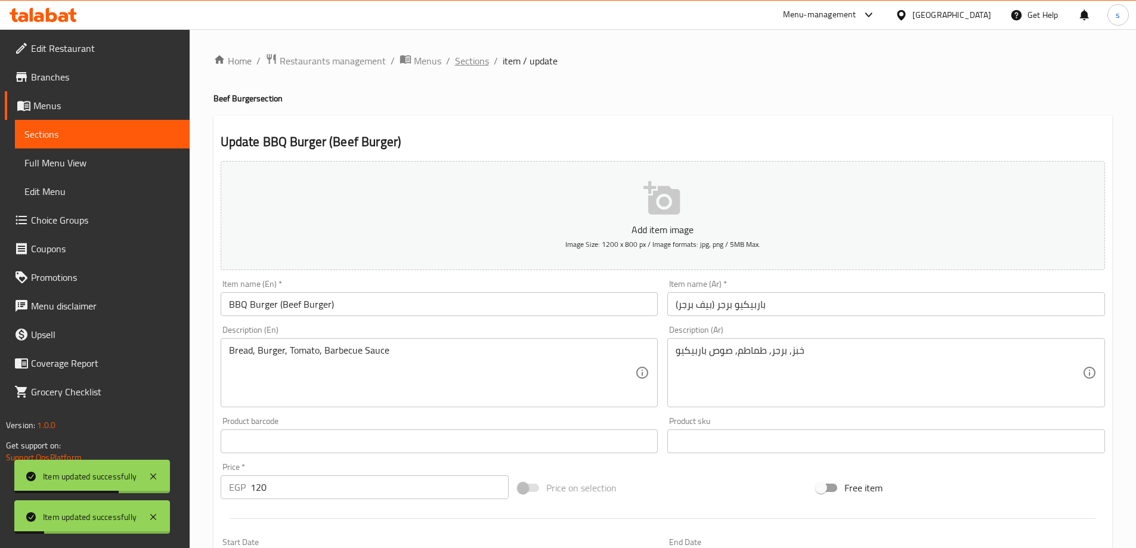
click at [467, 63] on span "Sections" at bounding box center [472, 61] width 34 height 14
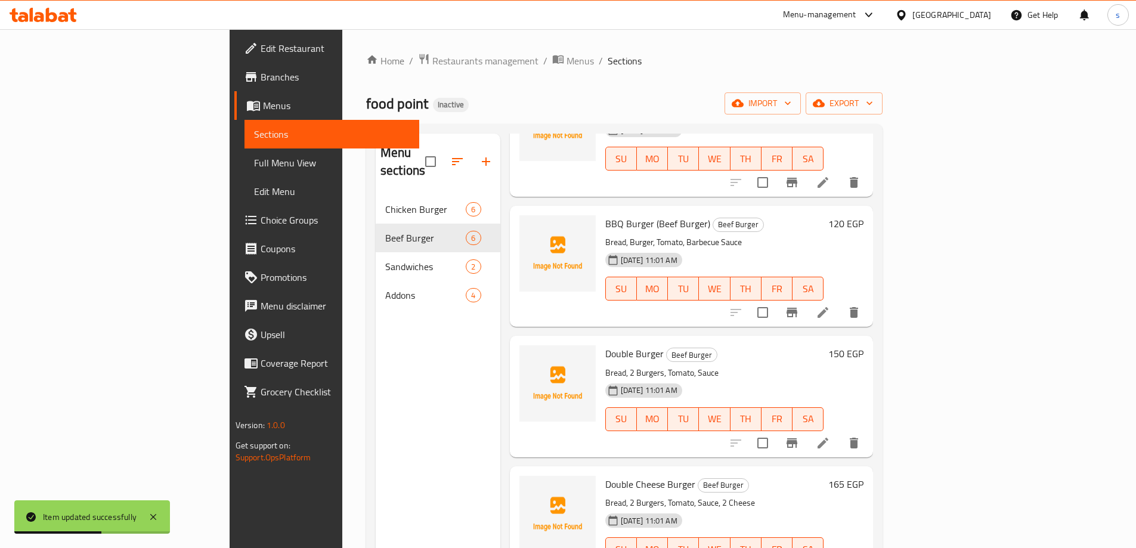
scroll to position [246, 0]
click at [830, 435] on icon at bounding box center [823, 442] width 14 height 14
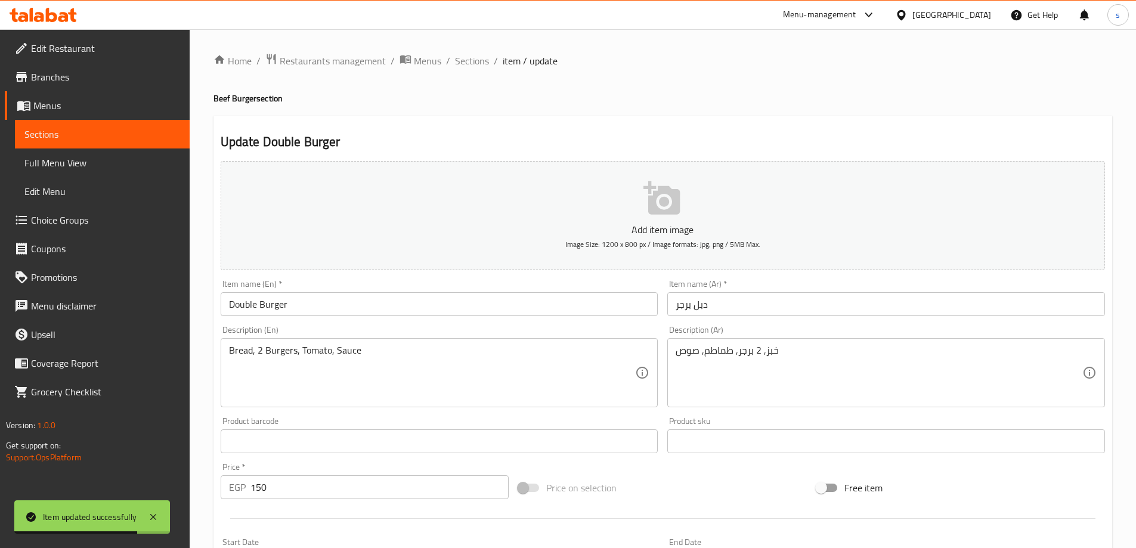
click at [514, 314] on input "Double Burger" at bounding box center [440, 304] width 438 height 24
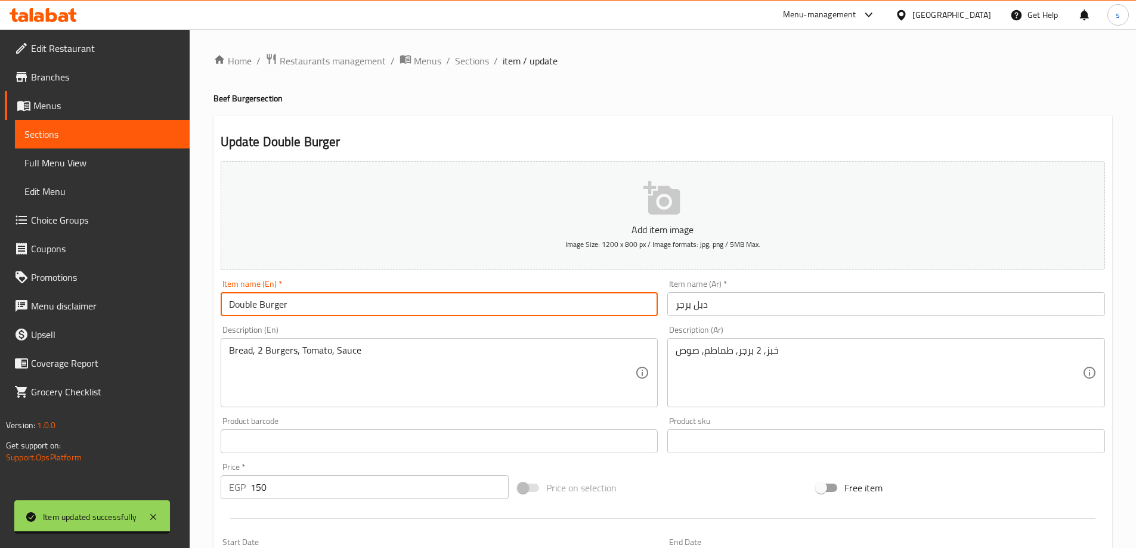
type input "Double Burger"
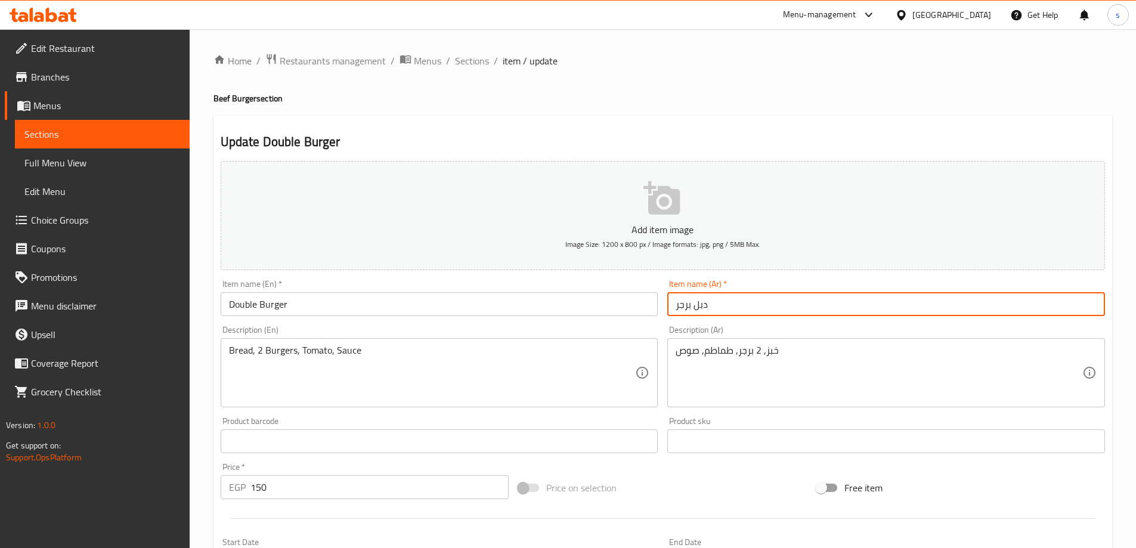
click at [823, 306] on input "دبل برجر" at bounding box center [886, 304] width 438 height 24
paste input "(بيف برجر)"
type input "دبل برجر (بيف برجر)"
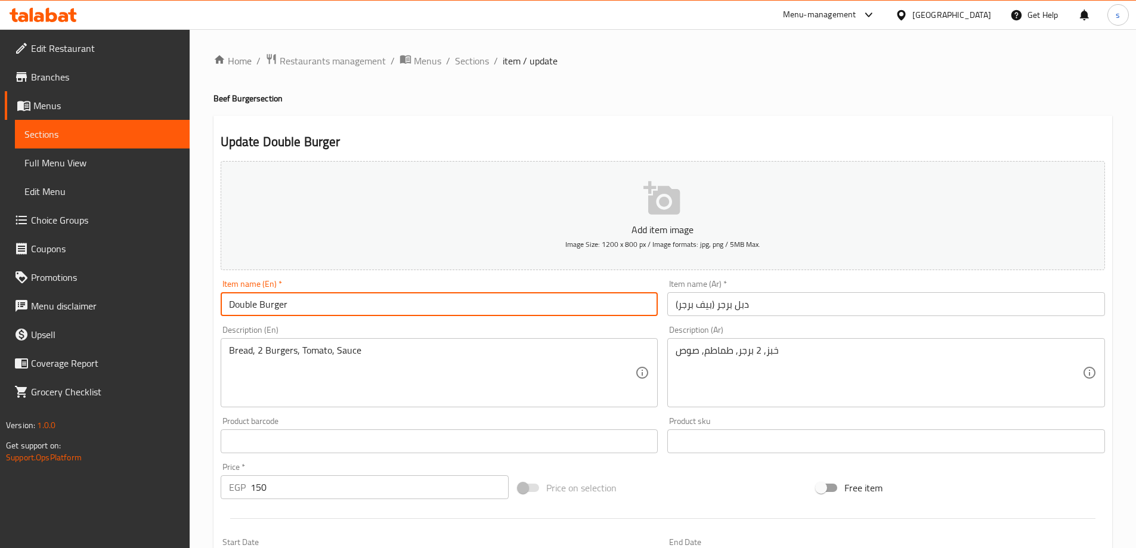
click at [331, 302] on input "Double Burger" at bounding box center [440, 304] width 438 height 24
paste input "(Beef Burger)"
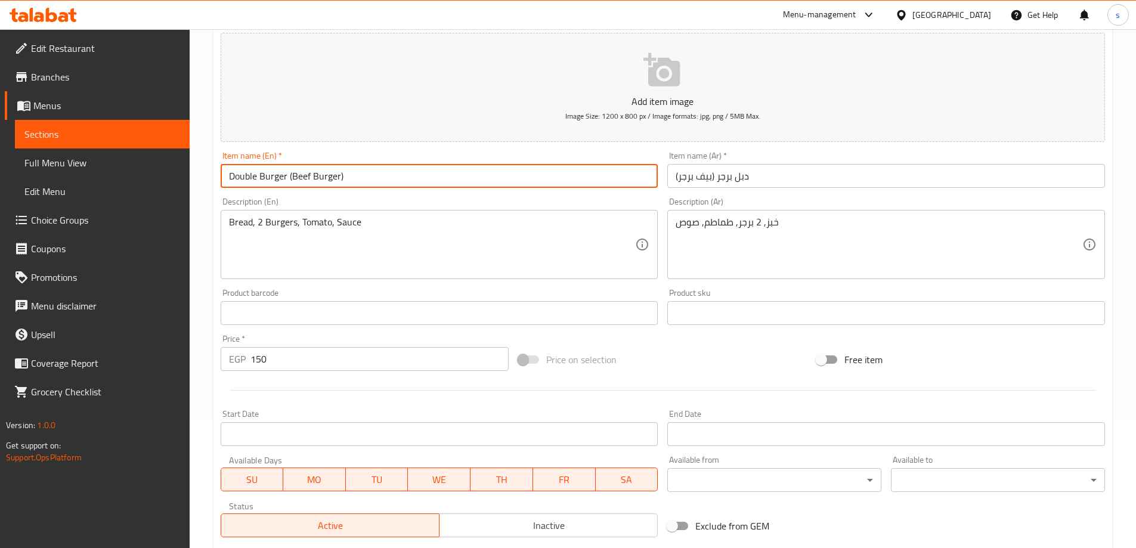
scroll to position [295, 0]
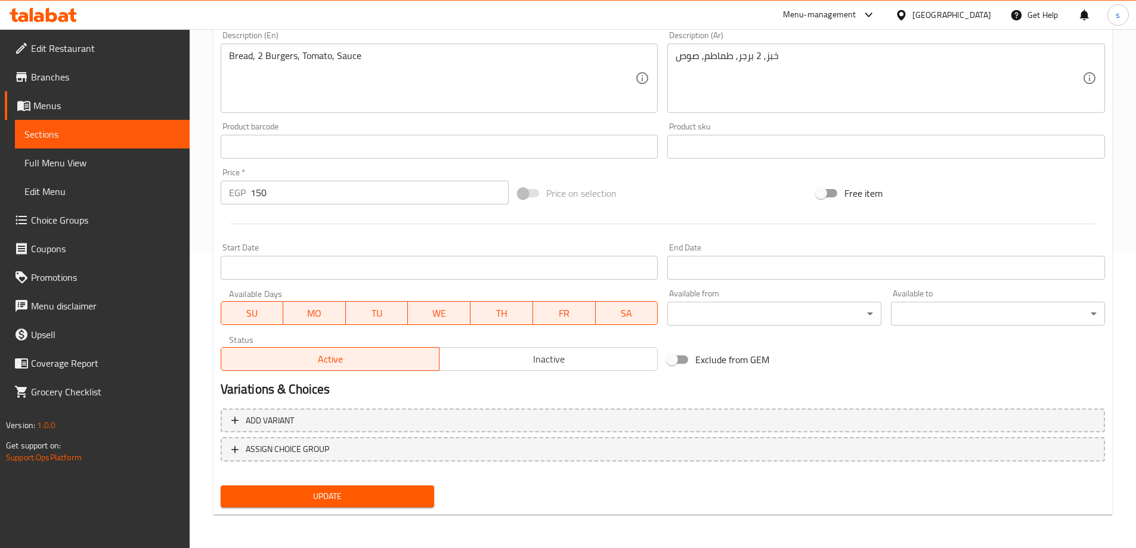
type input "Double Burger (Beef Burger)"
click at [383, 497] on span "Update" at bounding box center [327, 496] width 195 height 15
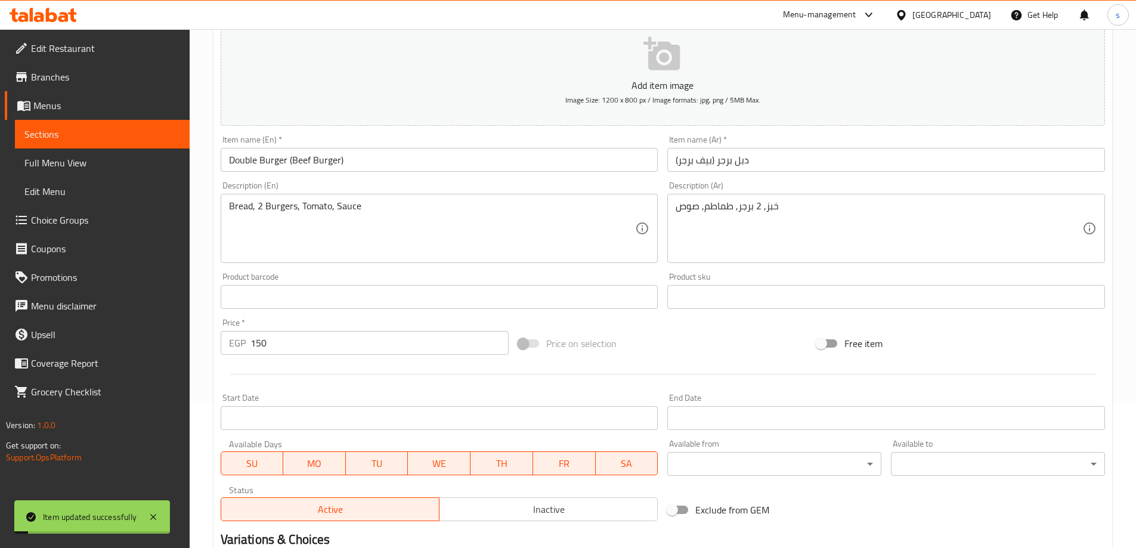
scroll to position [0, 0]
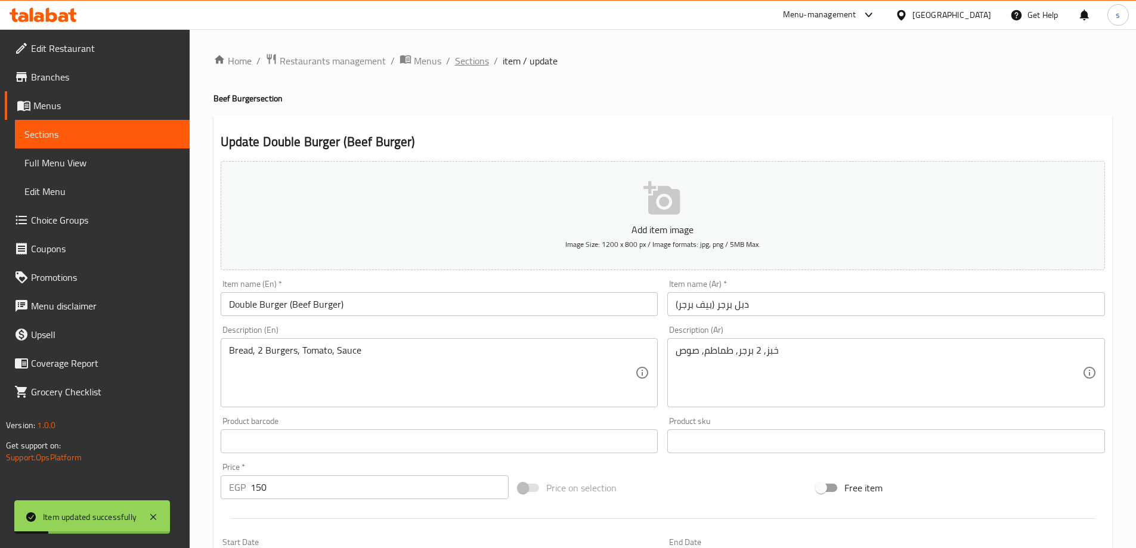
click at [486, 55] on span "Sections" at bounding box center [472, 61] width 34 height 14
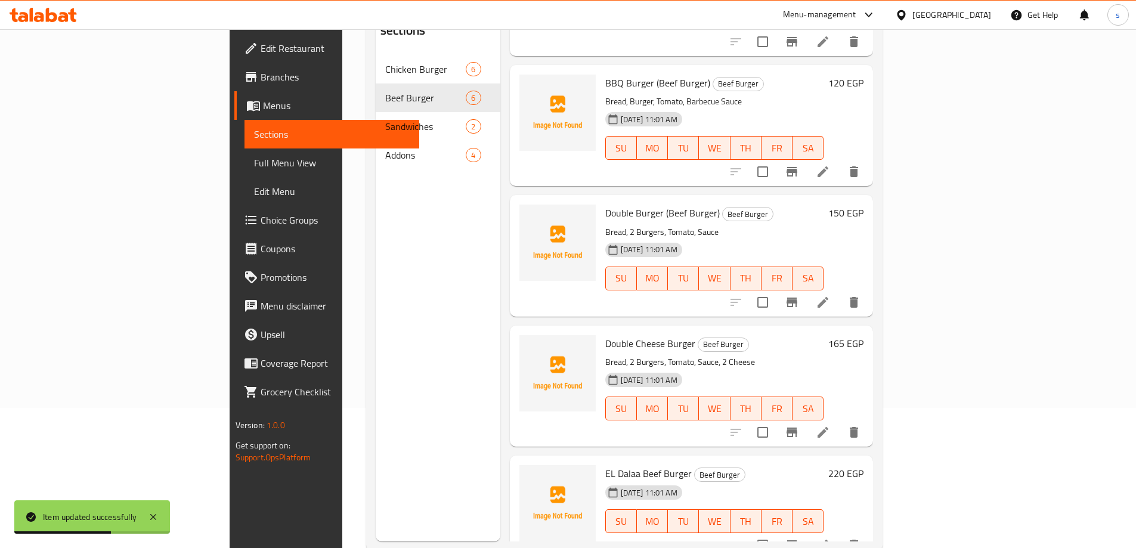
scroll to position [167, 0]
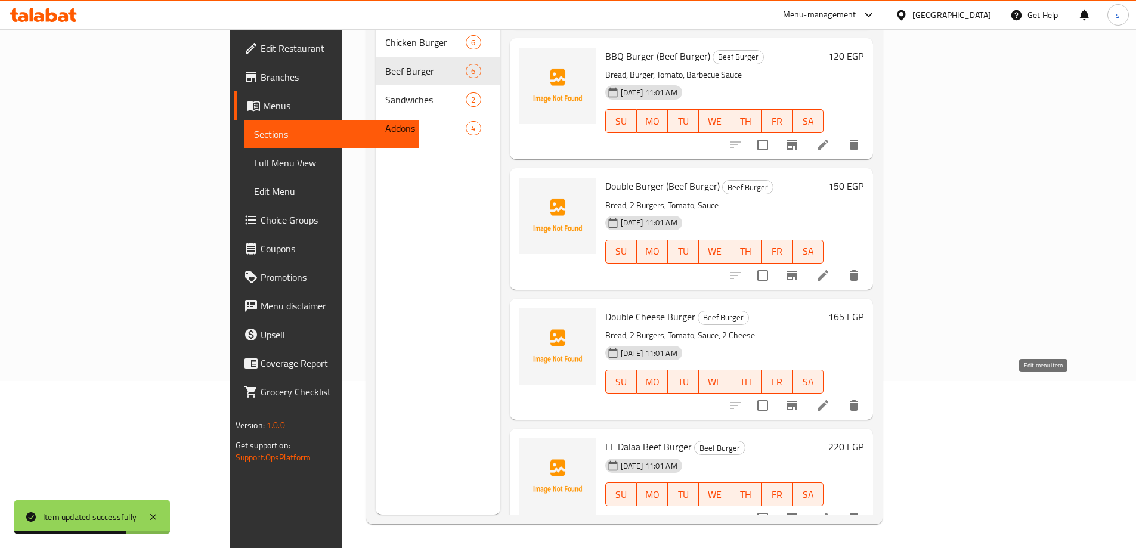
click at [828, 400] on icon at bounding box center [822, 405] width 11 height 11
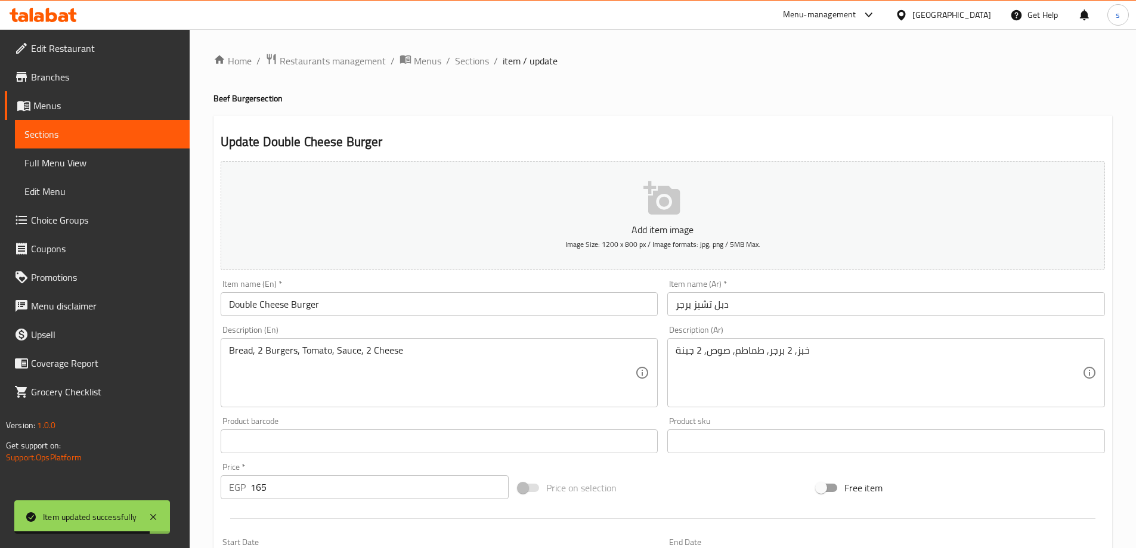
click at [461, 318] on div "Item name (En)   * Double Cheese Burger Item name (En) *" at bounding box center [439, 298] width 447 height 46
click at [463, 310] on input "Double Cheese Burger" at bounding box center [440, 304] width 438 height 24
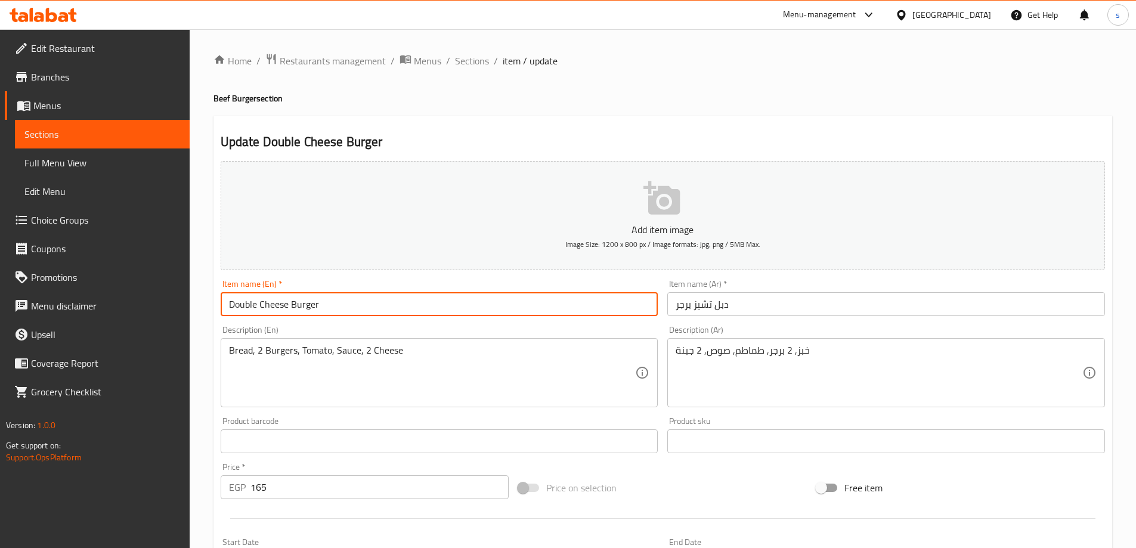
paste input "(Beef Burger)"
type input "Double Cheese Burger (Beef Burger)"
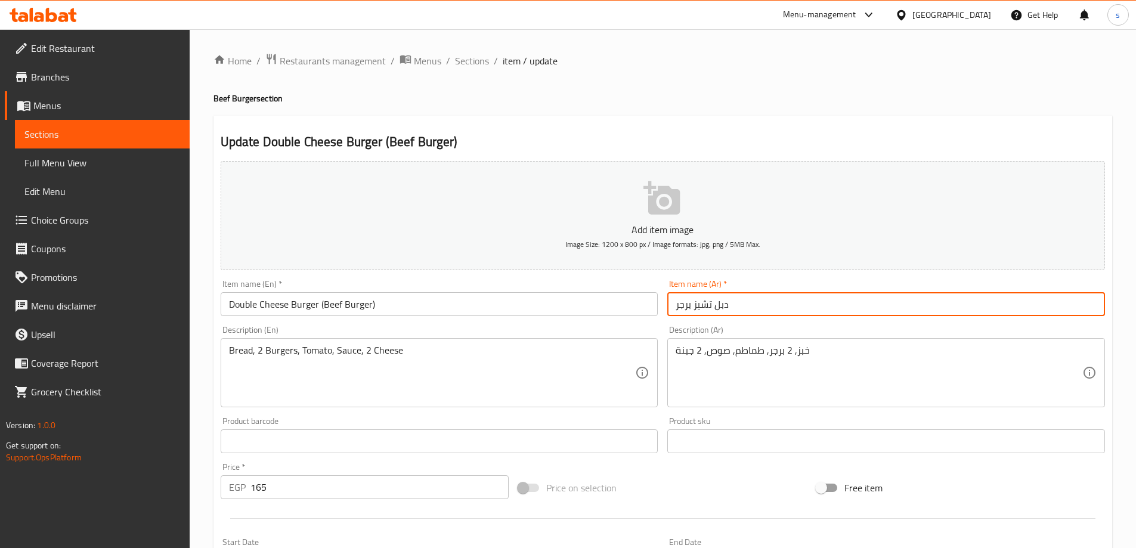
click at [800, 305] on input "دبل تشيز برجر" at bounding box center [886, 304] width 438 height 24
paste input "(بيف برجر)"
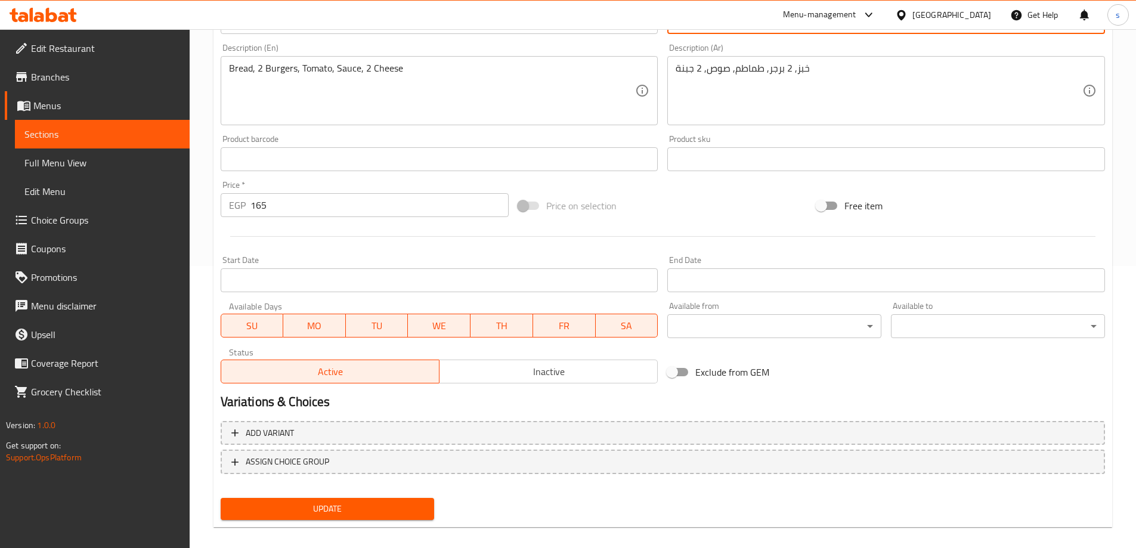
scroll to position [295, 0]
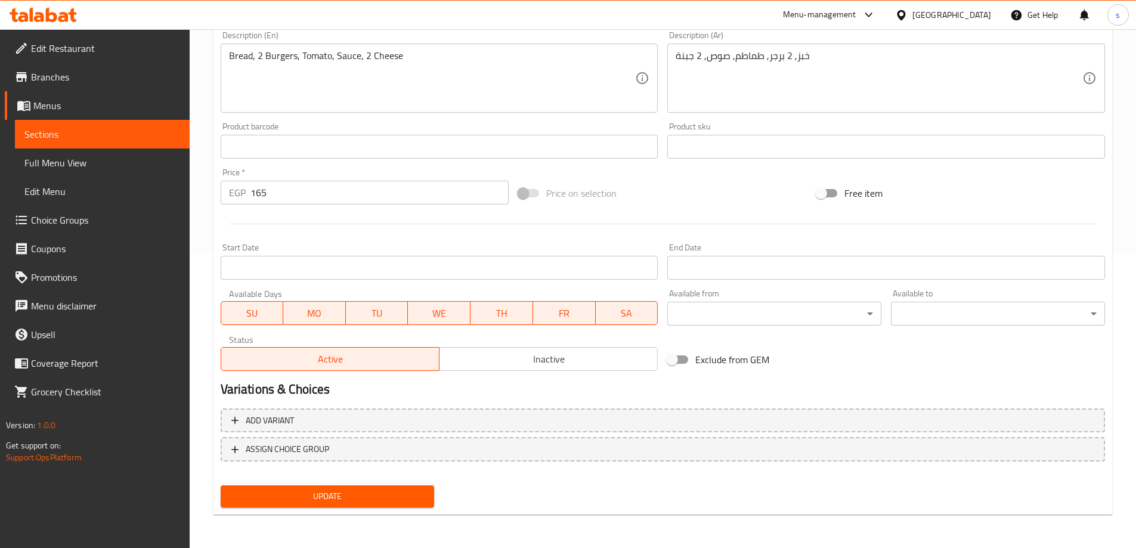
type input "دبل تشيز برجر (بيف برجر)"
click at [389, 497] on span "Update" at bounding box center [327, 496] width 195 height 15
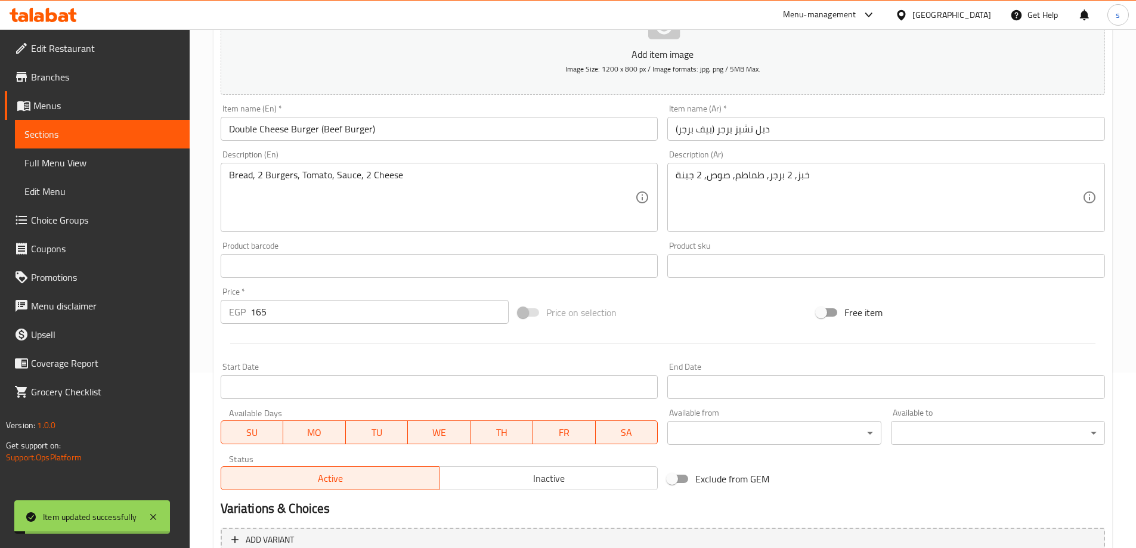
scroll to position [0, 0]
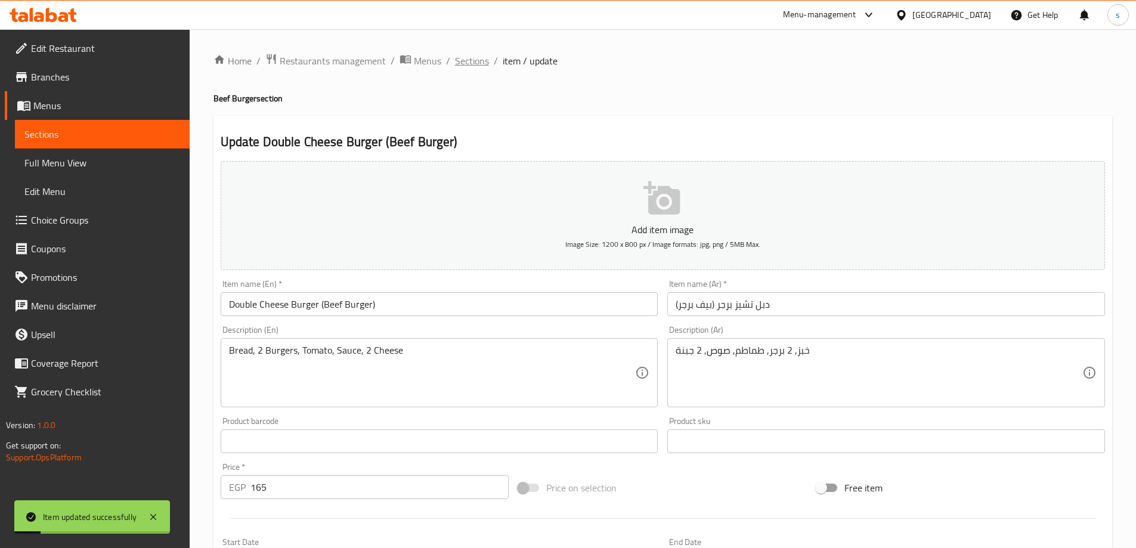
click at [473, 62] on span "Sections" at bounding box center [472, 61] width 34 height 14
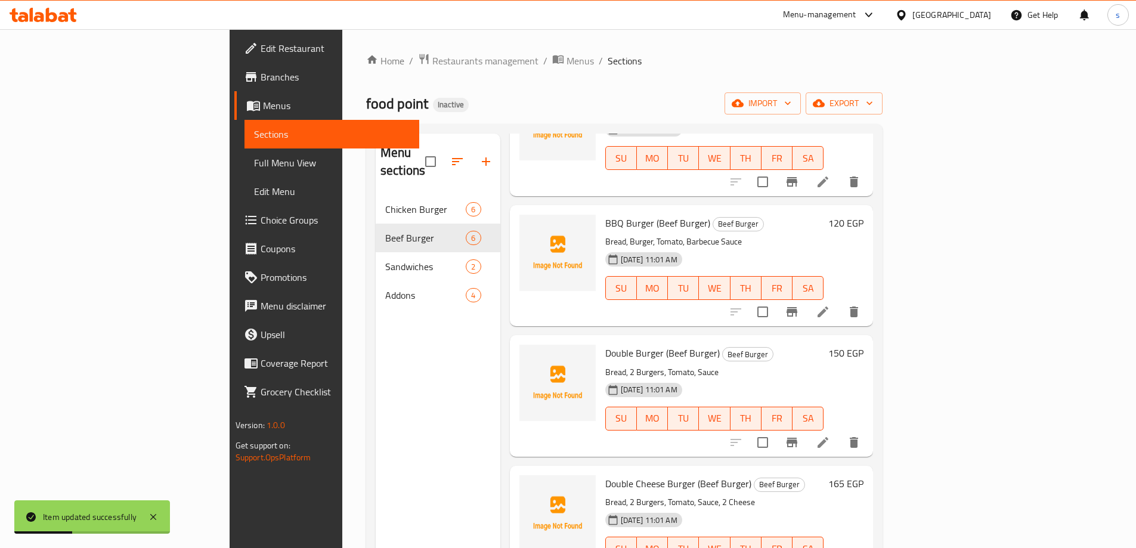
scroll to position [167, 0]
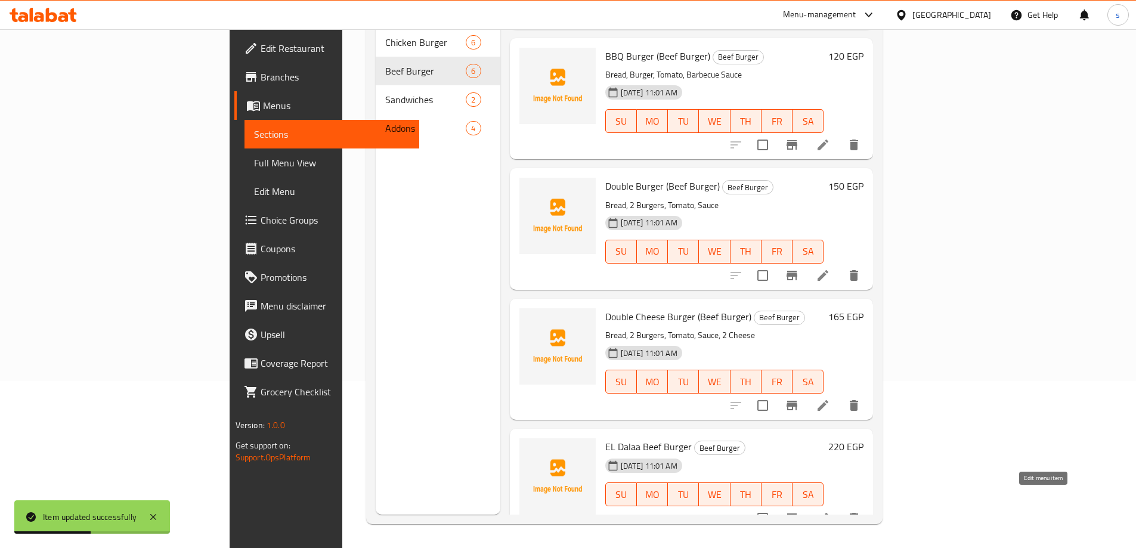
click at [828, 513] on icon at bounding box center [822, 518] width 11 height 11
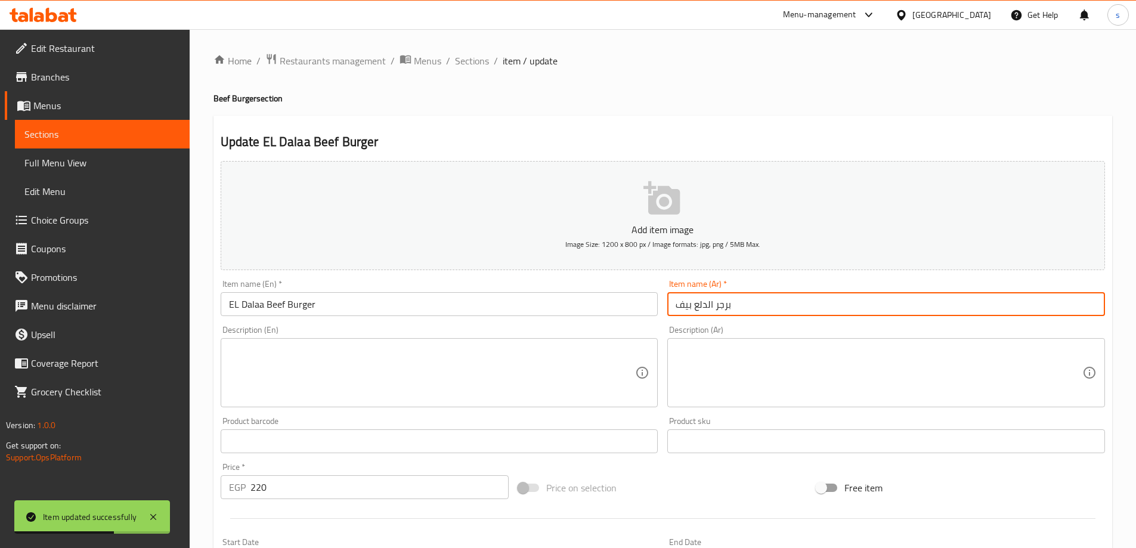
click at [754, 307] on input "برجر الدلع بيف" at bounding box center [886, 304] width 438 height 24
paste input "(بيف برجر)"
type input "برجر الدلع بيف (بيف برجر)"
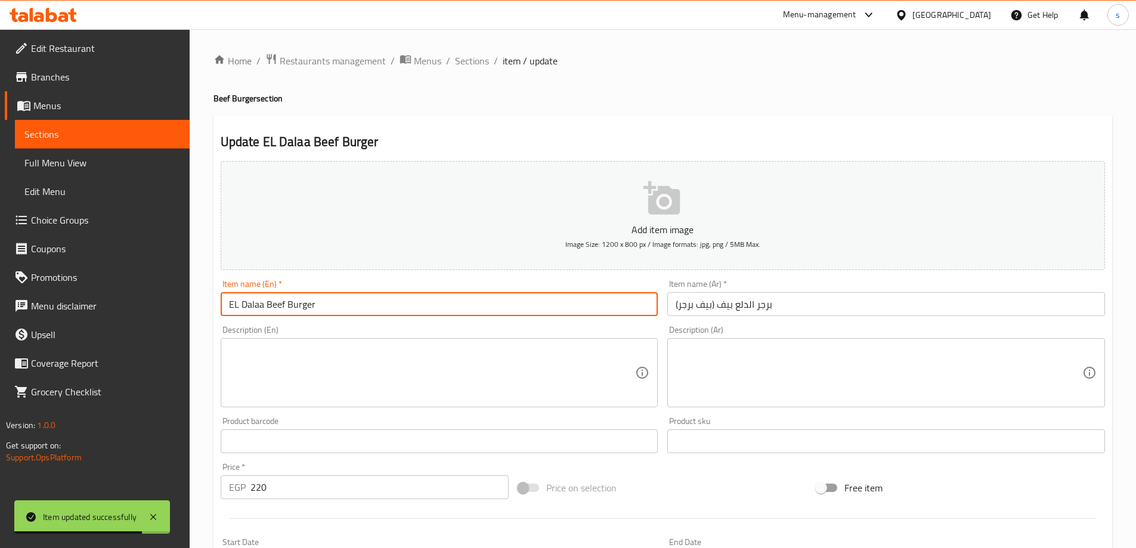
click at [540, 305] on input "EL Dalaa Beef Burger" at bounding box center [440, 304] width 438 height 24
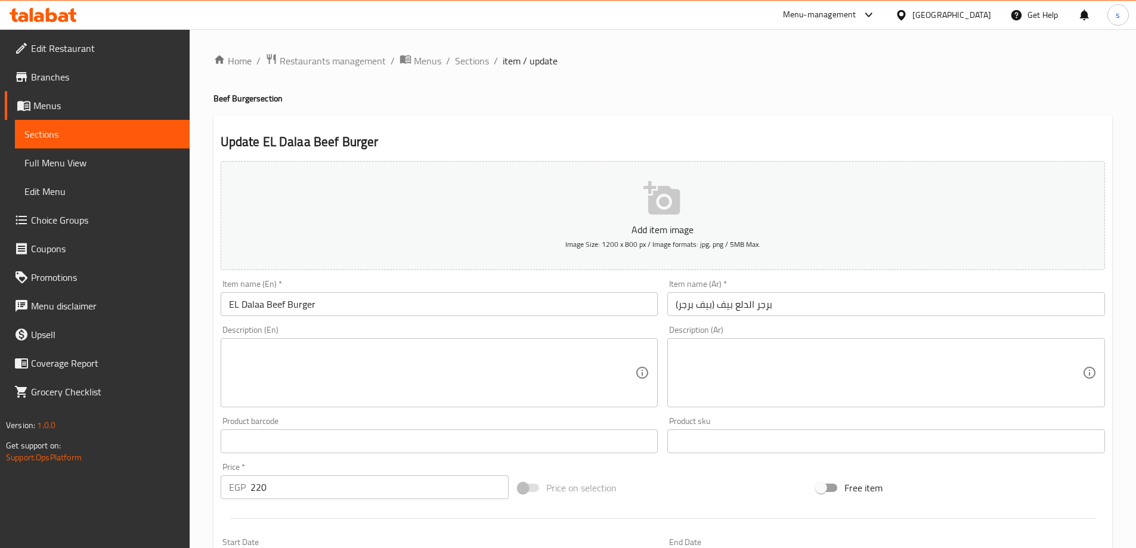
click at [426, 303] on input "EL Dalaa Beef Burger" at bounding box center [440, 304] width 438 height 24
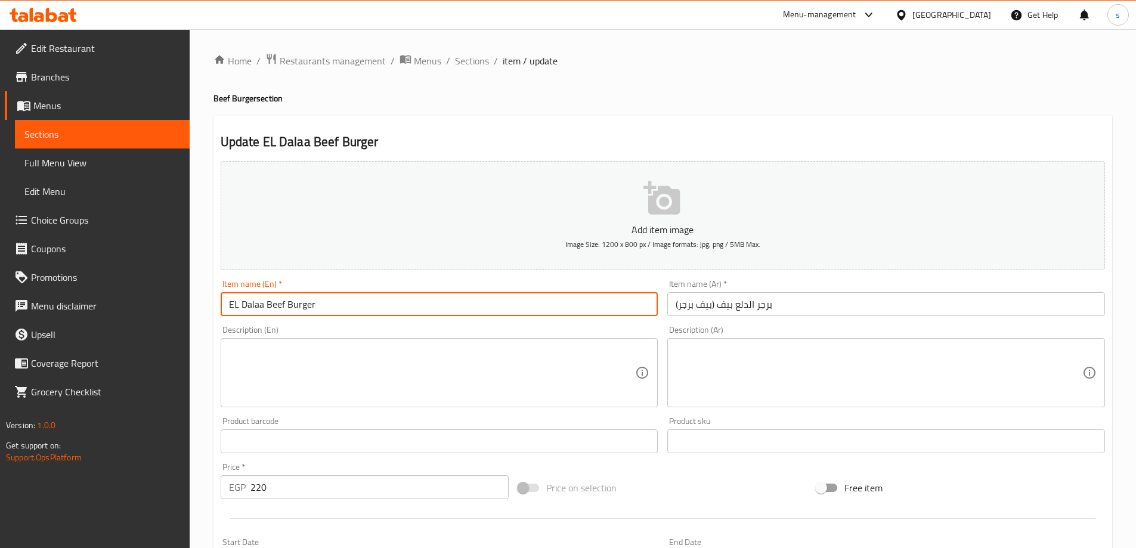
paste input "(Beef Burger)"
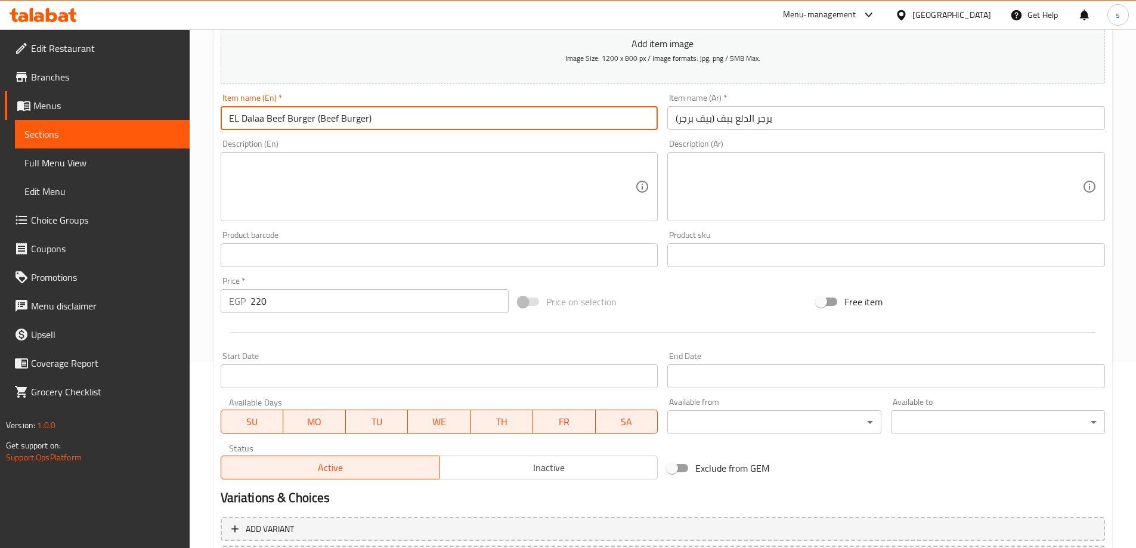
scroll to position [295, 0]
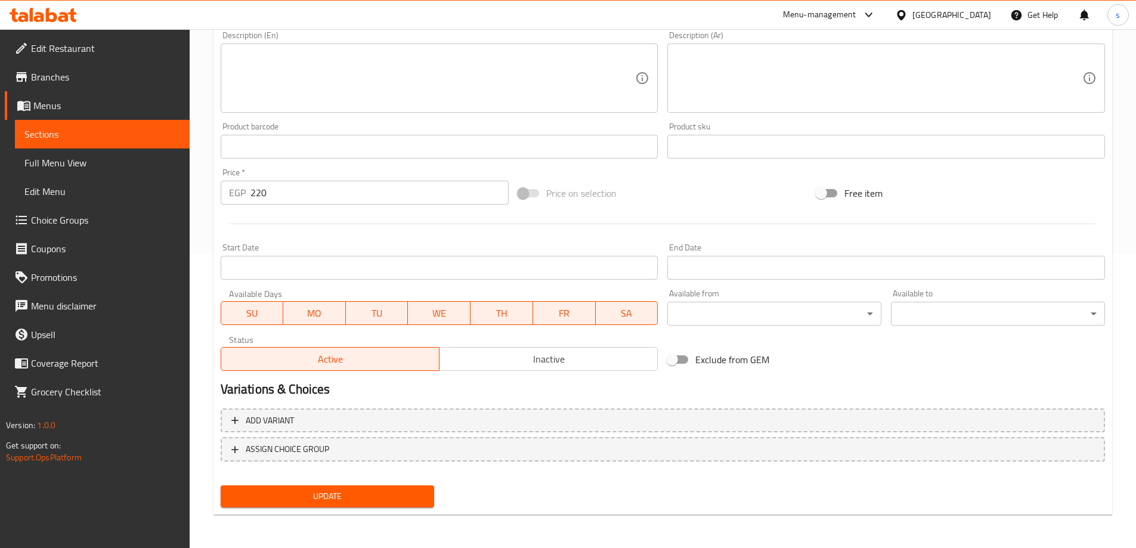
type input "EL Dalaa Beef Burger (Beef Burger)"
click at [352, 491] on span "Update" at bounding box center [327, 496] width 195 height 15
click at [71, 38] on link "Edit Restaurant" at bounding box center [97, 48] width 185 height 29
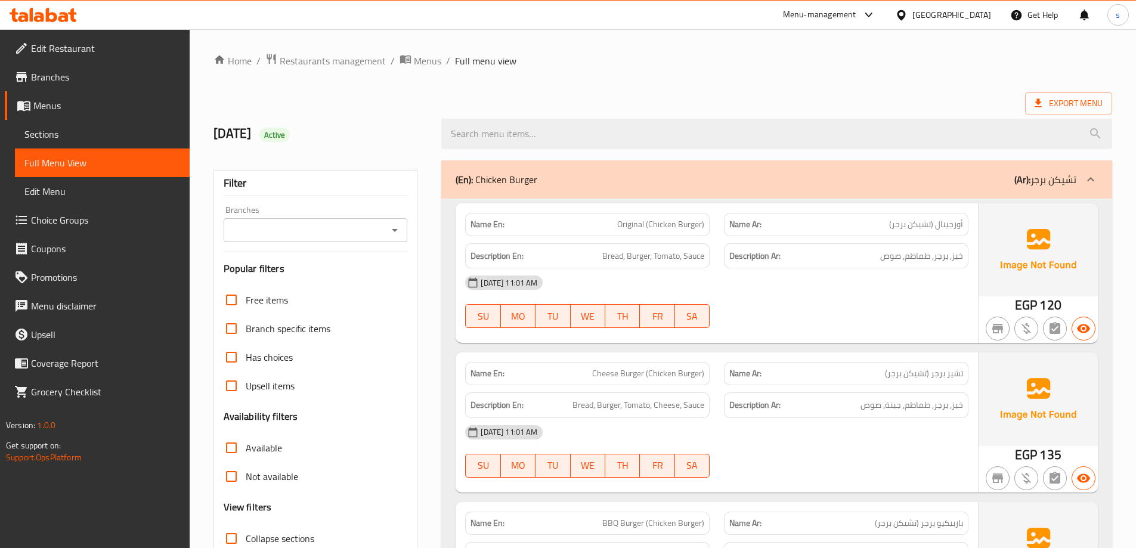
click at [573, 94] on div "Export Menu" at bounding box center [662, 103] width 898 height 22
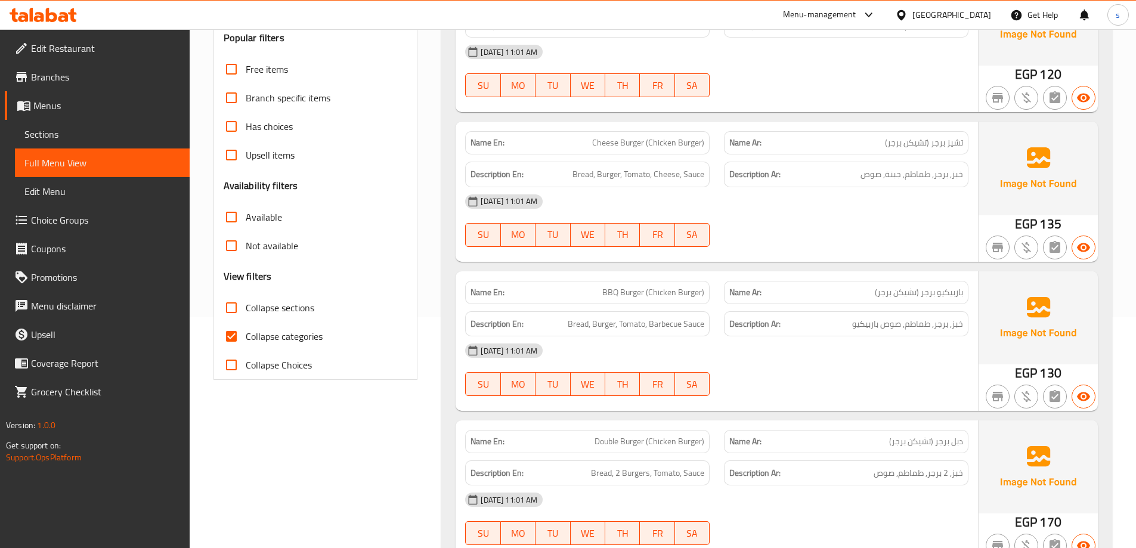
scroll to position [238, 0]
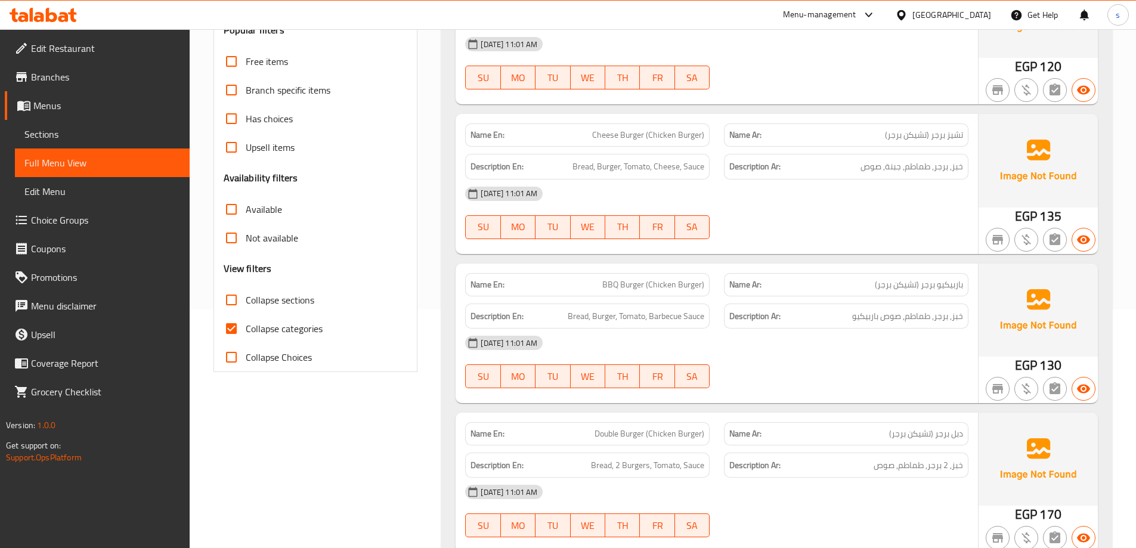
click at [317, 332] on span "Collapse categories" at bounding box center [284, 328] width 77 height 14
click at [246, 332] on input "Collapse categories" at bounding box center [231, 328] width 29 height 29
checkbox input "false"
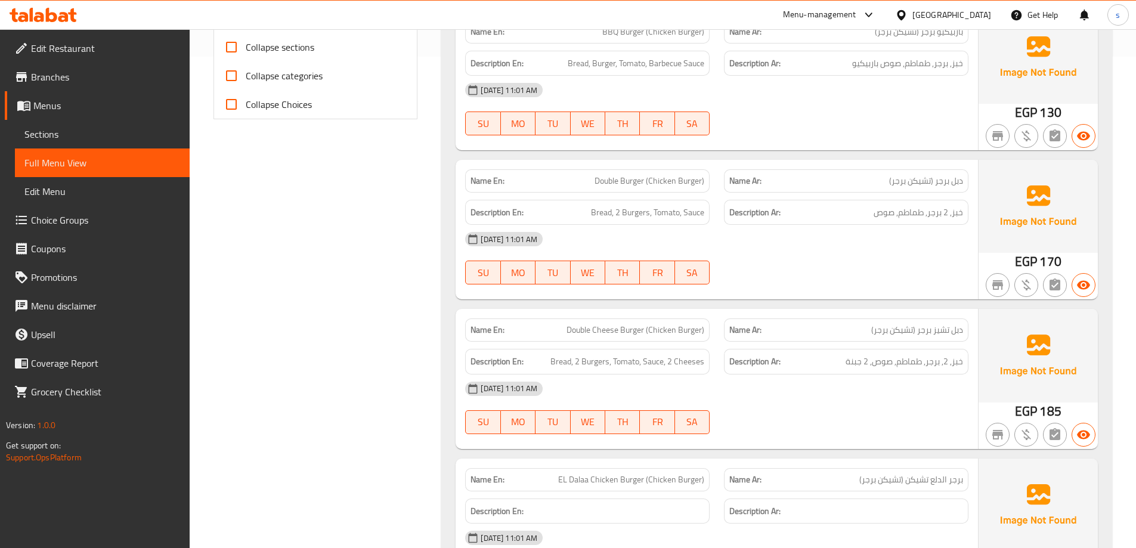
scroll to position [0, 0]
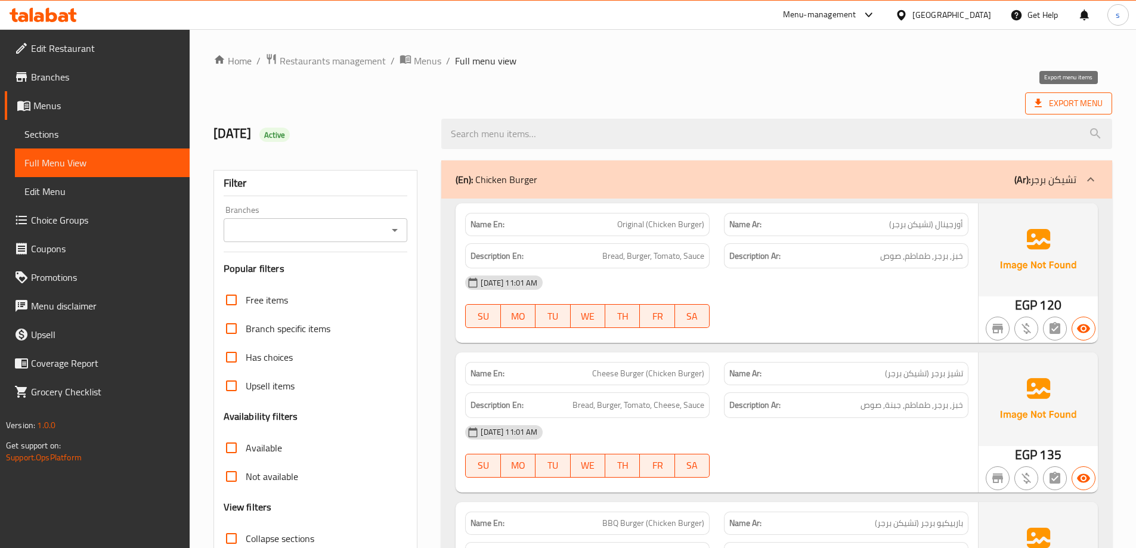
click at [1053, 105] on span "Export Menu" at bounding box center [1068, 103] width 68 height 15
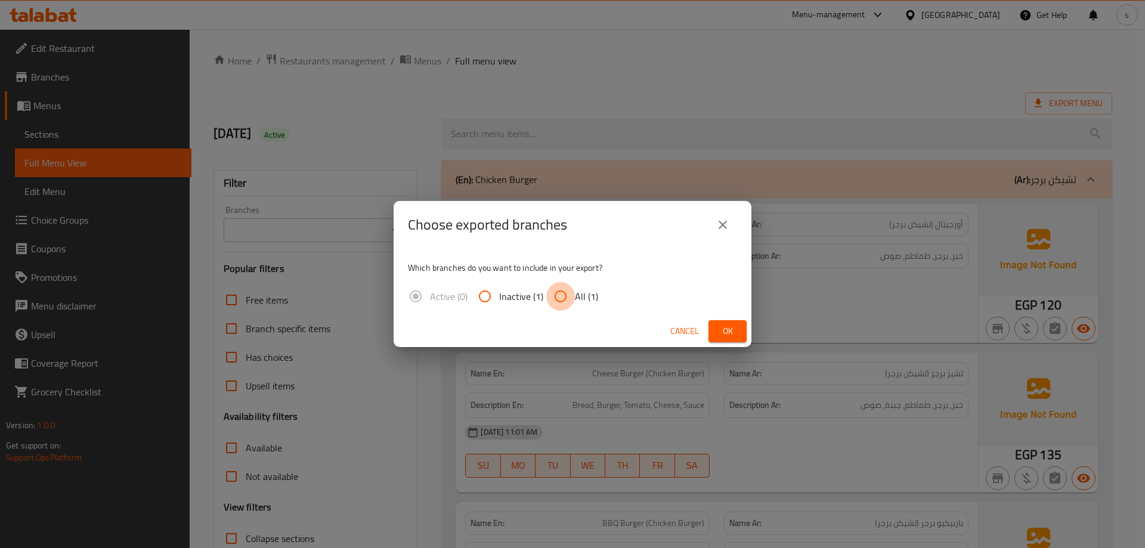
click at [563, 300] on input "All (1)" at bounding box center [560, 296] width 29 height 29
radio input "true"
click at [725, 329] on span "Ok" at bounding box center [727, 331] width 19 height 15
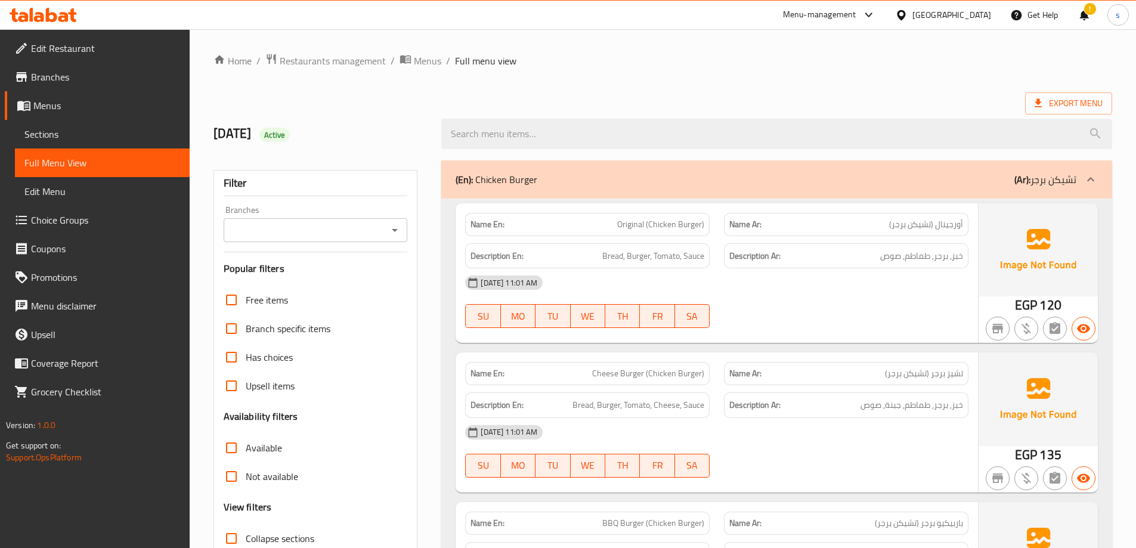
click at [390, 142] on h2 "[DATE] Active" at bounding box center [320, 134] width 214 height 18
click at [912, 8] on div at bounding box center [903, 14] width 17 height 13
click at [50, 13] on icon at bounding box center [43, 15] width 67 height 14
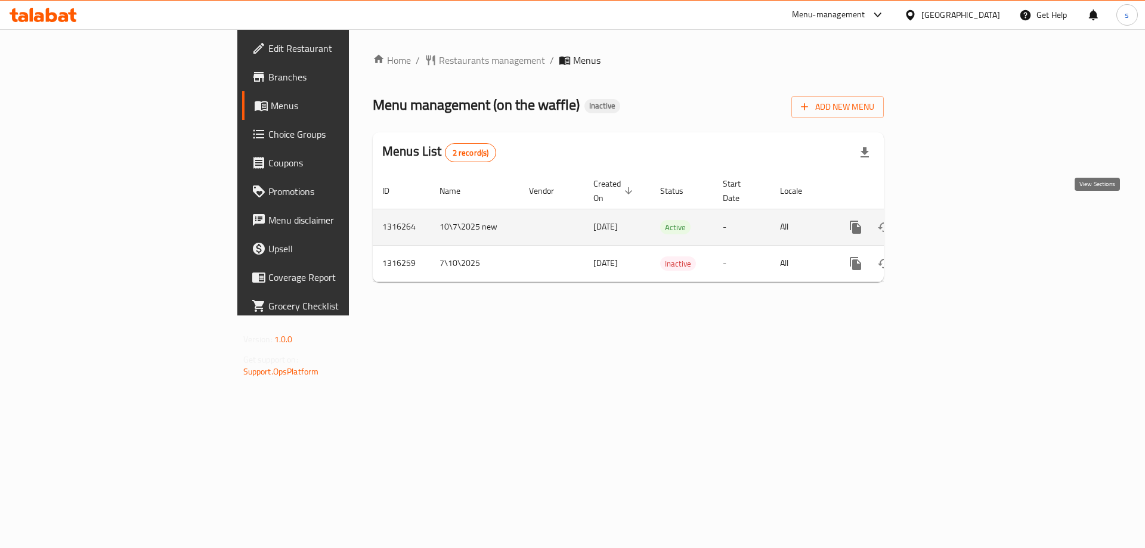
click at [947, 222] on icon "enhanced table" at bounding box center [941, 227] width 11 height 11
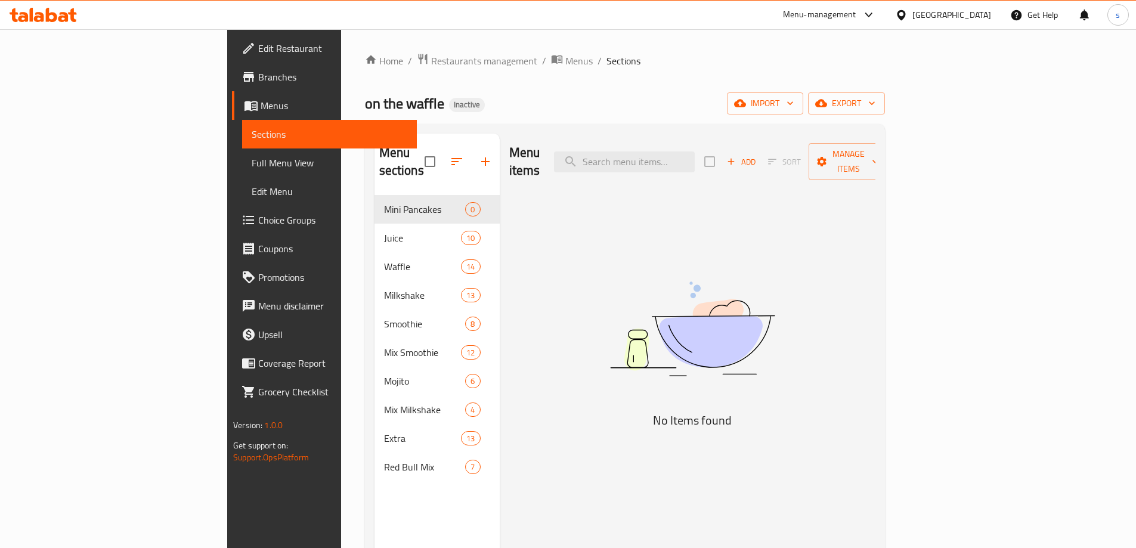
click at [261, 109] on span "Menus" at bounding box center [334, 105] width 147 height 14
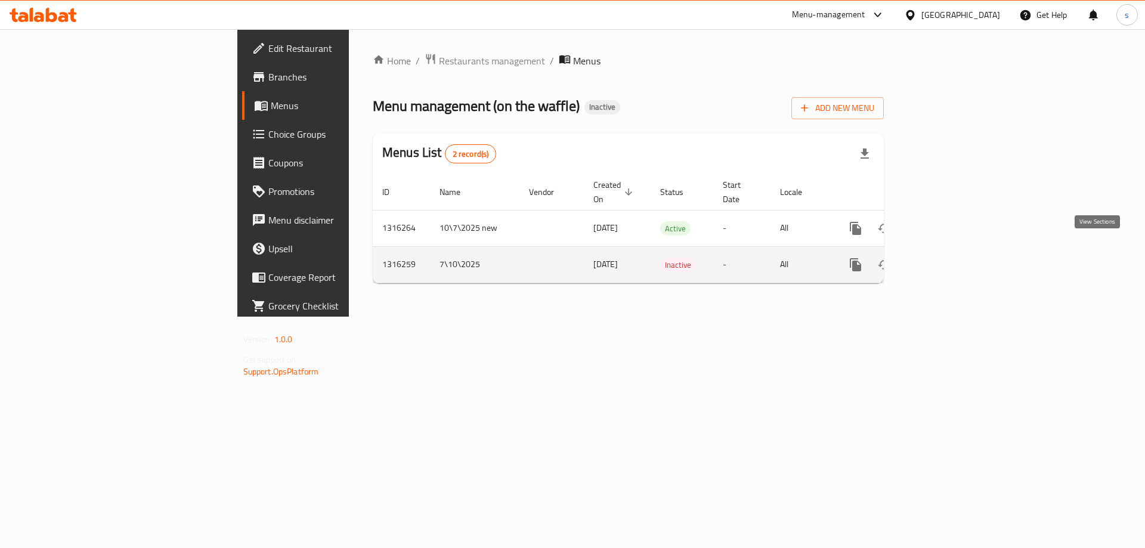
click at [956, 250] on link "enhanced table" at bounding box center [941, 264] width 29 height 29
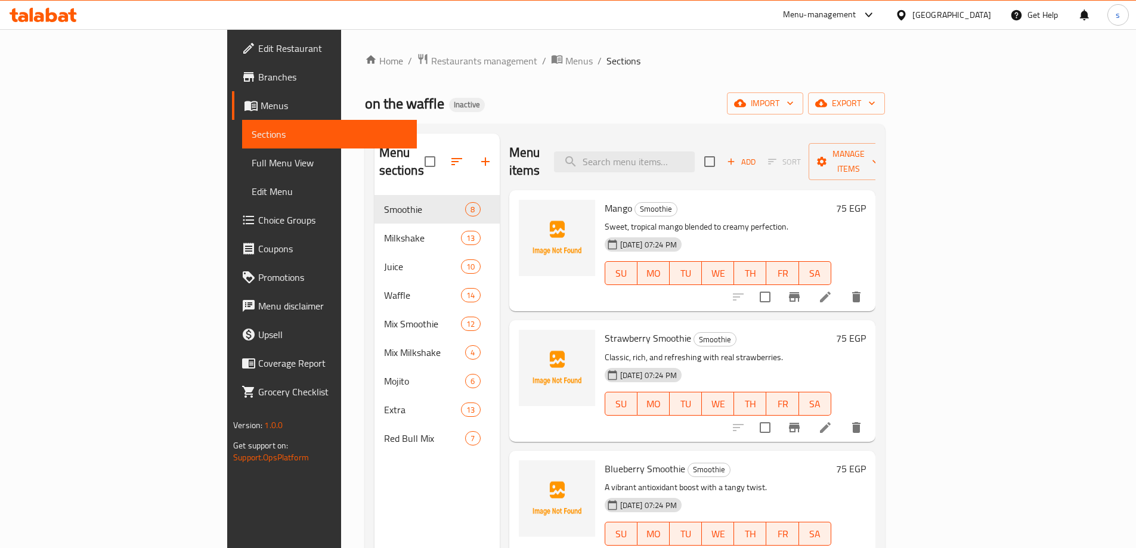
click at [341, 331] on div "Home / Restaurants management / Menus / Sections on the waffle Inactive import …" at bounding box center [625, 372] width 568 height 686
click at [232, 115] on link "Menus" at bounding box center [324, 105] width 185 height 29
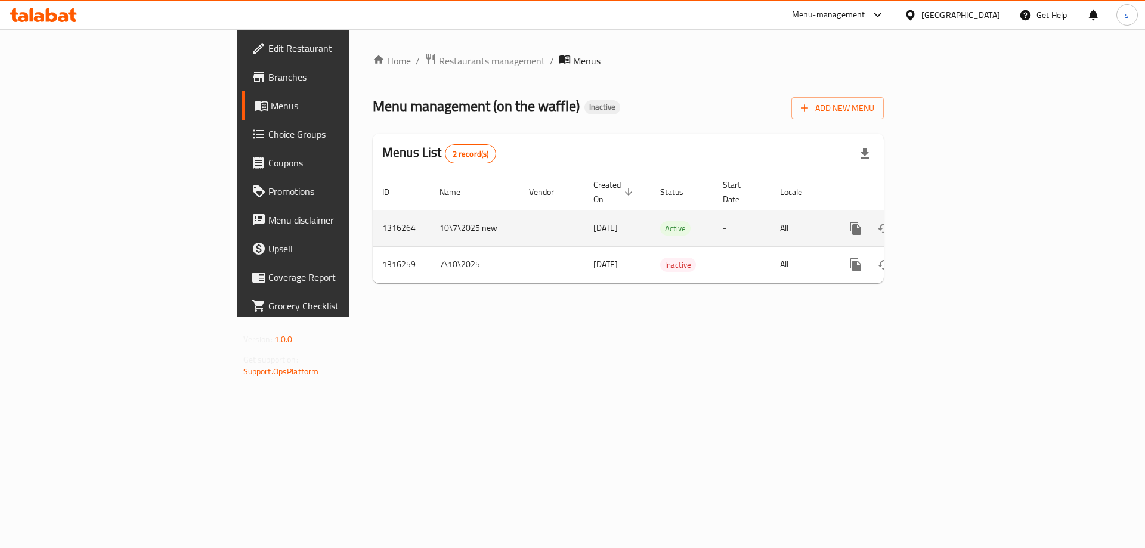
click at [949, 221] on icon "enhanced table" at bounding box center [941, 228] width 14 height 14
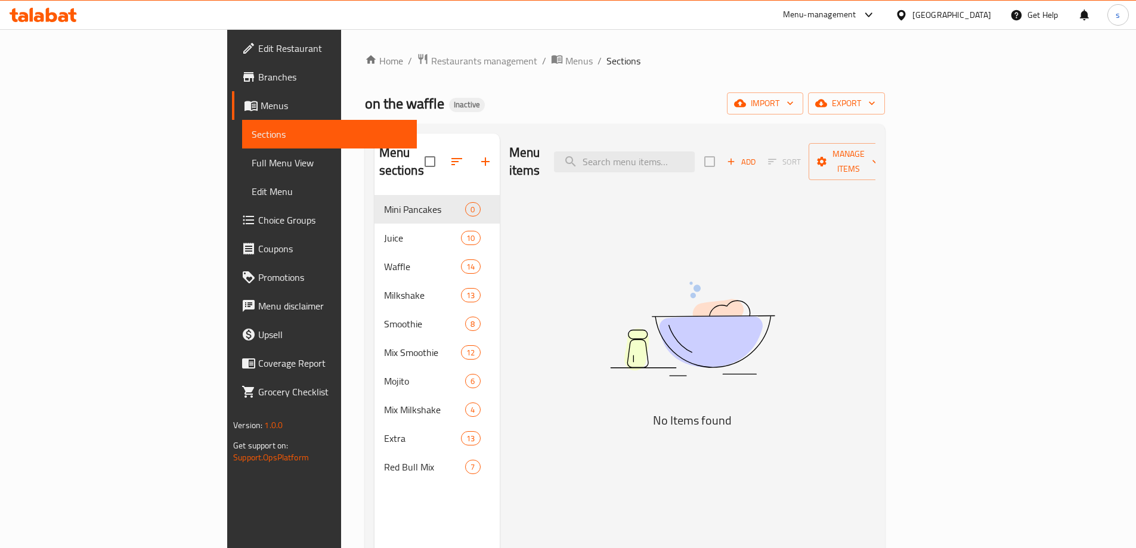
click at [232, 116] on link "Menus" at bounding box center [324, 105] width 185 height 29
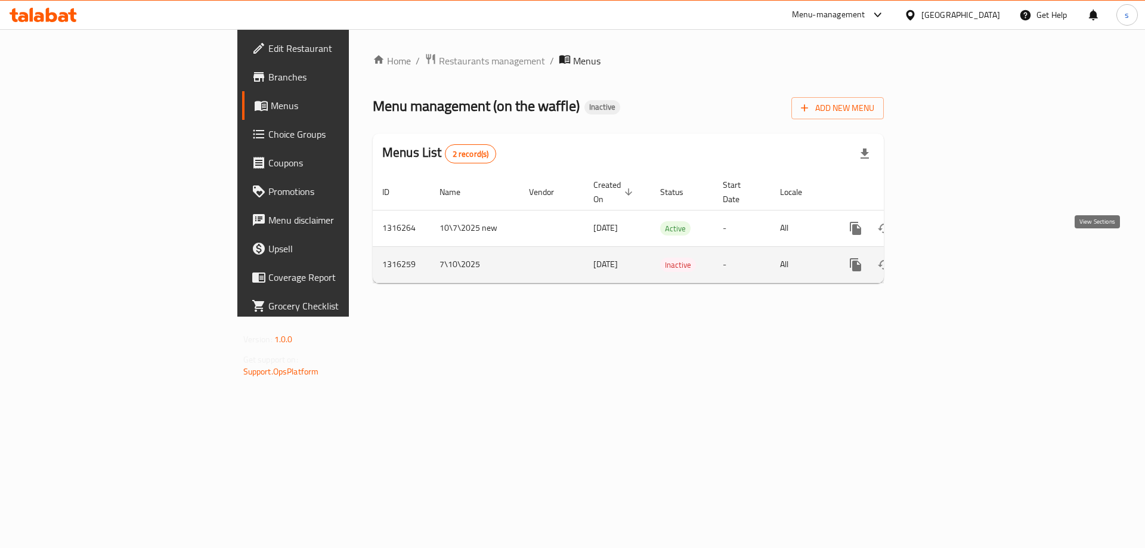
click at [949, 258] on icon "enhanced table" at bounding box center [941, 265] width 14 height 14
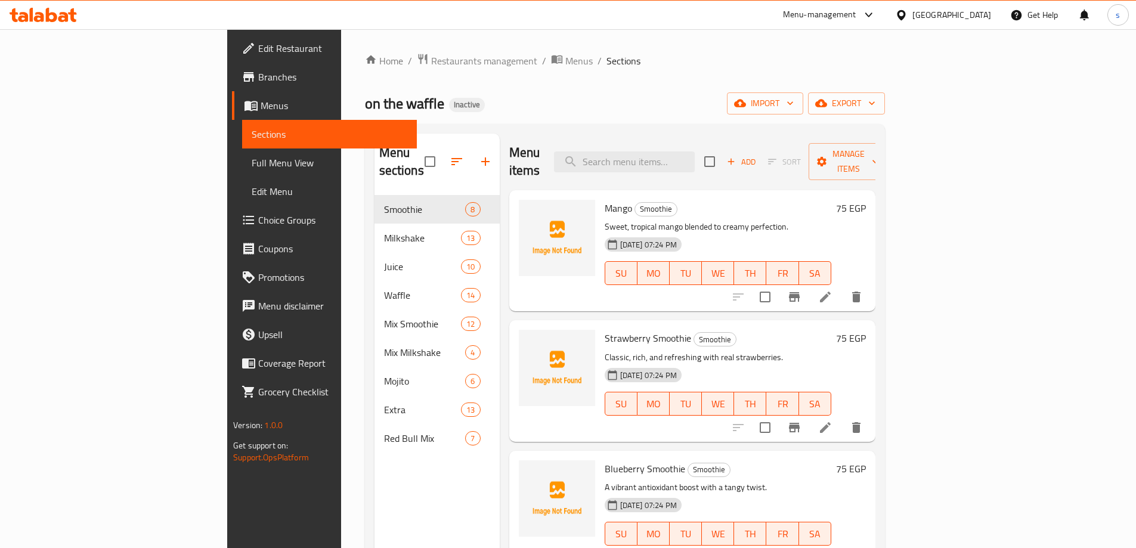
scroll to position [60, 0]
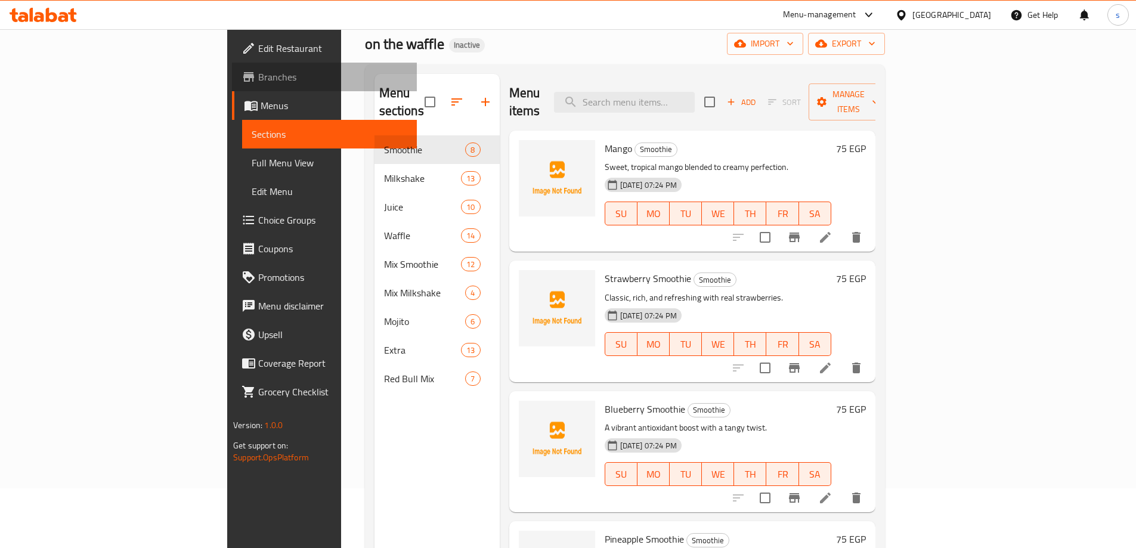
click at [258, 81] on span "Branches" at bounding box center [332, 77] width 149 height 14
